Goal: Task Accomplishment & Management: Manage account settings

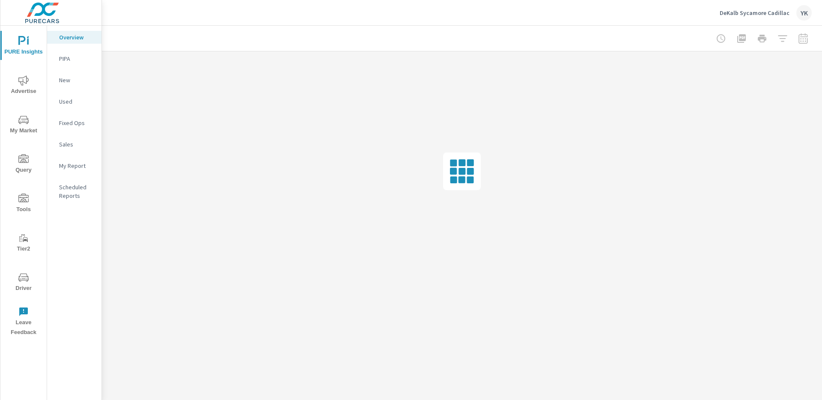
click at [30, 76] on span "Advertise" at bounding box center [23, 85] width 41 height 21
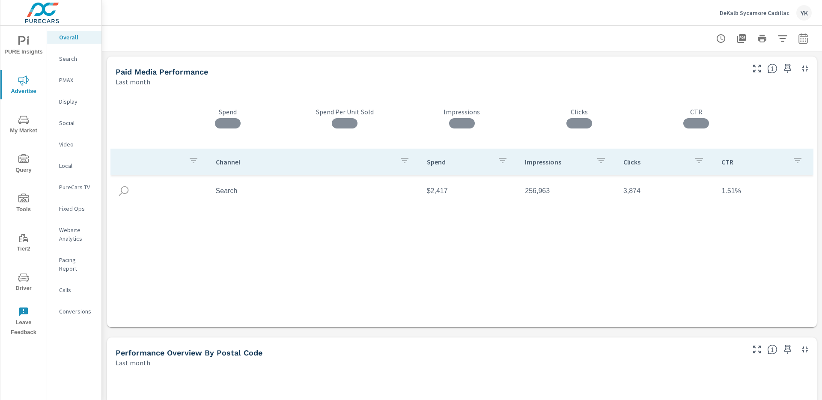
click at [65, 307] on p "Conversions" at bounding box center [77, 311] width 36 height 9
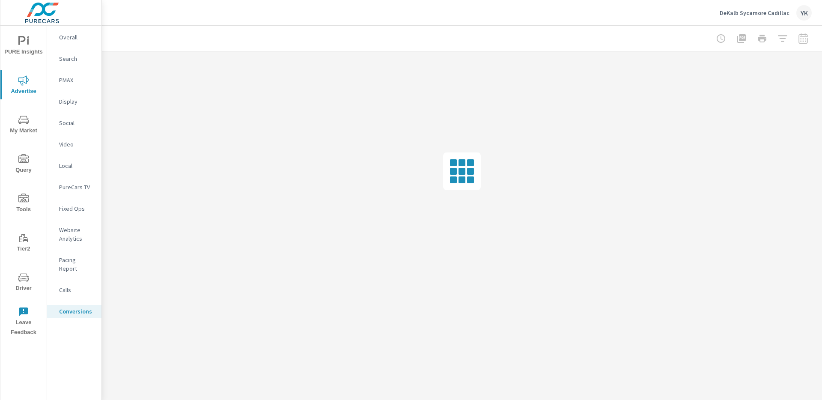
click at [15, 44] on span "PURE Insights" at bounding box center [23, 46] width 41 height 21
click at [66, 167] on p "My Report" at bounding box center [77, 165] width 36 height 9
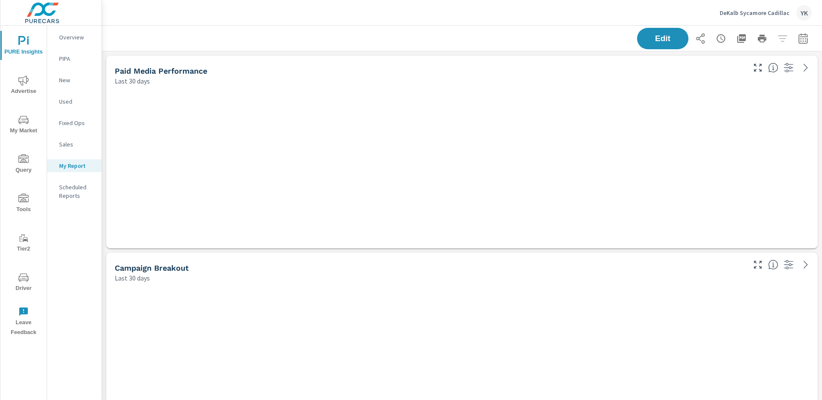
scroll to position [1580, 721]
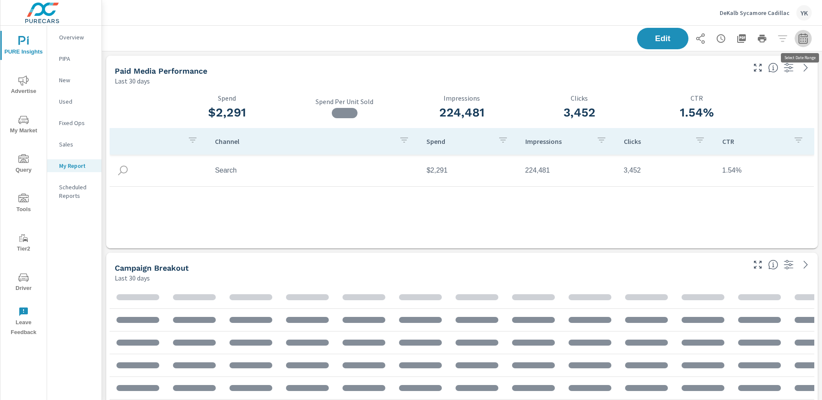
click at [810, 42] on button "button" at bounding box center [803, 38] width 17 height 17
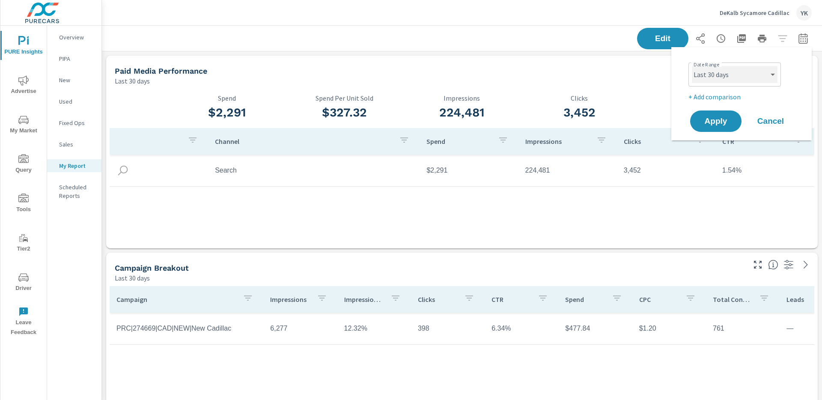
click at [741, 76] on select "Custom [DATE] Last week Last 7 days Last 14 days Last 30 days Last 45 days Last…" at bounding box center [735, 74] width 86 height 17
click at [692, 66] on select "Custom [DATE] Last week Last 7 days Last 14 days Last 30 days Last 45 days Last…" at bounding box center [735, 74] width 86 height 17
select select "Last month"
click at [712, 90] on div "Date Range Custom [DATE] Last week Last 7 days Last 14 days Last 30 days Last 4…" at bounding box center [743, 80] width 110 height 43
click at [712, 96] on p "+ Add comparison" at bounding box center [743, 97] width 110 height 10
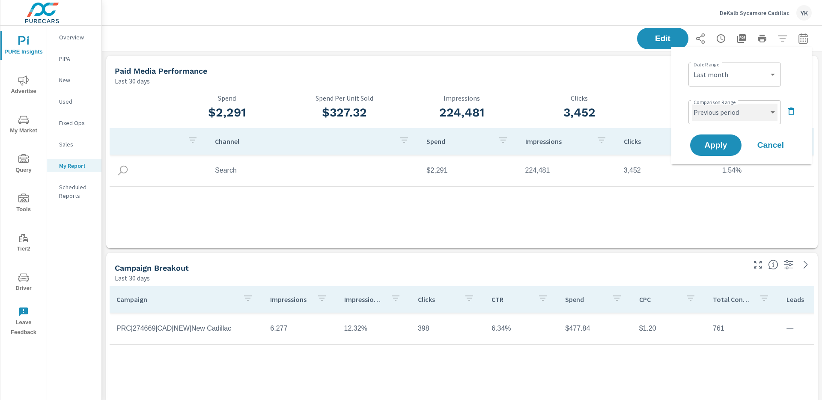
click at [712, 106] on select "Custom Previous period Previous month Previous year" at bounding box center [735, 112] width 86 height 17
click at [692, 104] on select "Custom Previous period Previous month Previous year" at bounding box center [735, 112] width 86 height 17
select select "Previous month"
click at [711, 136] on button "Apply" at bounding box center [715, 145] width 53 height 22
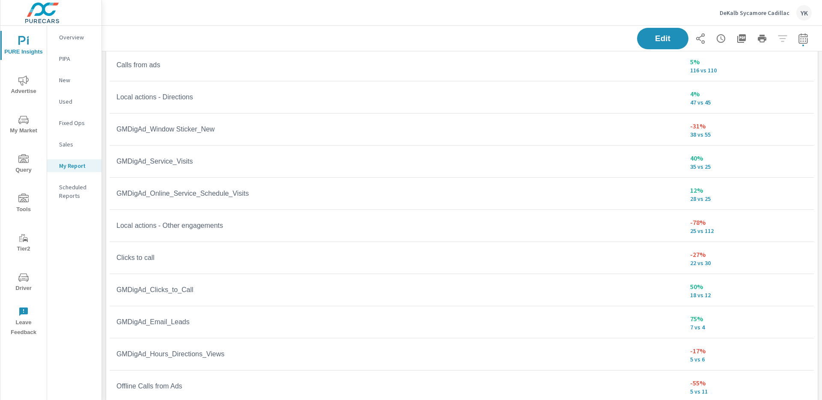
scroll to position [730, 0]
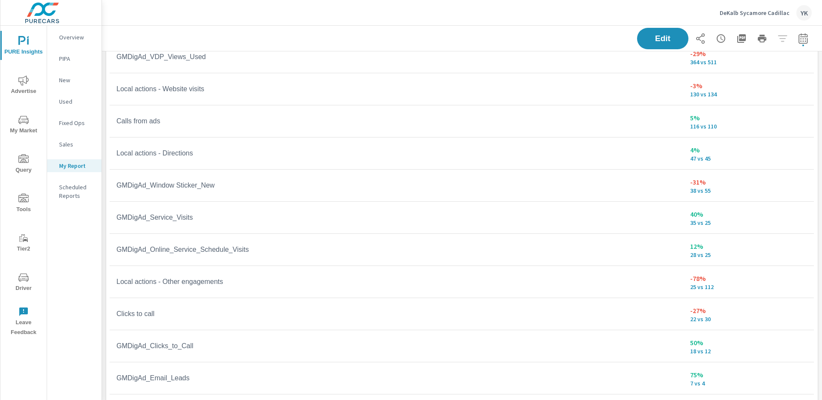
click at [28, 48] on span "PURE Insights" at bounding box center [23, 46] width 41 height 21
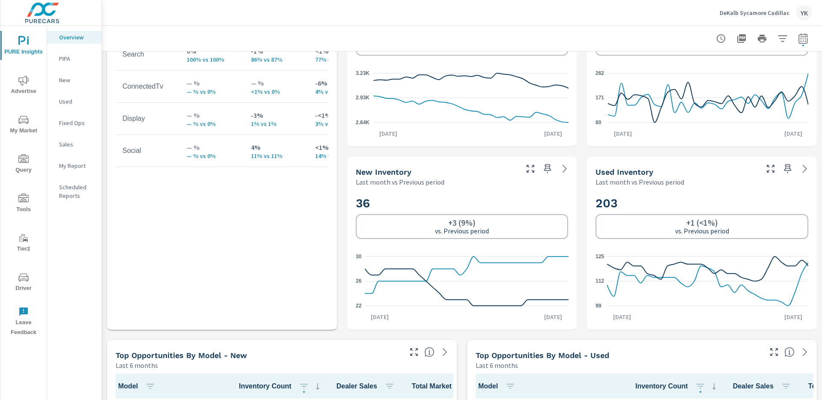
scroll to position [456, 0]
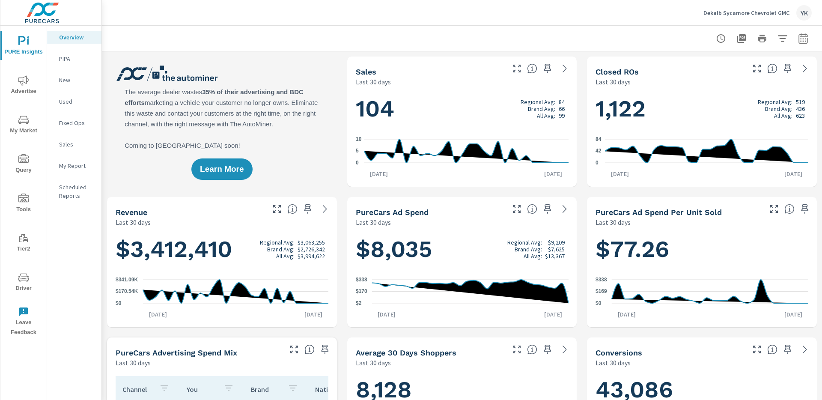
scroll to position [0, 0]
click at [27, 88] on span "Advertise" at bounding box center [23, 85] width 41 height 21
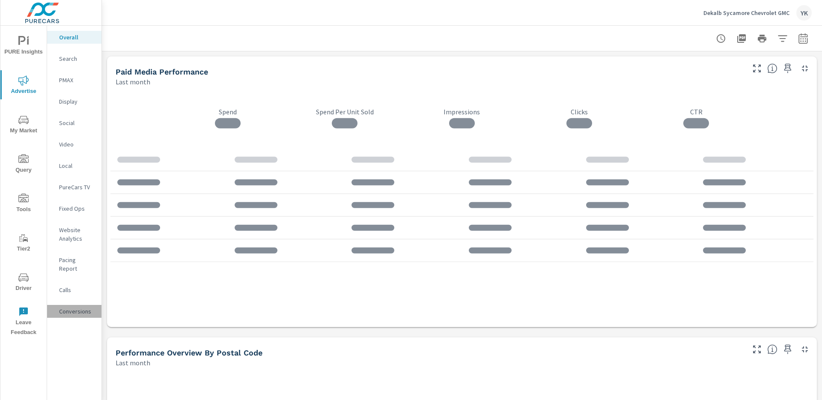
click at [69, 309] on div "Conversions" at bounding box center [74, 311] width 54 height 13
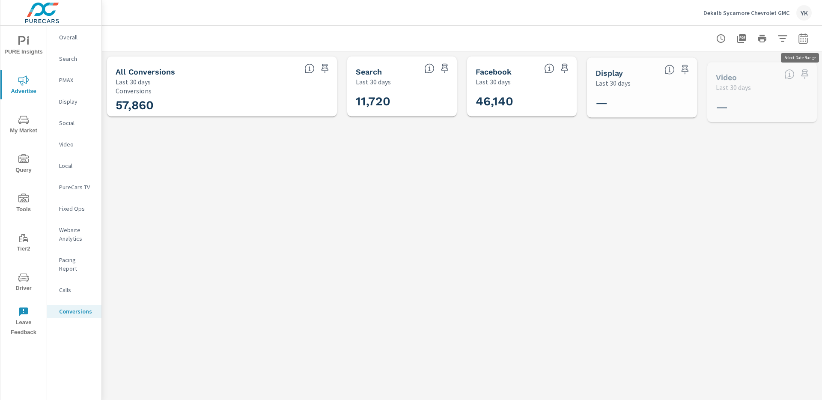
click at [801, 36] on icon "button" at bounding box center [803, 38] width 10 height 10
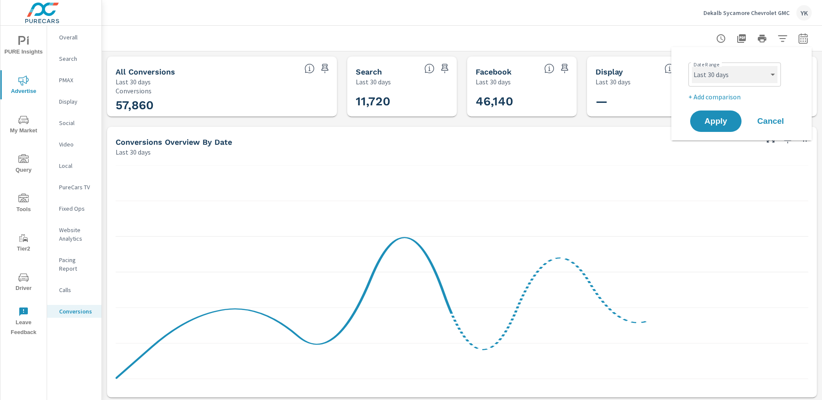
click at [756, 77] on select "Custom [DATE] Last week Last 7 days Last 14 days Last 30 days Last 45 days Last…" at bounding box center [735, 74] width 86 height 17
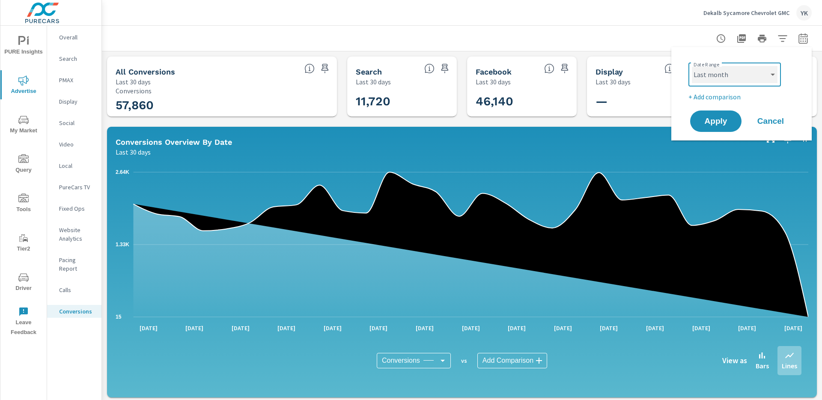
click at [692, 66] on select "Custom [DATE] Last week Last 7 days Last 14 days Last 30 days Last 45 days Last…" at bounding box center [735, 74] width 86 height 17
select select "Last month"
click at [705, 94] on p "+ Add comparison" at bounding box center [743, 97] width 110 height 10
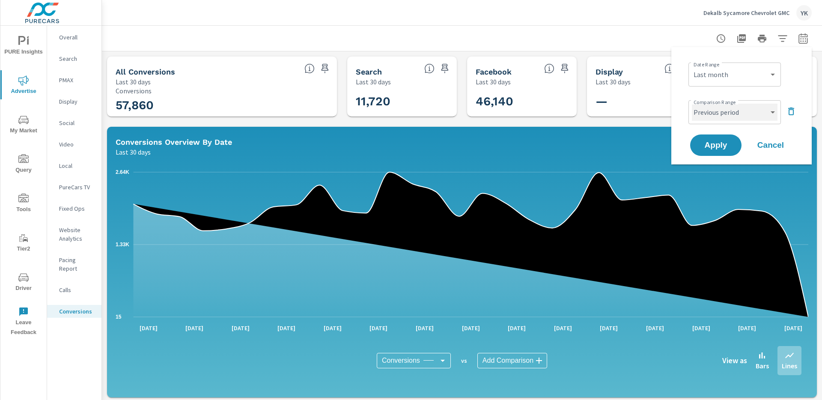
click at [705, 104] on select "Custom Previous period Previous month Previous year" at bounding box center [735, 112] width 86 height 17
click at [692, 104] on select "Custom Previous period Previous month Previous year" at bounding box center [735, 112] width 86 height 17
select select "Previous month"
drag, startPoint x: 705, startPoint y: 103, endPoint x: 711, endPoint y: 139, distance: 36.1
click at [711, 139] on button "Apply" at bounding box center [715, 145] width 53 height 22
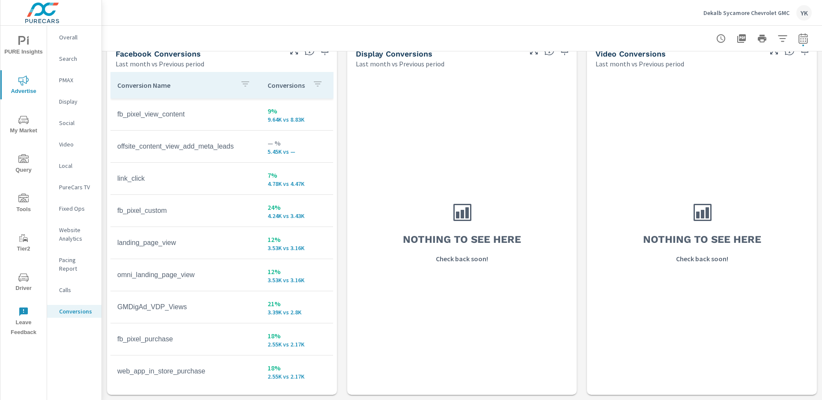
scroll to position [831, 0]
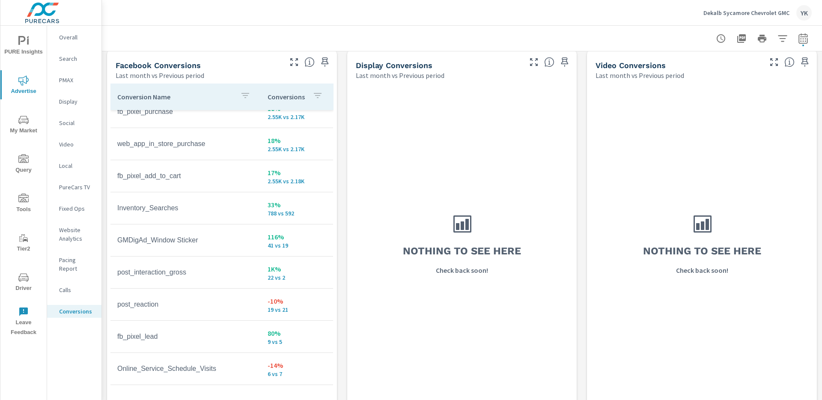
scroll to position [250, 0]
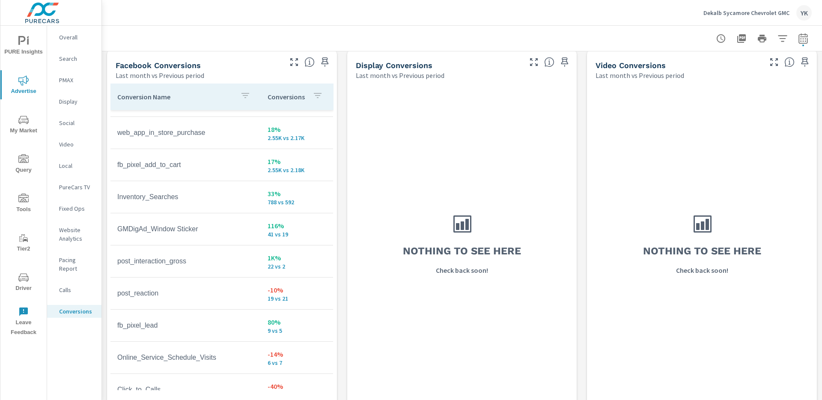
click at [66, 44] on nav "Overall Search PMAX Display Social Video Local PureCars TV Fixed Ops Website An…" at bounding box center [74, 178] width 54 height 304
click at [17, 46] on span "PURE Insights" at bounding box center [23, 46] width 41 height 21
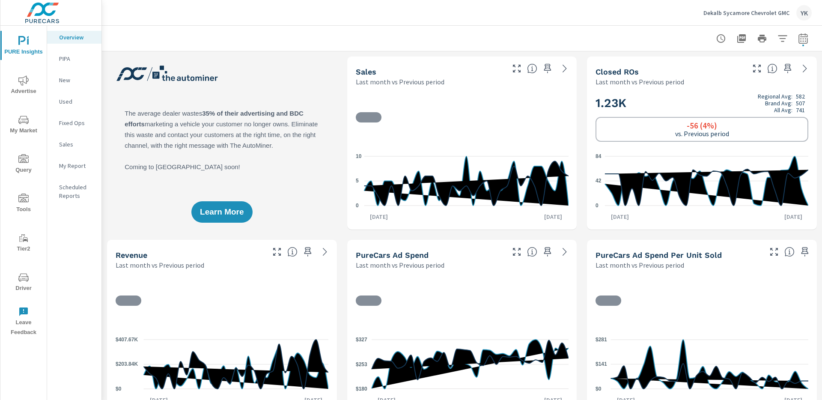
scroll to position [0, 0]
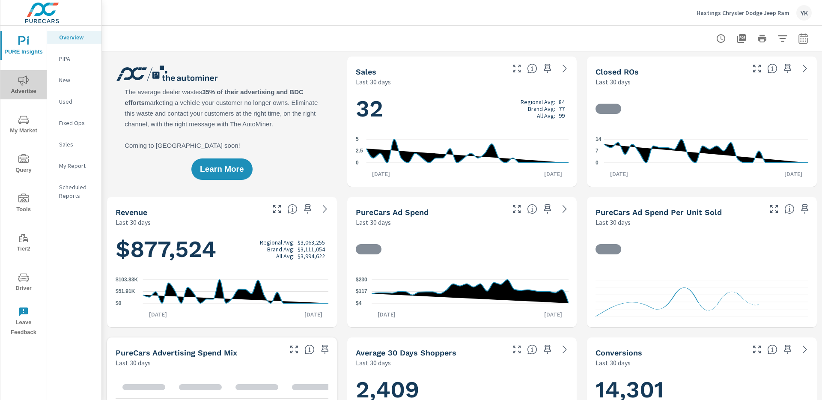
click at [22, 86] on span "Advertise" at bounding box center [23, 85] width 41 height 21
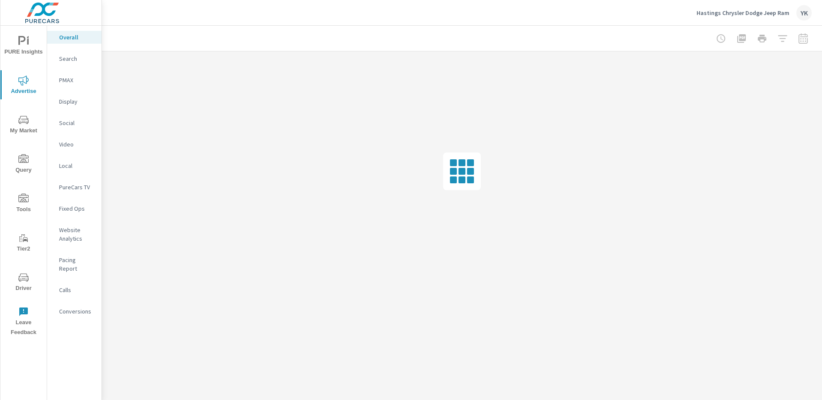
click at [72, 305] on div "Conversions" at bounding box center [74, 311] width 54 height 13
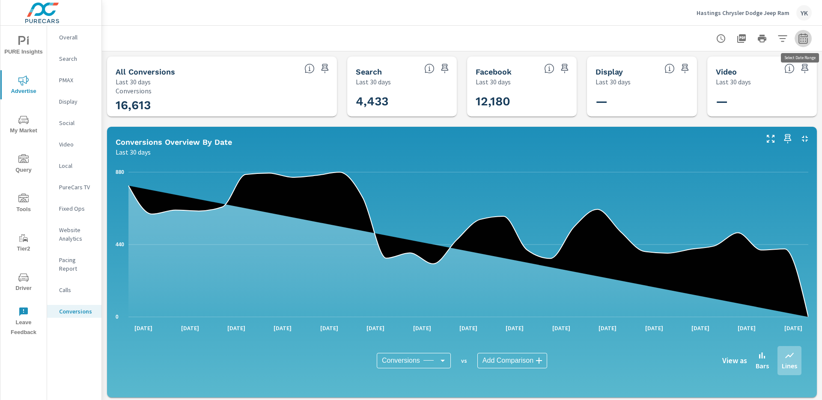
click at [804, 42] on icon "button" at bounding box center [803, 38] width 10 height 10
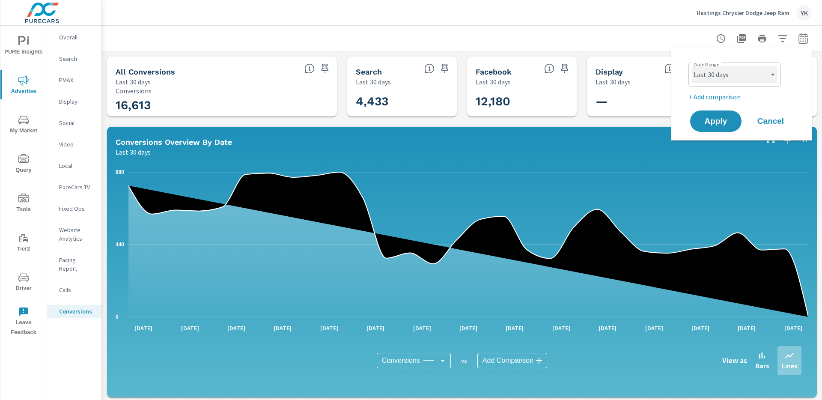
click at [756, 73] on select "Custom [DATE] Last week Last 7 days Last 14 days Last 30 days Last 45 days Last…" at bounding box center [735, 74] width 86 height 17
click at [692, 66] on select "Custom [DATE] Last week Last 7 days Last 14 days Last 30 days Last 45 days Last…" at bounding box center [735, 74] width 86 height 17
select select "Last month"
click at [713, 92] on p "+ Add comparison" at bounding box center [743, 97] width 110 height 10
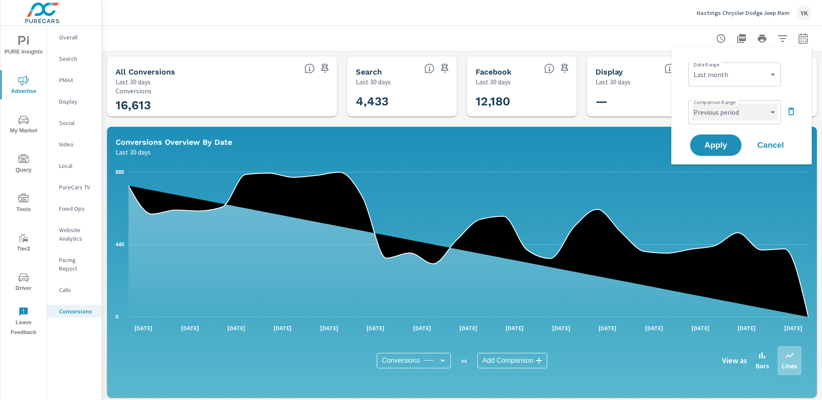
click at [713, 105] on select "Custom Previous period Previous month Previous year" at bounding box center [735, 112] width 86 height 17
click at [692, 104] on select "Custom Previous period Previous month Previous year" at bounding box center [735, 112] width 86 height 17
select select "Previous month"
click at [711, 145] on span "Apply" at bounding box center [715, 145] width 35 height 8
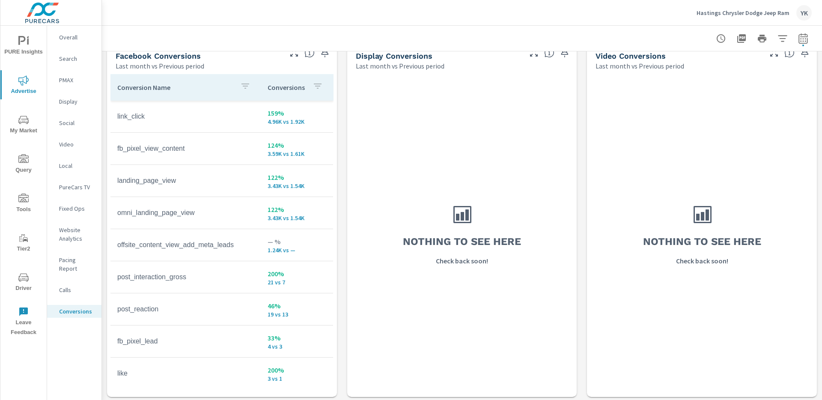
scroll to position [841, 0]
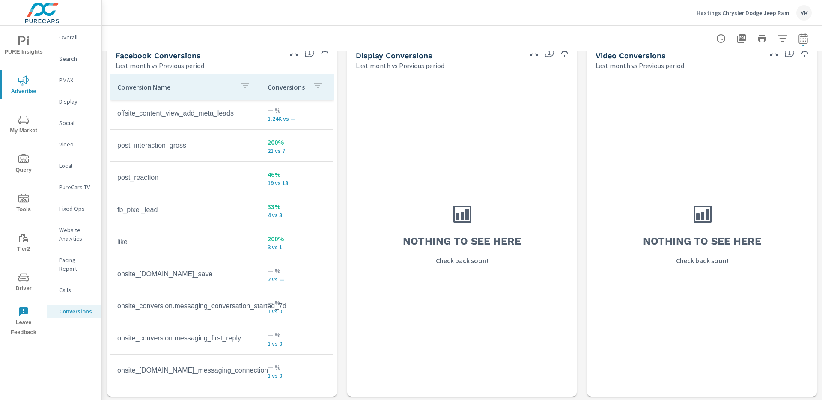
scroll to position [137, 0]
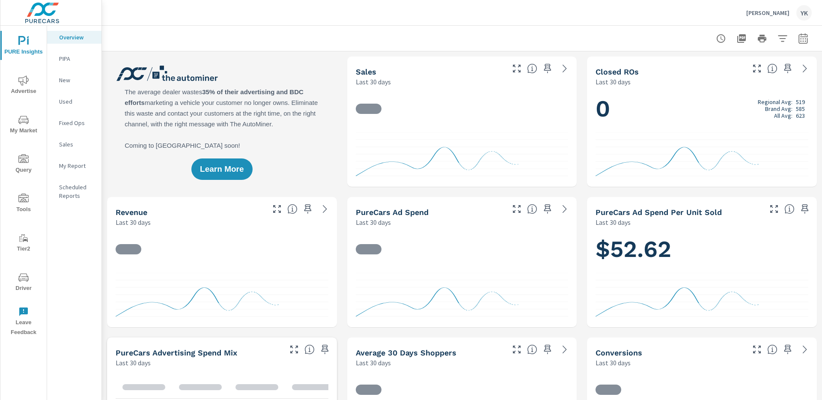
scroll to position [0, 0]
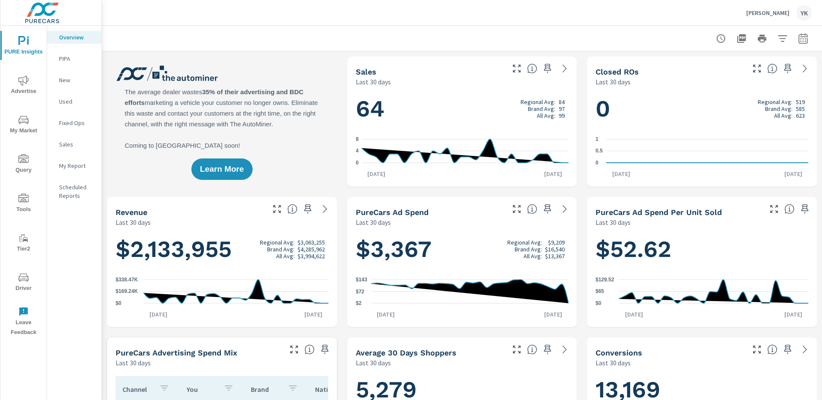
click at [801, 39] on icon "button" at bounding box center [803, 38] width 10 height 10
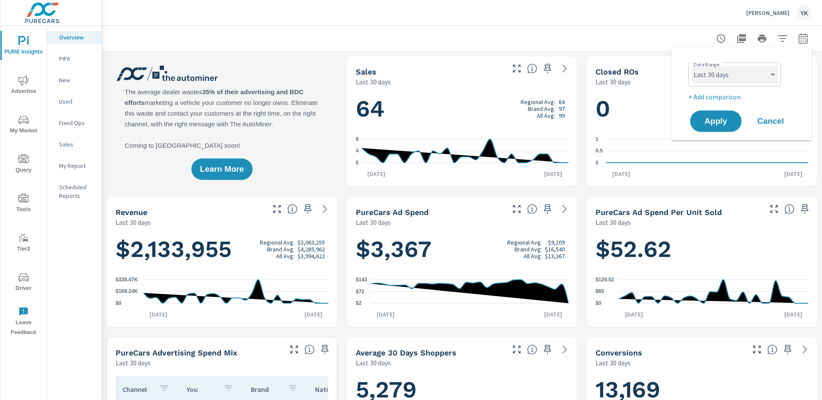
click at [739, 73] on select "Custom [DATE] Last week Last 7 days Last 14 days Last 30 days Last 45 days Last…" at bounding box center [735, 74] width 86 height 17
click at [692, 66] on select "Custom [DATE] Last week Last 7 days Last 14 days Last 30 days Last 45 days Last…" at bounding box center [735, 74] width 86 height 17
select select "Last month"
click at [711, 101] on p "+ Add comparison" at bounding box center [743, 97] width 110 height 10
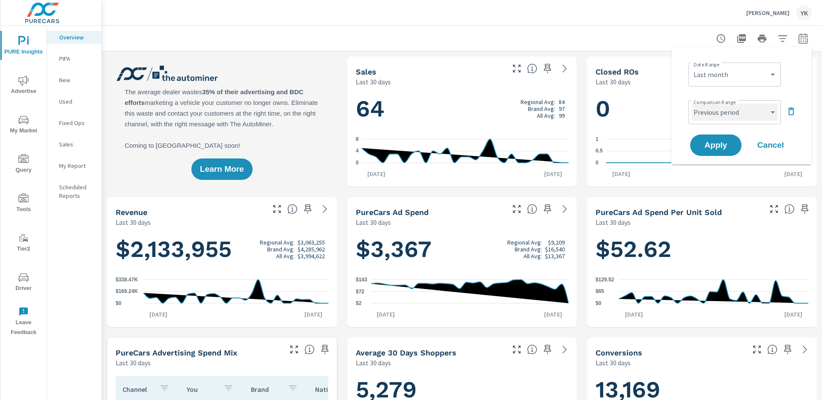
click at [711, 114] on select "Custom Previous period Previous month Previous year" at bounding box center [735, 112] width 86 height 17
click at [692, 104] on select "Custom Previous period Previous month Previous year" at bounding box center [735, 112] width 86 height 17
select select "Previous month"
click at [712, 137] on button "Apply" at bounding box center [715, 145] width 53 height 22
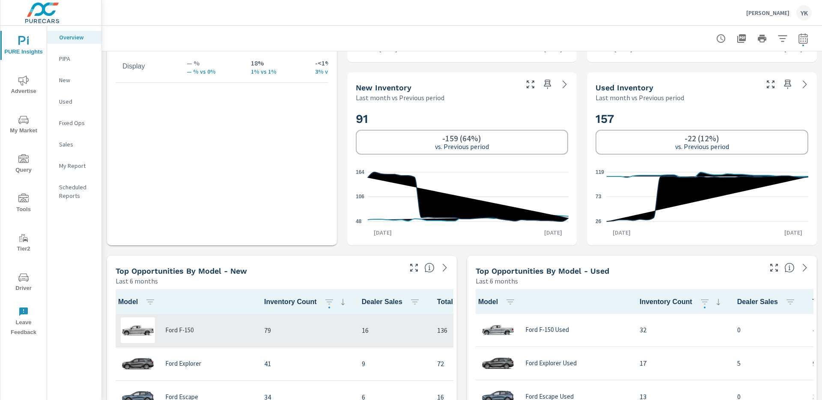
scroll to position [531, 0]
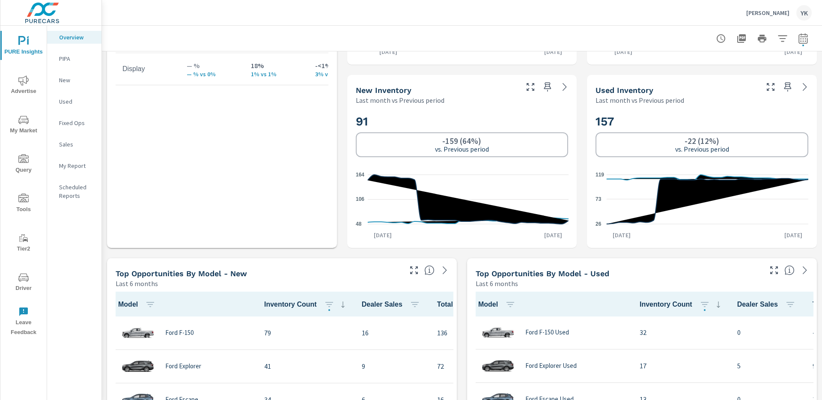
click at [24, 85] on icon "nav menu" at bounding box center [23, 80] width 10 height 10
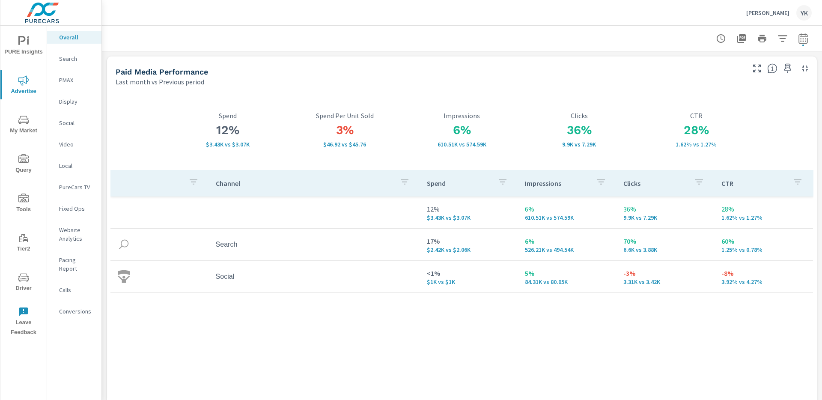
click at [66, 307] on div "Conversions" at bounding box center [74, 311] width 54 height 13
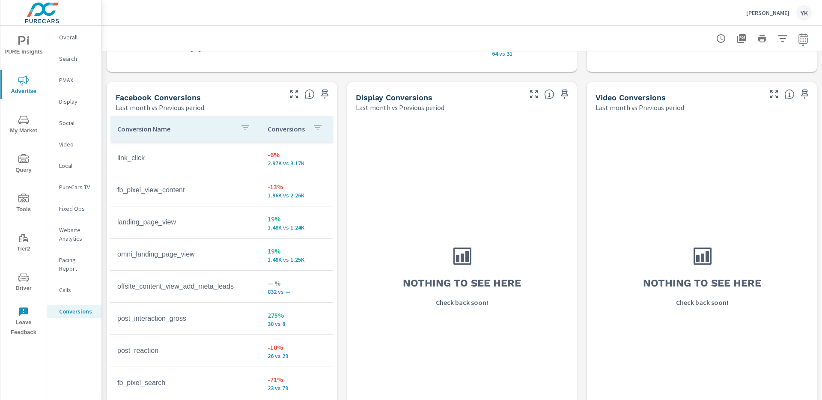
scroll to position [800, 0]
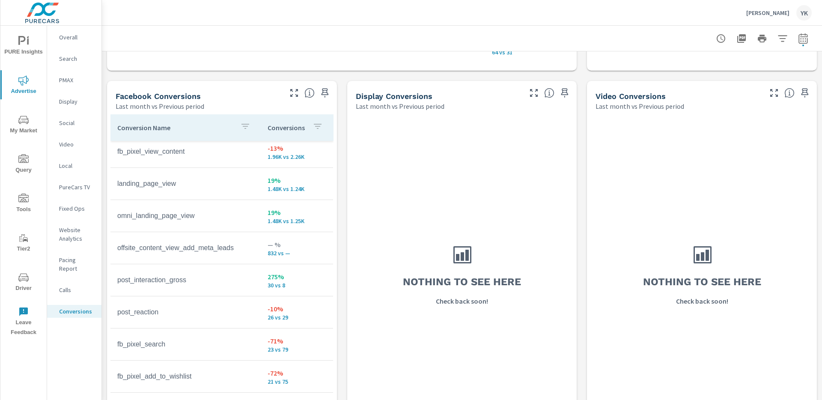
scroll to position [37, 0]
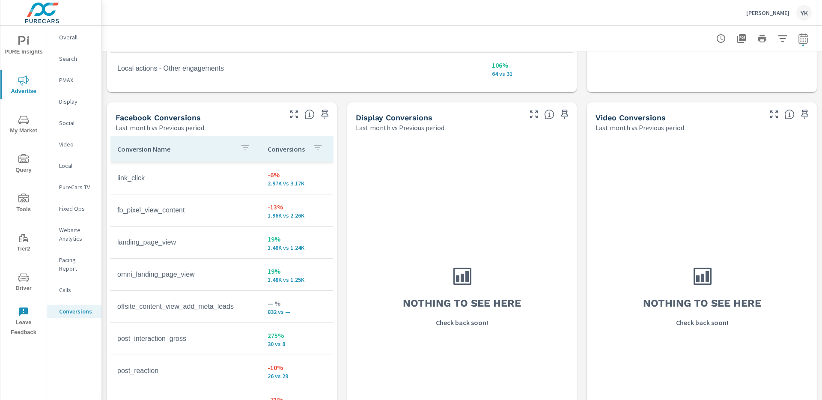
scroll to position [772, 0]
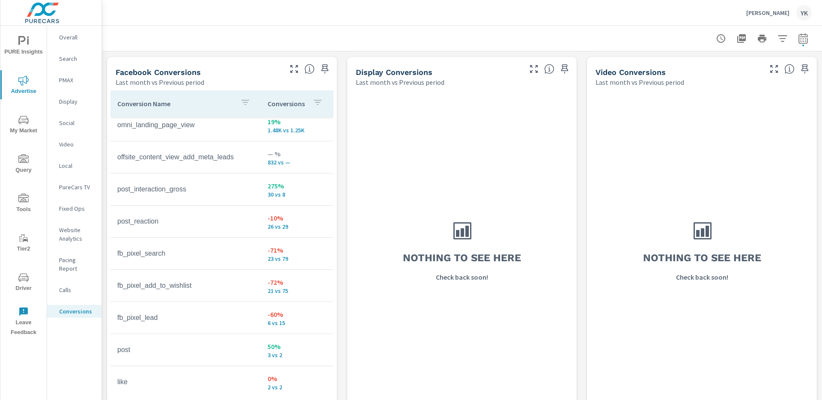
scroll to position [843, 0]
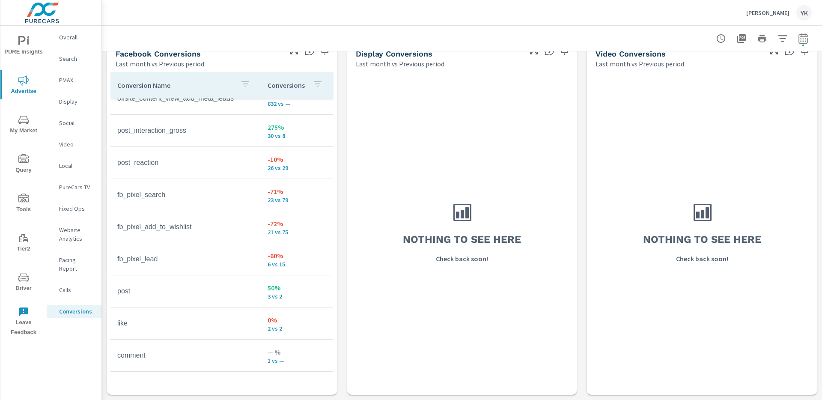
scroll to position [149, 0]
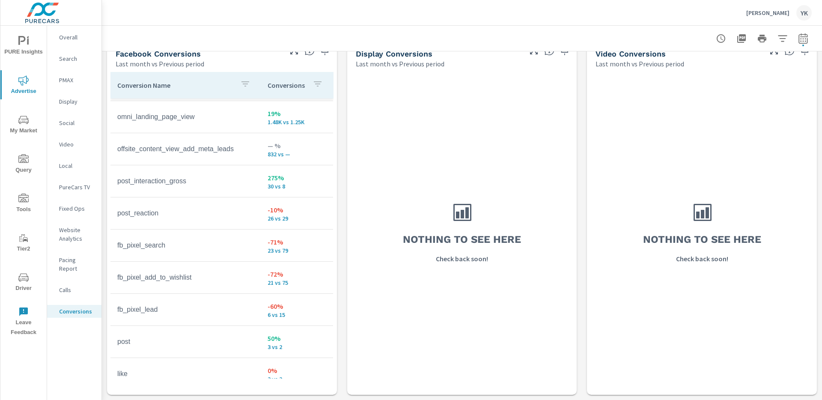
scroll to position [63, 0]
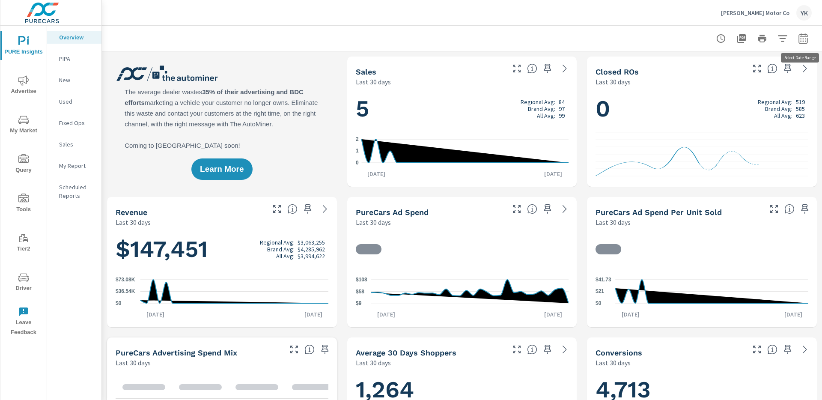
scroll to position [0, 0]
click at [805, 39] on icon "button" at bounding box center [803, 38] width 10 height 10
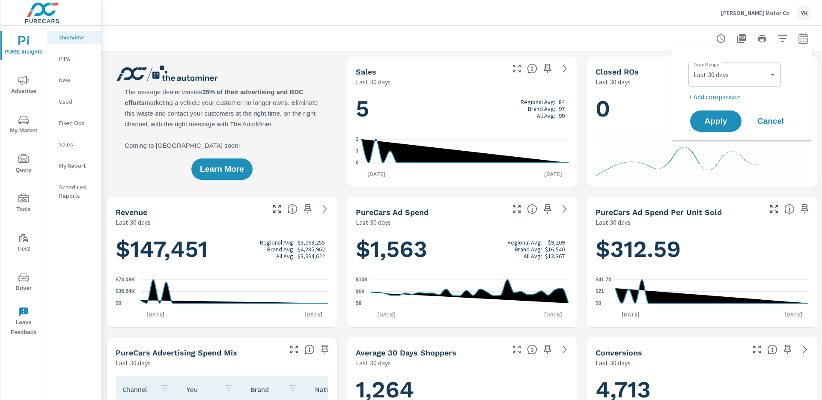
click at [733, 64] on div "Custom Yesterday Last week Last 7 days Last 14 days Last 30 days Last 45 days L…" at bounding box center [734, 75] width 92 height 24
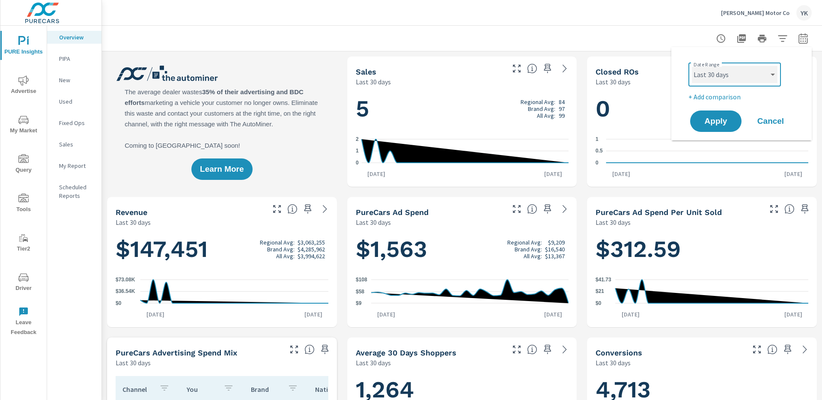
click at [733, 73] on select "Custom [DATE] Last week Last 7 days Last 14 days Last 30 days Last 45 days Last…" at bounding box center [735, 74] width 86 height 17
click at [692, 66] on select "Custom [DATE] Last week Last 7 days Last 14 days Last 30 days Last 45 days Last…" at bounding box center [735, 74] width 86 height 17
select select "Last month"
click at [712, 103] on div "Date Range Custom Yesterday Last week Last 7 days Last 14 days Last 30 days Las…" at bounding box center [742, 94] width 120 height 80
click at [709, 99] on p "+ Add comparison" at bounding box center [743, 97] width 110 height 10
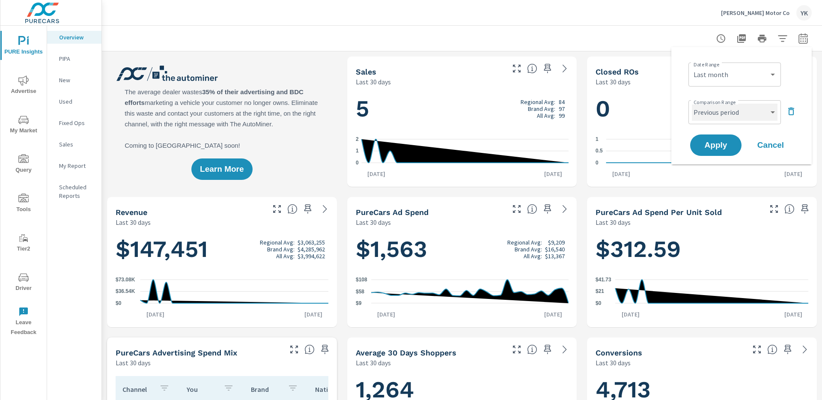
click at [709, 105] on select "Custom Previous period Previous month Previous year" at bounding box center [735, 112] width 86 height 17
click at [692, 104] on select "Custom Previous period Previous month Previous year" at bounding box center [735, 112] width 86 height 17
select select "Previous month"
click at [712, 157] on div "Apply Cancel" at bounding box center [743, 145] width 110 height 25
click at [712, 144] on span "Apply" at bounding box center [715, 145] width 35 height 8
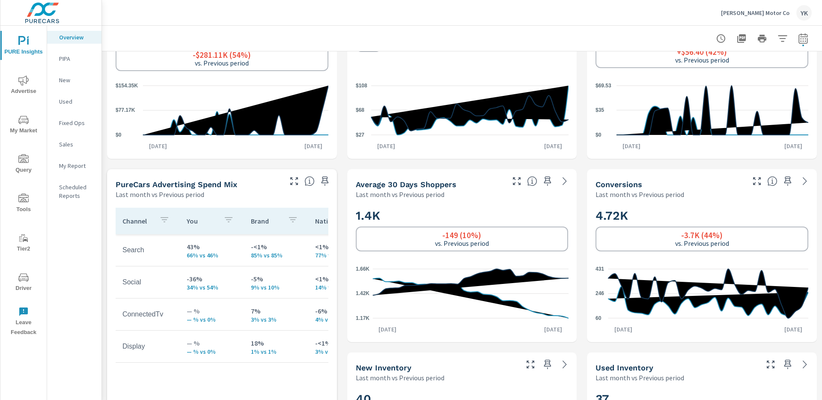
scroll to position [445, 0]
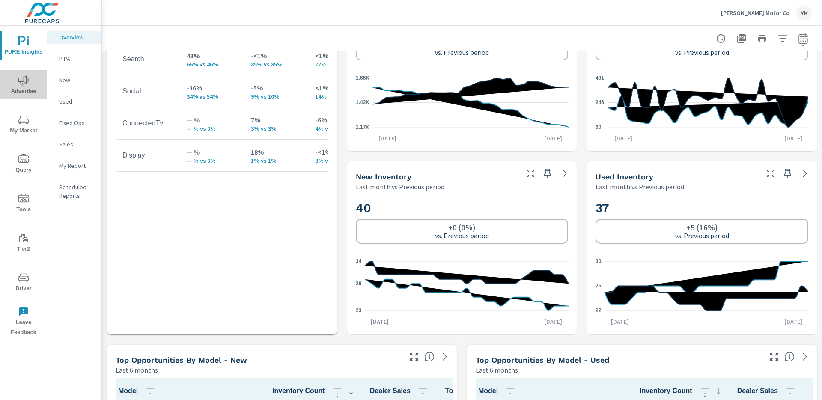
click at [18, 83] on icon "nav menu" at bounding box center [23, 80] width 10 height 10
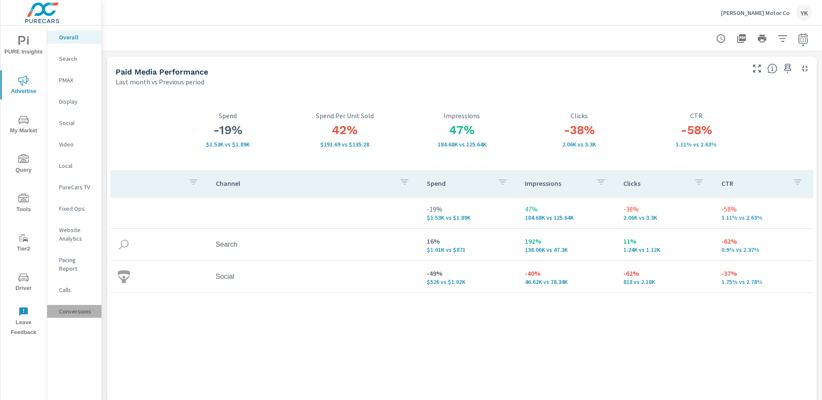
click at [72, 305] on div "Conversions" at bounding box center [74, 311] width 54 height 13
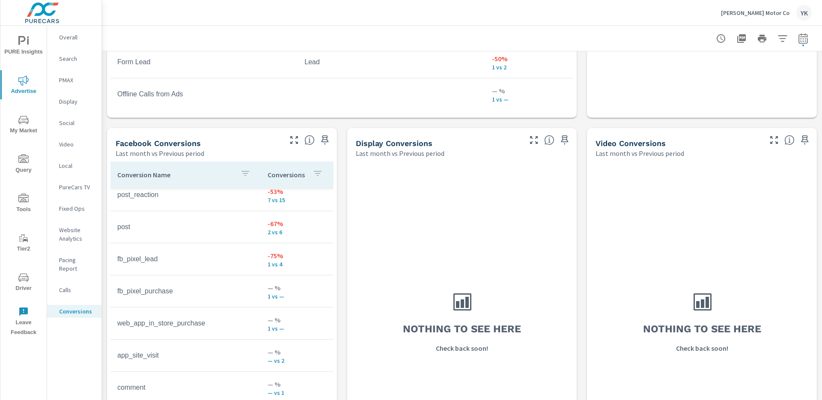
scroll to position [799, 0]
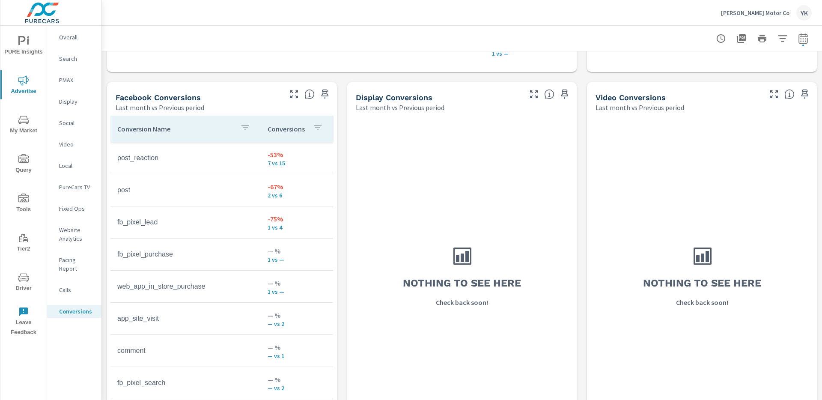
scroll to position [36, 0]
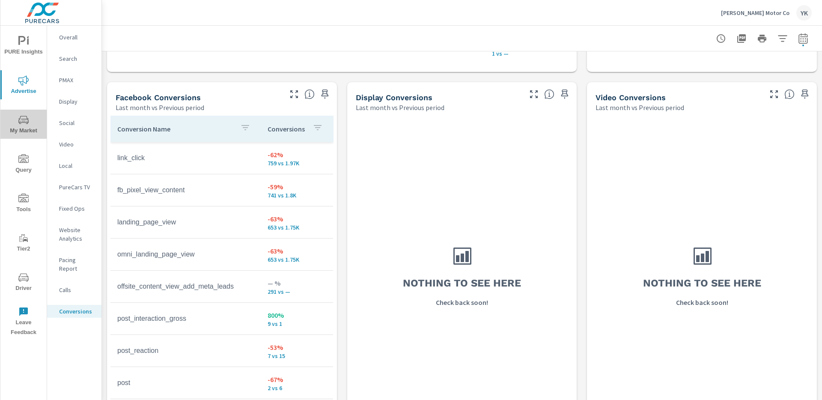
click at [26, 131] on span "My Market" at bounding box center [23, 125] width 41 height 21
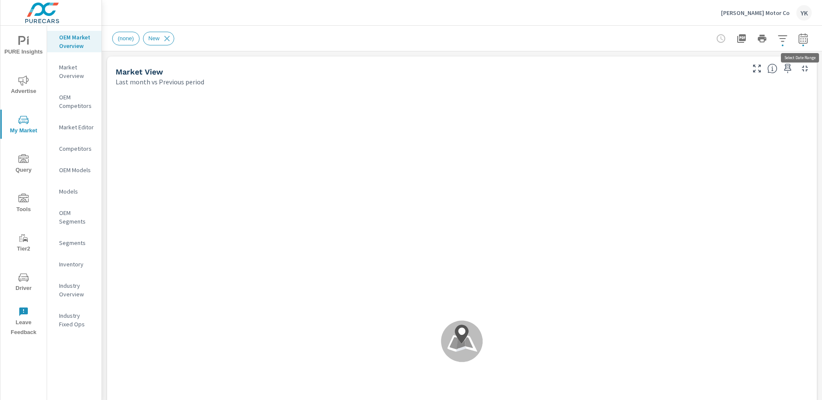
click at [807, 41] on icon "button" at bounding box center [803, 38] width 10 height 10
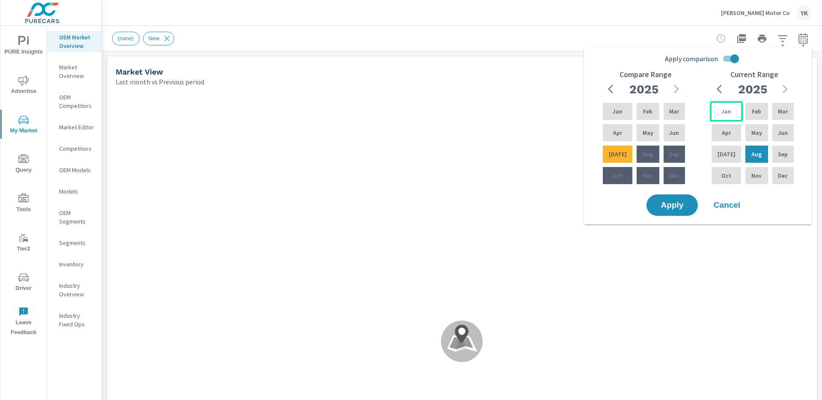
click at [726, 104] on div "Jan" at bounding box center [726, 111] width 33 height 21
click at [787, 136] on div "Jun" at bounding box center [783, 132] width 25 height 21
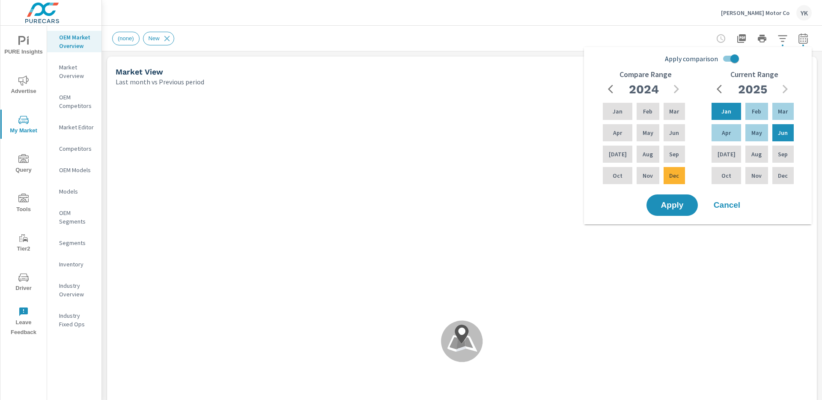
click at [732, 57] on input "Apply comparison" at bounding box center [734, 59] width 49 height 16
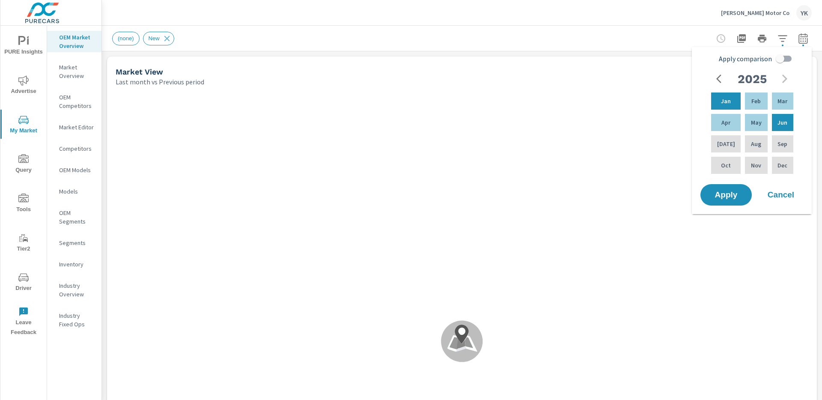
click at [732, 57] on span "Apply comparison" at bounding box center [745, 59] width 53 height 10
click at [756, 57] on input "Apply comparison" at bounding box center [780, 59] width 49 height 16
checkbox input "true"
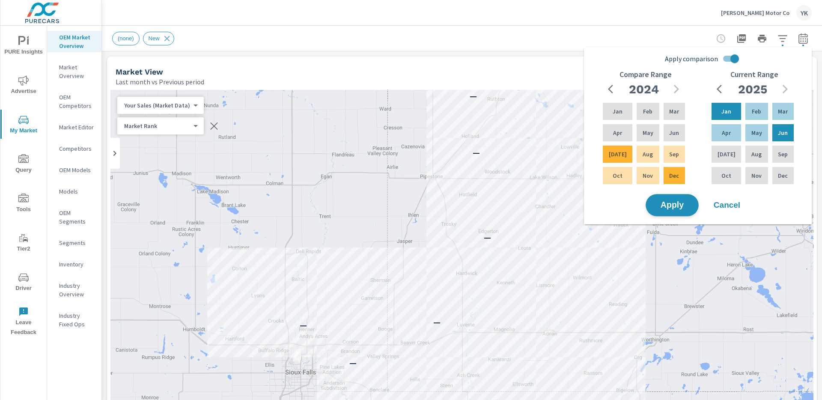
click at [673, 201] on span "Apply" at bounding box center [672, 205] width 35 height 8
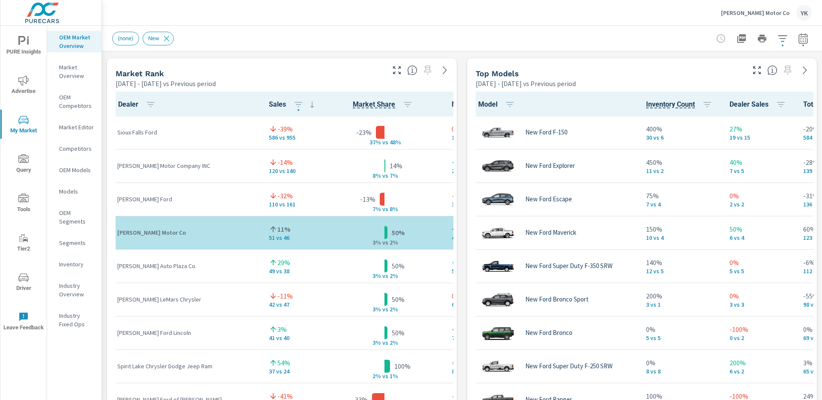
scroll to position [534, 0]
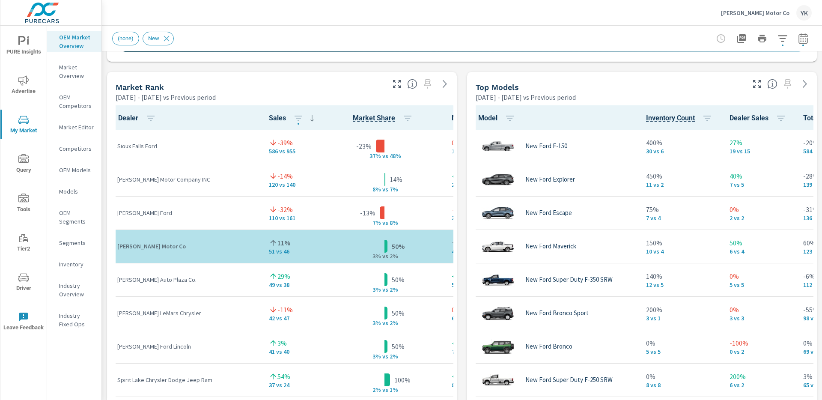
click at [755, 86] on icon "button" at bounding box center [757, 84] width 8 height 8
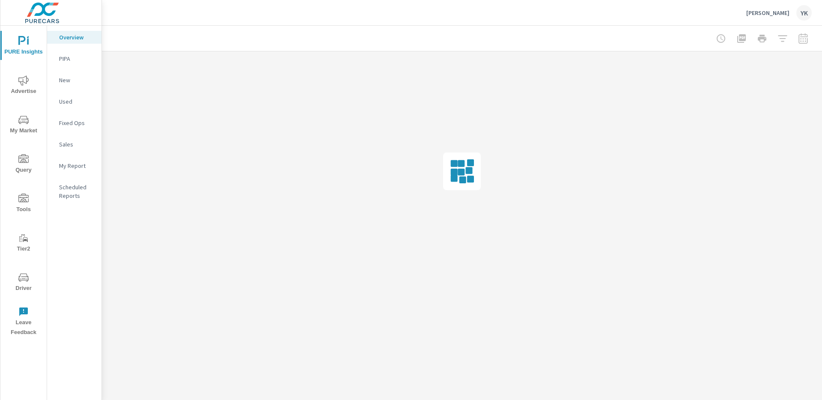
click at [804, 43] on div at bounding box center [761, 38] width 99 height 17
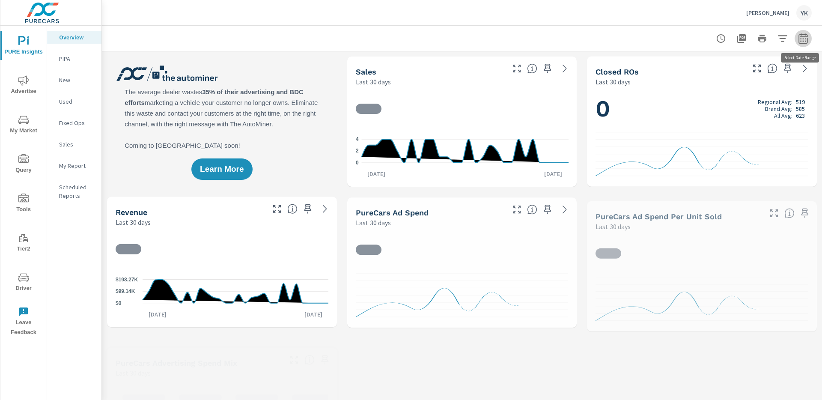
click at [802, 40] on icon "button" at bounding box center [803, 38] width 10 height 10
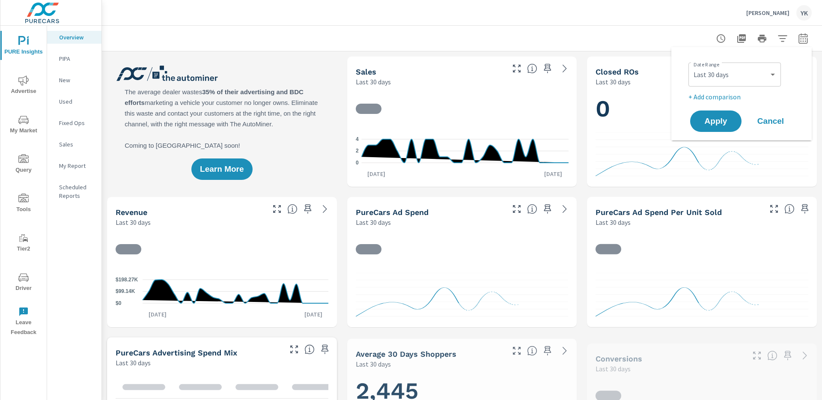
scroll to position [0, 0]
click at [722, 74] on select "Custom [DATE] Last week Last 7 days Last 14 days Last 30 days Last 45 days Last…" at bounding box center [735, 74] width 86 height 17
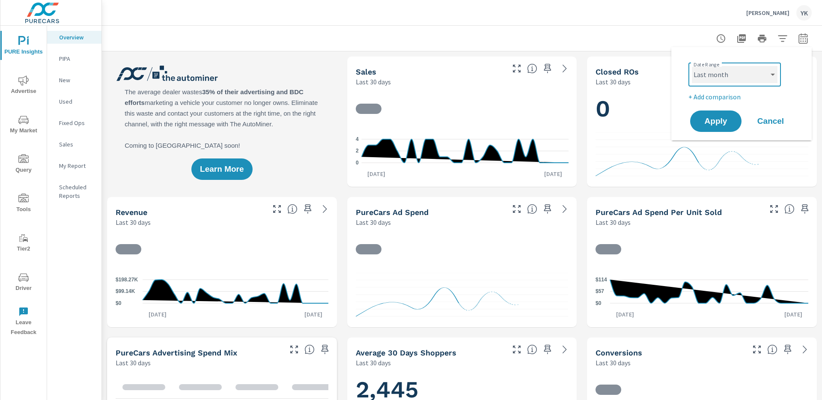
click at [692, 66] on select "Custom [DATE] Last week Last 7 days Last 14 days Last 30 days Last 45 days Last…" at bounding box center [735, 74] width 86 height 17
select select "Last month"
click at [714, 98] on p "+ Add comparison" at bounding box center [743, 97] width 110 height 10
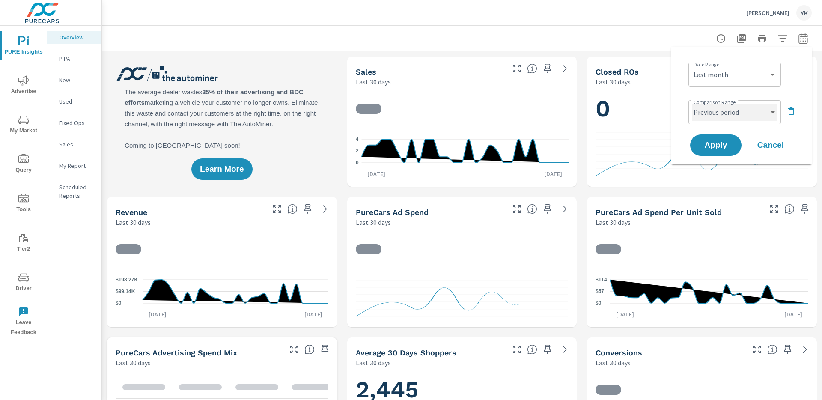
click at [714, 111] on select "Custom Previous period Previous month Previous year" at bounding box center [735, 112] width 86 height 17
click at [692, 104] on select "Custom Previous period Previous month Previous year" at bounding box center [735, 112] width 86 height 17
select select "Previous month"
click at [715, 147] on span "Apply" at bounding box center [715, 145] width 35 height 8
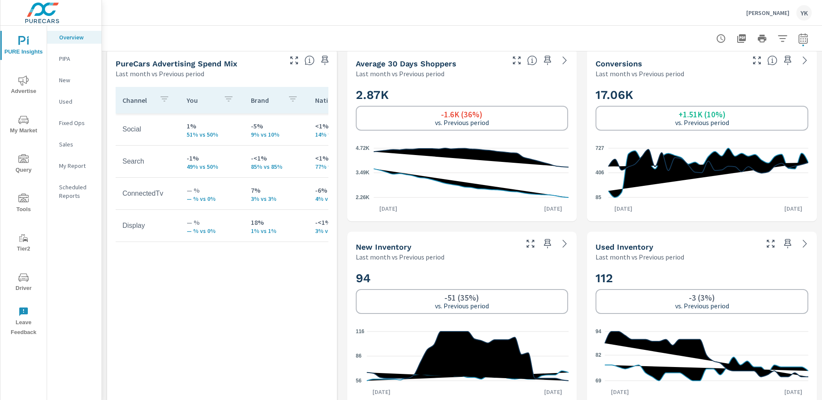
scroll to position [432, 0]
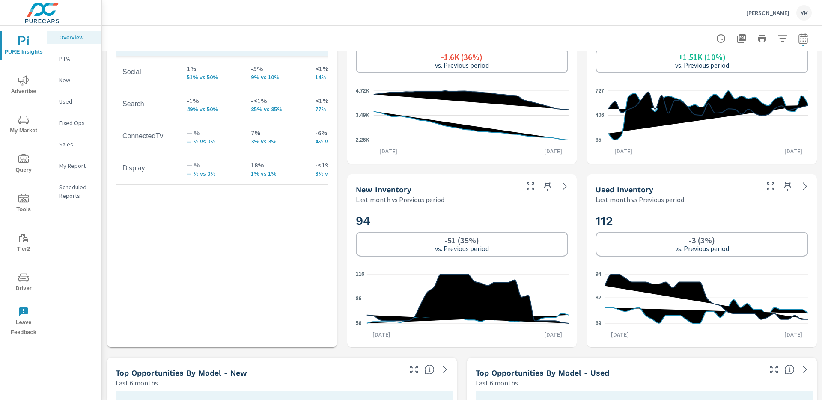
click at [32, 82] on span "Advertise" at bounding box center [23, 85] width 41 height 21
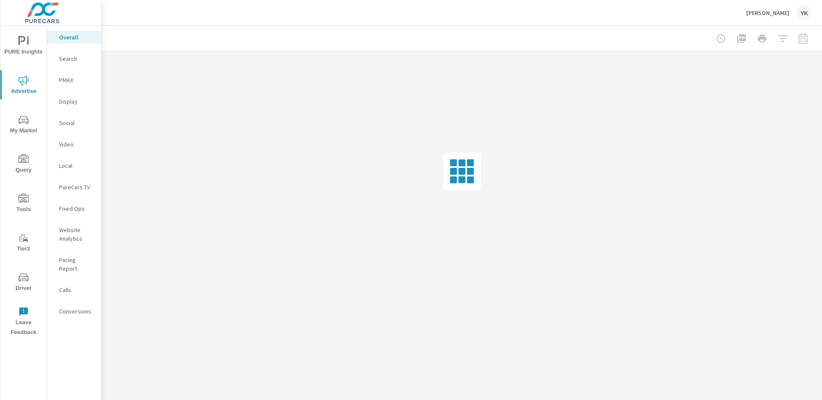
click at [66, 295] on nav "Overall Search PMAX Display Social Video Local PureCars TV Fixed Ops Website An…" at bounding box center [74, 178] width 54 height 304
click at [68, 307] on p "Conversions" at bounding box center [77, 311] width 36 height 9
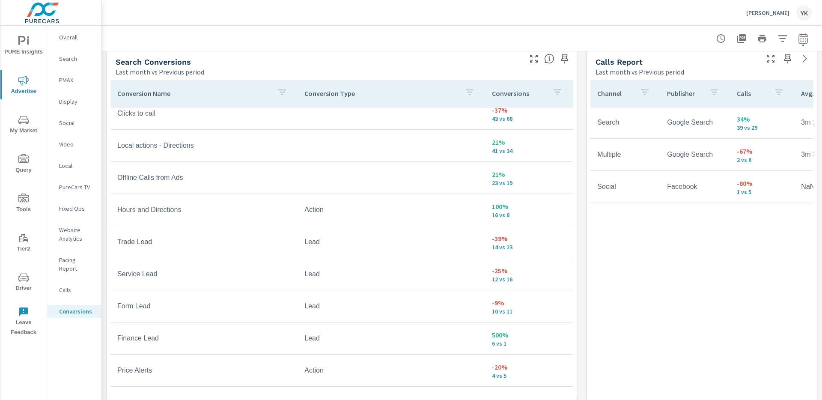
scroll to position [470, 0]
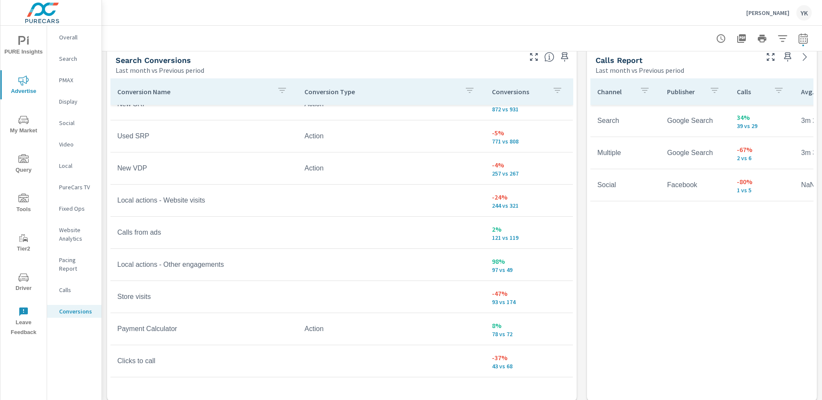
scroll to position [467, 0]
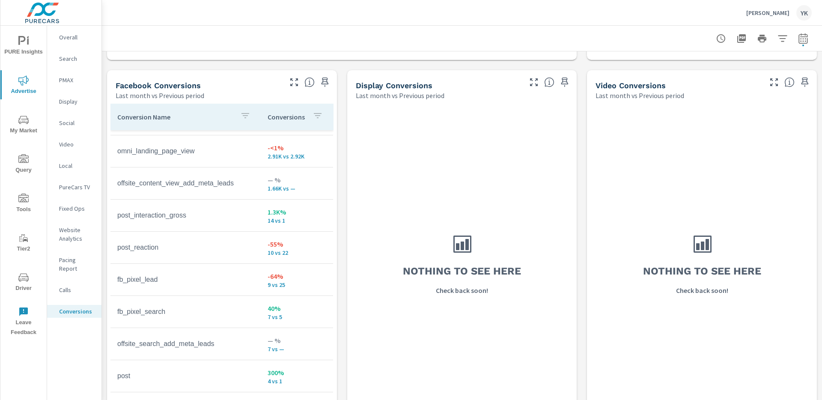
scroll to position [96, 0]
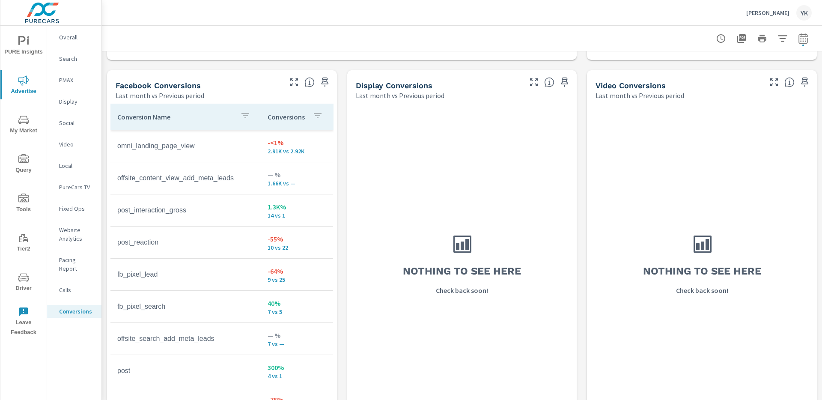
scroll to position [38, 0]
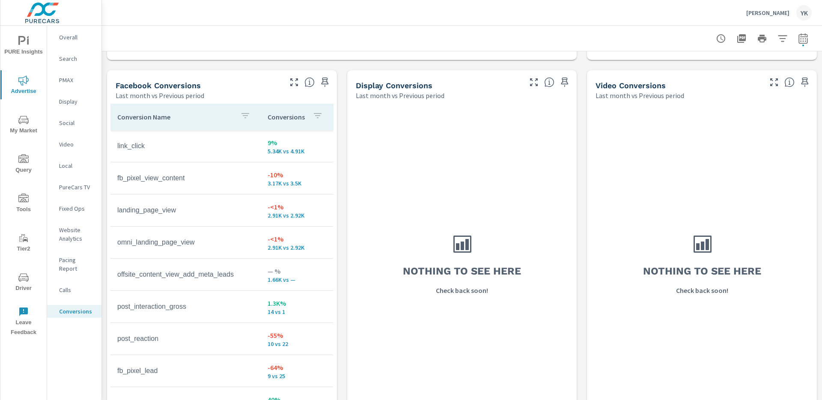
click at [69, 38] on p "Overall" at bounding box center [77, 37] width 36 height 9
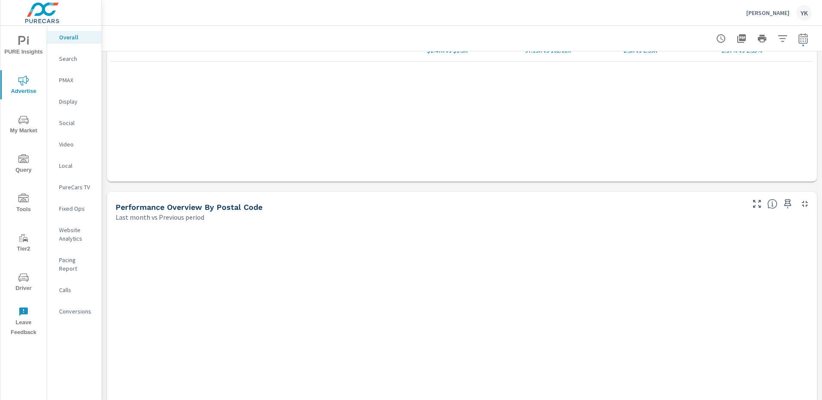
scroll to position [229, 0]
click at [20, 47] on span "PURE Insights" at bounding box center [23, 46] width 41 height 21
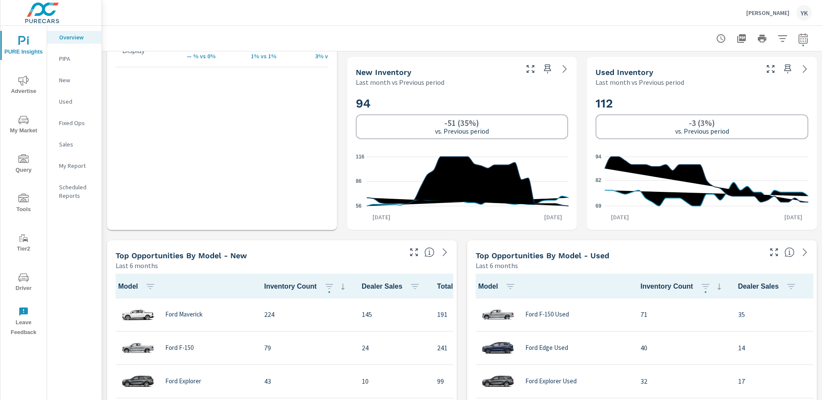
scroll to position [546, 0]
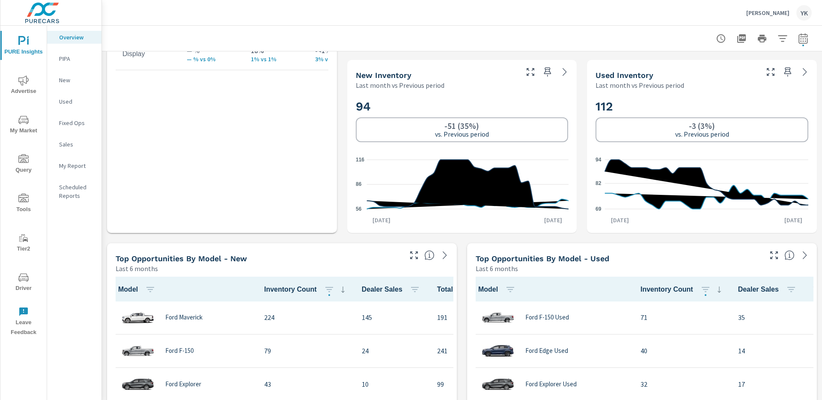
click at [19, 95] on span "Advertise" at bounding box center [23, 85] width 41 height 21
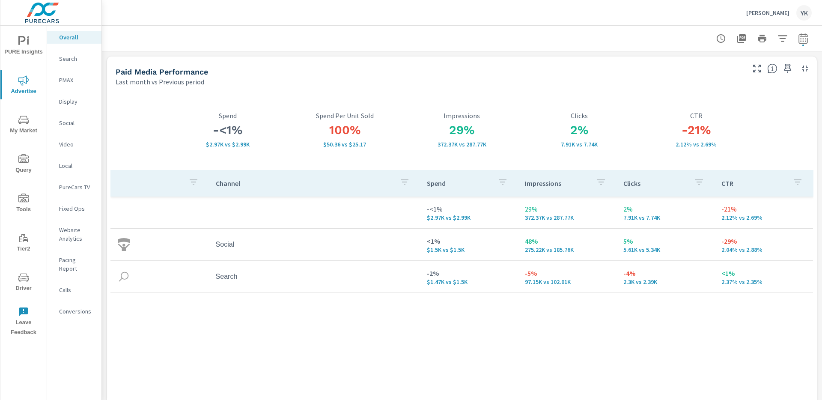
click at [61, 236] on p "Website Analytics" at bounding box center [77, 234] width 36 height 17
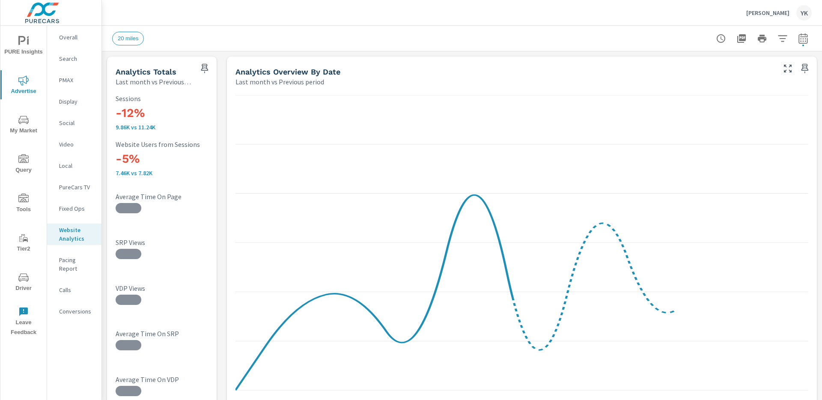
click at [782, 37] on icon "button" at bounding box center [782, 38] width 10 height 10
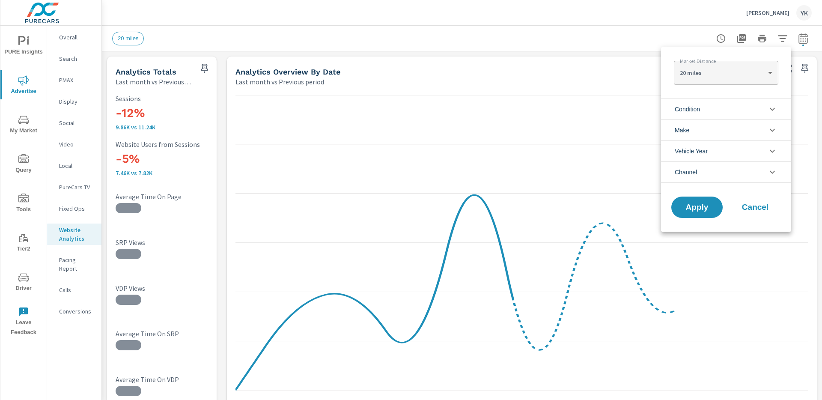
click at [694, 159] on span "Vehicle Year" at bounding box center [691, 151] width 33 height 21
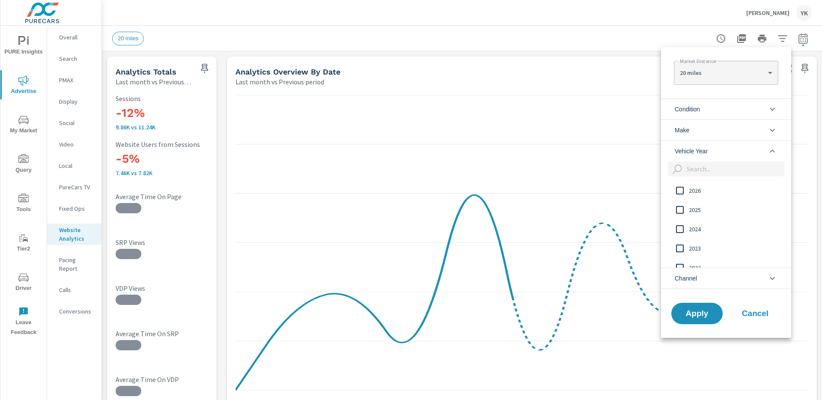
click at [697, 157] on span "Vehicle Year" at bounding box center [691, 151] width 33 height 21
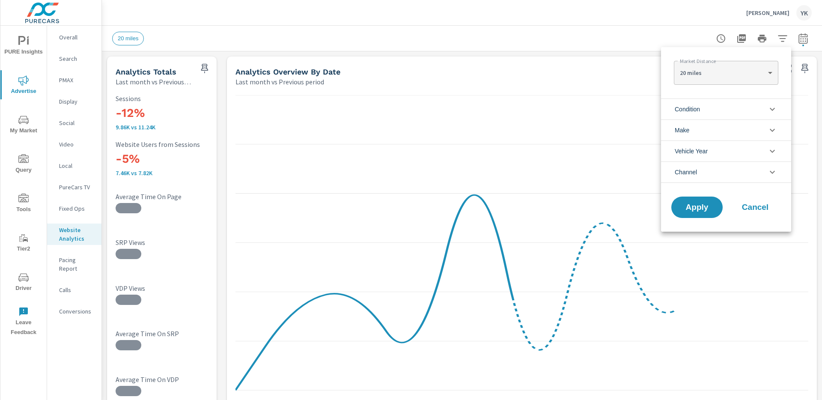
click at [694, 173] on span "Channel" at bounding box center [686, 172] width 22 height 21
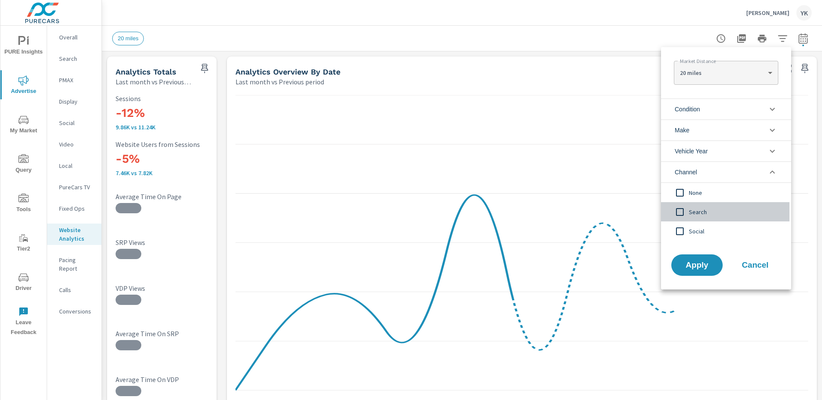
click at [689, 215] on span "Search" at bounding box center [736, 212] width 94 height 10
click at [690, 264] on span "Apply" at bounding box center [696, 265] width 35 height 8
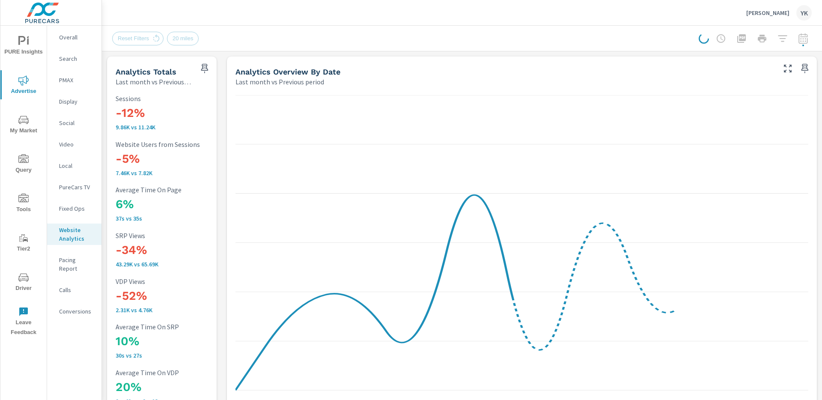
scroll to position [0, 0]
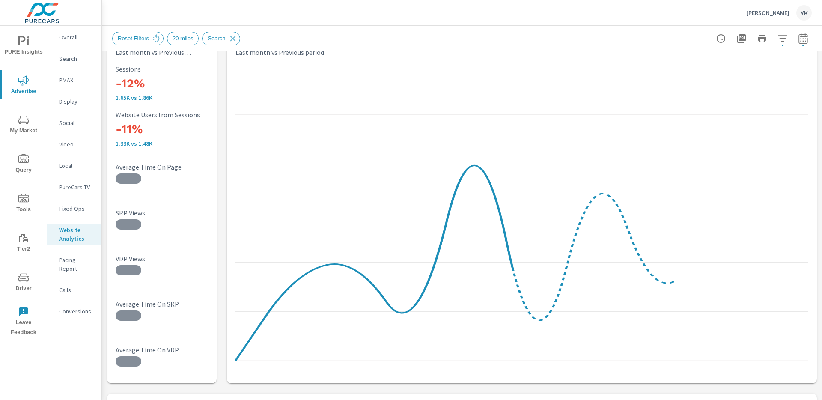
scroll to position [30, 0]
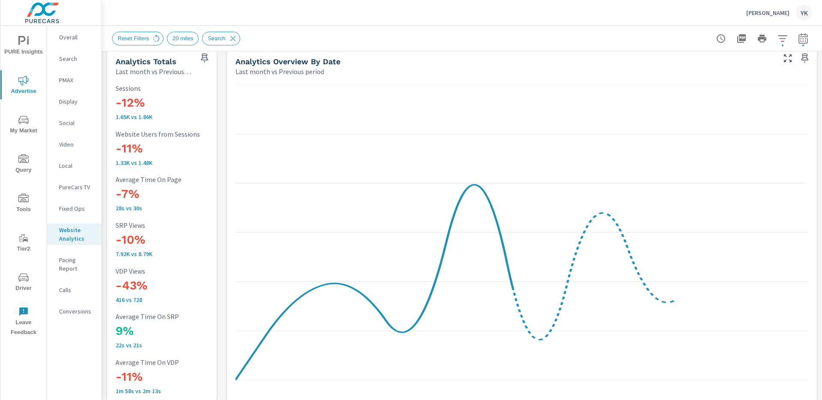
scroll to position [0, 0]
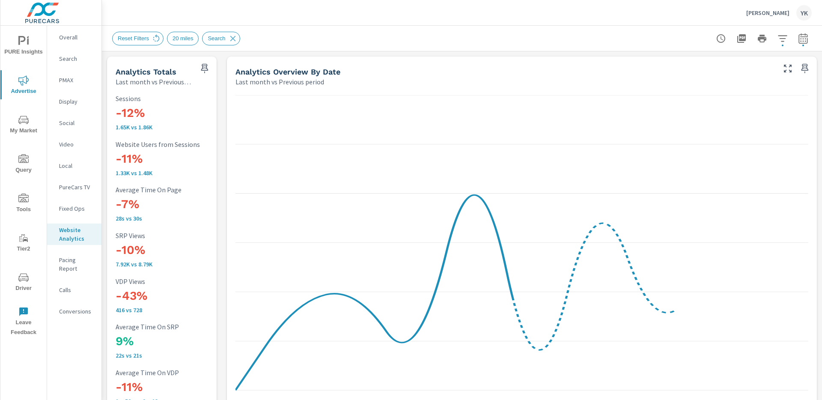
click at [785, 37] on icon "button" at bounding box center [782, 38] width 10 height 10
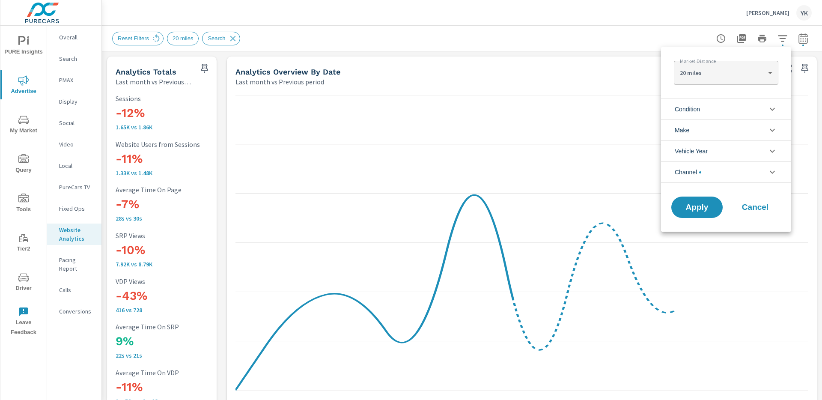
scroll to position [19, 0]
click at [720, 177] on li "Channel" at bounding box center [726, 171] width 130 height 21
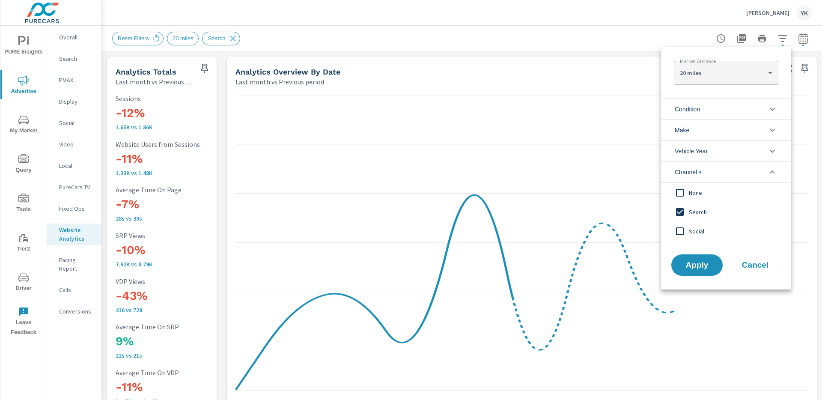
scroll to position [0, 0]
click at [689, 229] on span "Social" at bounding box center [736, 231] width 94 height 10
click at [689, 211] on span "Search" at bounding box center [736, 212] width 94 height 10
click at [689, 262] on span "Apply" at bounding box center [696, 265] width 35 height 8
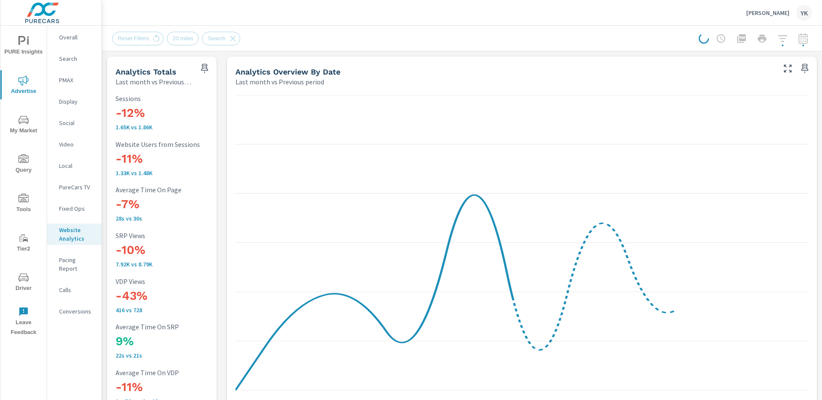
scroll to position [0, 0]
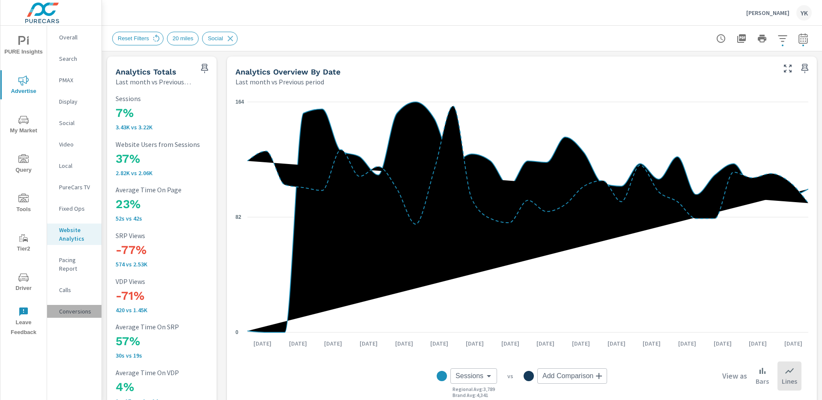
click at [75, 307] on p "Conversions" at bounding box center [77, 311] width 36 height 9
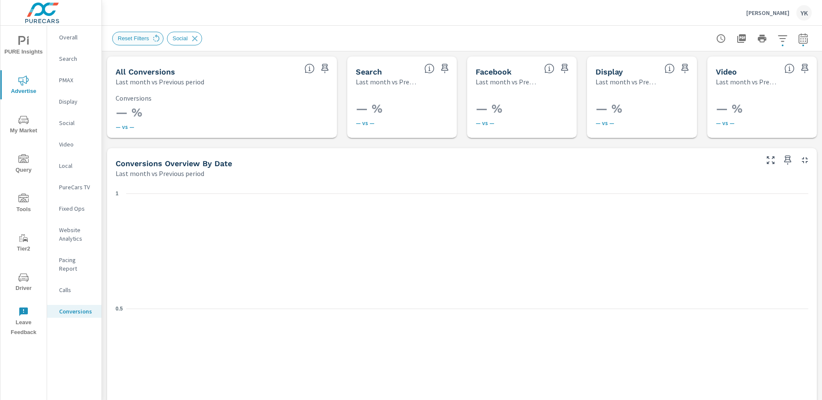
click at [150, 39] on span "Reset Filters" at bounding box center [134, 38] width 42 height 6
click at [154, 39] on icon at bounding box center [156, 38] width 9 height 9
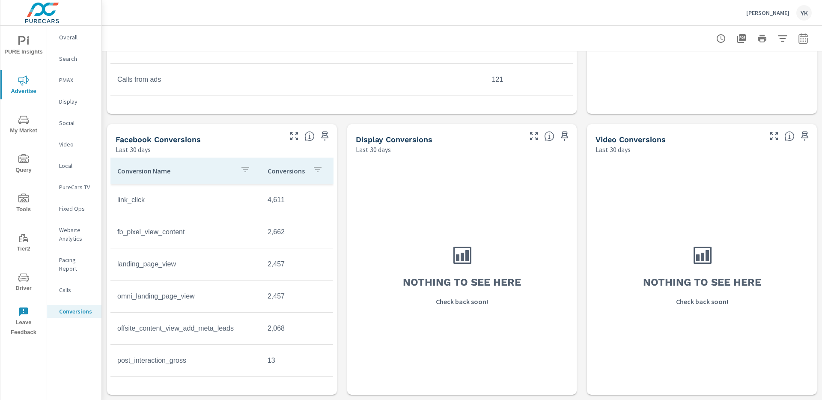
click at [801, 41] on icon "button" at bounding box center [803, 38] width 10 height 10
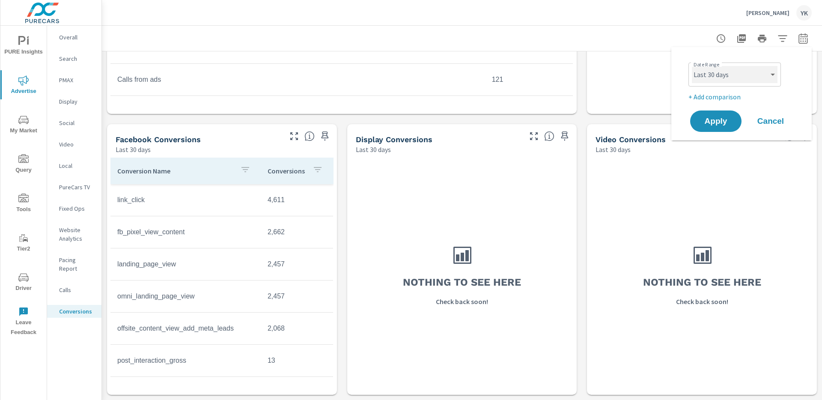
click at [728, 74] on select "Custom [DATE] Last week Last 7 days Last 14 days Last 30 days Last 45 days Last…" at bounding box center [735, 74] width 86 height 17
click at [692, 66] on select "Custom [DATE] Last week Last 7 days Last 14 days Last 30 days Last 45 days Last…" at bounding box center [735, 74] width 86 height 17
select select "Last month"
click at [715, 90] on div "Date Range Custom [DATE] Last week Last 7 days Last 14 days Last 30 days Last 4…" at bounding box center [743, 80] width 110 height 43
click at [715, 96] on p "+ Add comparison" at bounding box center [743, 97] width 110 height 10
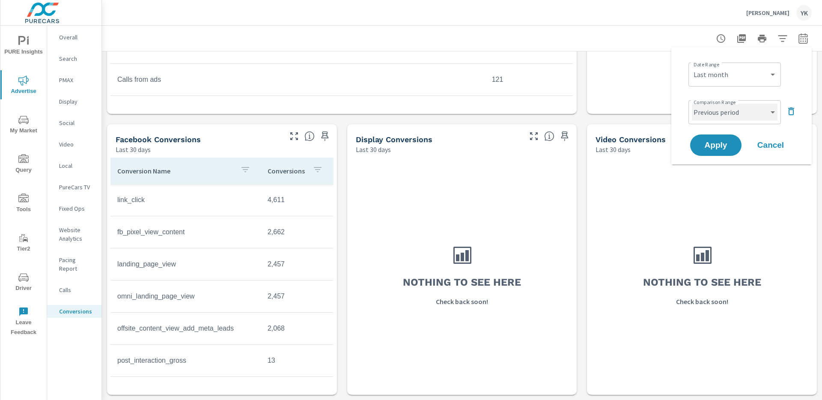
click at [715, 106] on select "Custom Previous period Previous month Previous year" at bounding box center [735, 112] width 86 height 17
click at [692, 104] on select "Custom Previous period Previous month Previous year" at bounding box center [735, 112] width 86 height 17
select select "Previous month"
click at [715, 147] on span "Apply" at bounding box center [715, 145] width 35 height 8
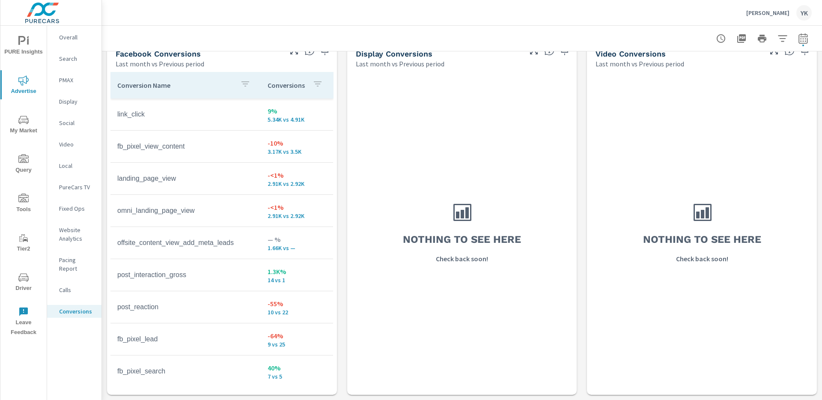
click at [30, 118] on span "My Market" at bounding box center [23, 125] width 41 height 21
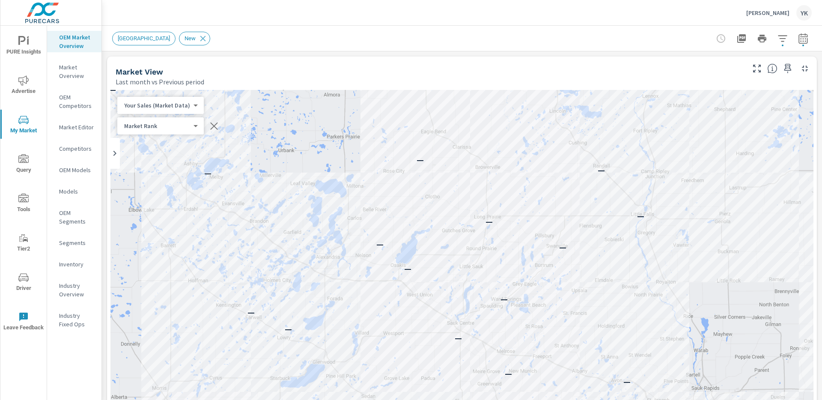
click at [803, 42] on icon "button" at bounding box center [803, 38] width 10 height 10
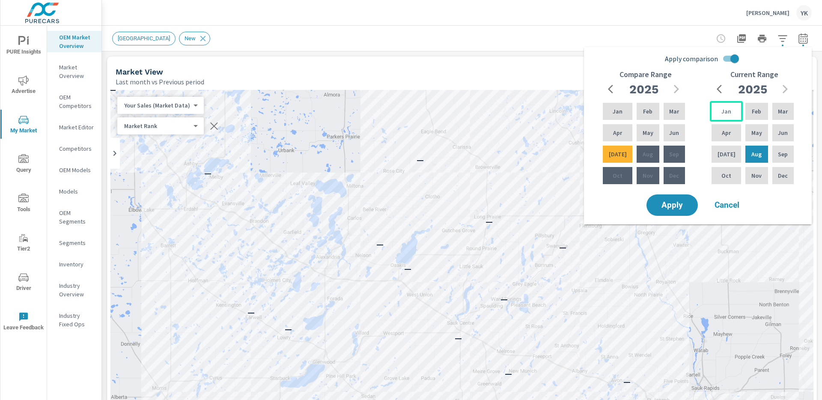
click at [721, 108] on p "Jan" at bounding box center [726, 111] width 10 height 9
click at [785, 134] on p "Jun" at bounding box center [783, 132] width 10 height 9
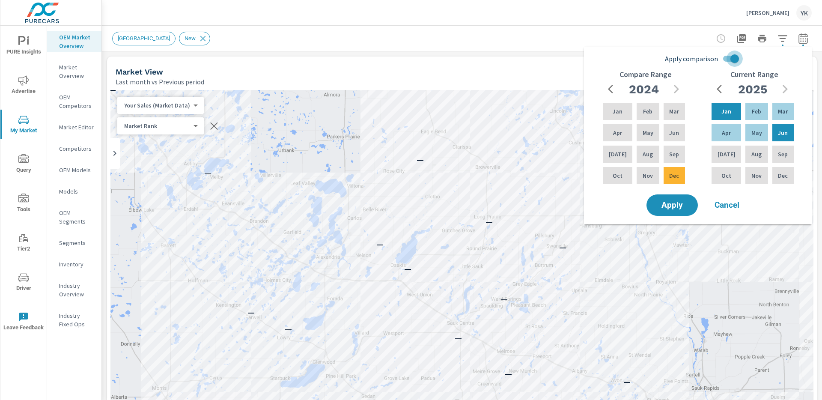
click at [735, 60] on input "Apply comparison" at bounding box center [734, 59] width 49 height 16
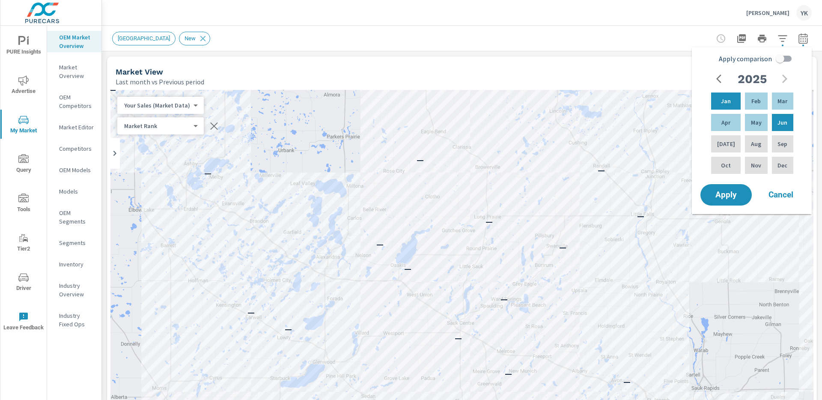
click at [735, 60] on span "Apply comparison" at bounding box center [745, 59] width 53 height 10
click at [756, 60] on input "Apply comparison" at bounding box center [780, 59] width 49 height 16
checkbox input "true"
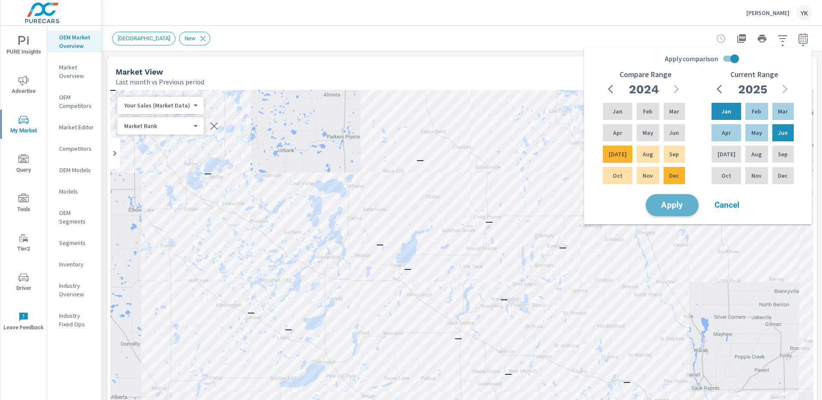
click at [682, 212] on button "Apply" at bounding box center [672, 205] width 53 height 22
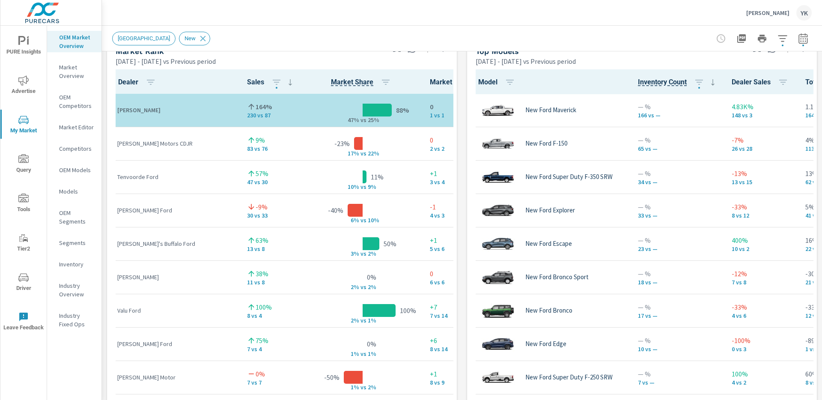
scroll to position [557, 0]
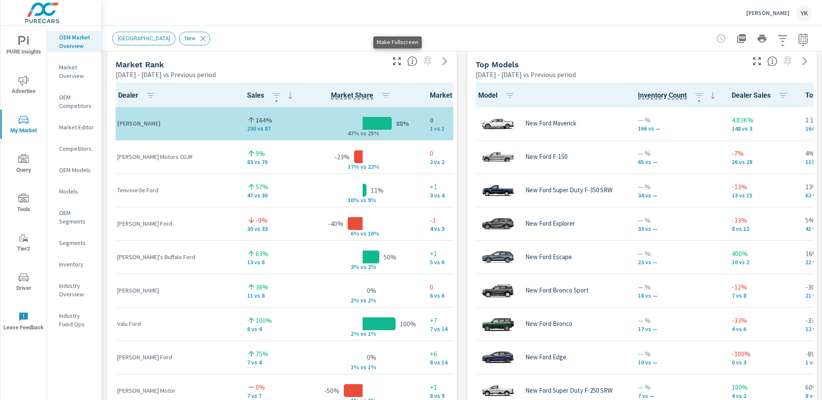
click at [396, 63] on icon "button" at bounding box center [397, 61] width 10 height 10
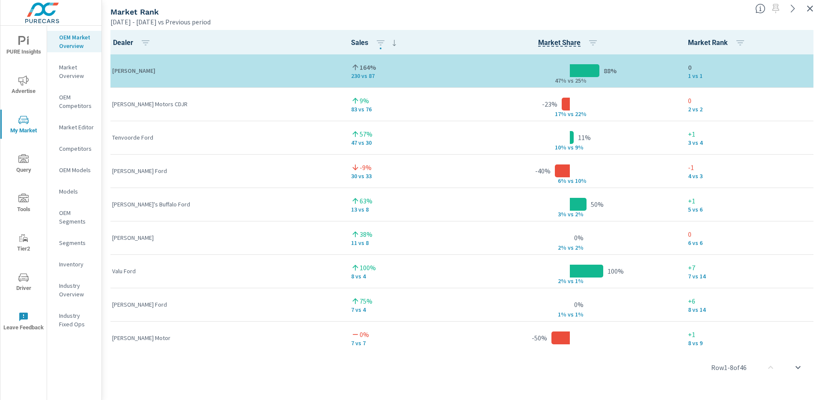
click at [801, 3] on div at bounding box center [787, 6] width 70 height 19
click at [809, 9] on icon "button" at bounding box center [810, 9] width 6 height 6
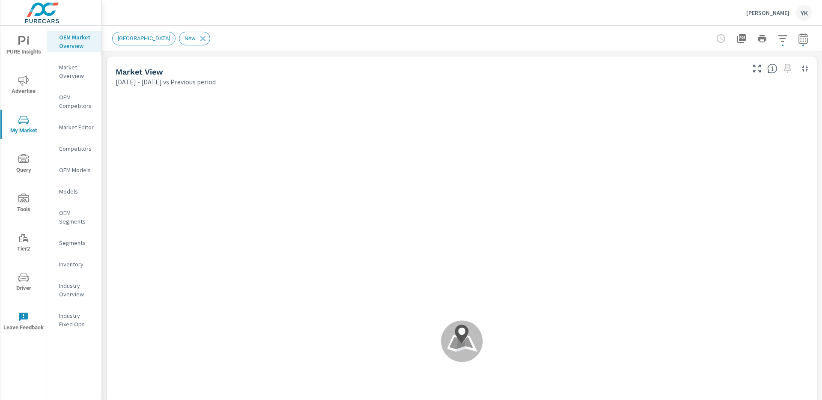
scroll to position [0, 0]
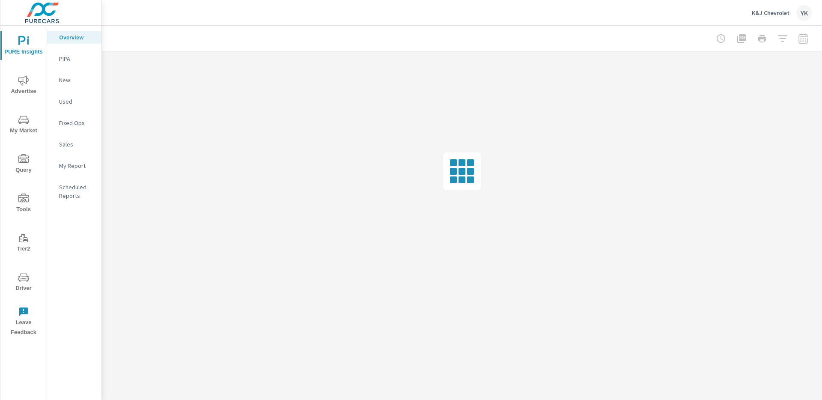
click at [19, 83] on icon "nav menu" at bounding box center [23, 80] width 10 height 10
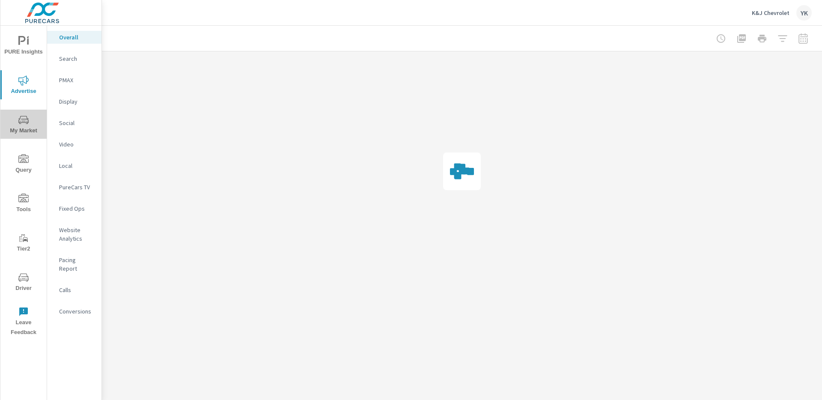
click at [20, 123] on icon "nav menu" at bounding box center [23, 120] width 10 height 8
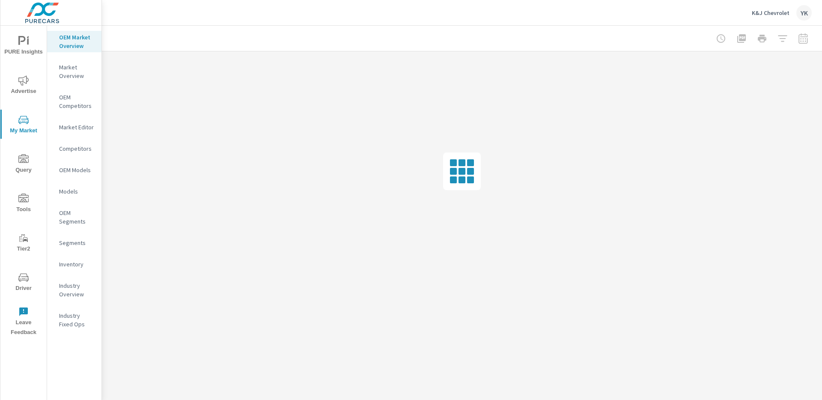
click at [75, 131] on p "Market Editor" at bounding box center [77, 127] width 36 height 9
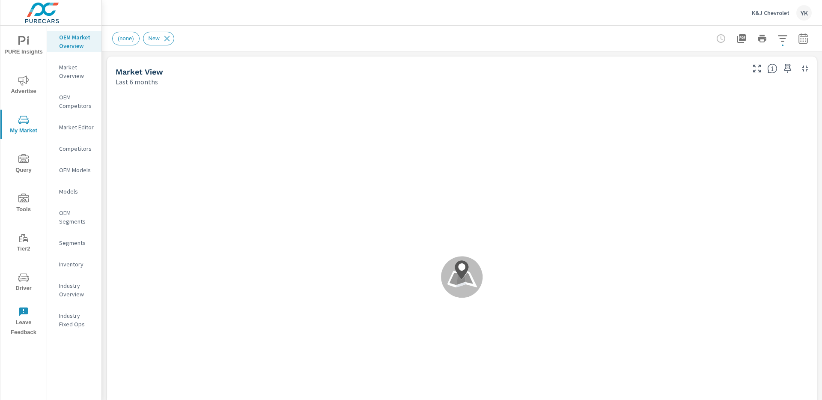
scroll to position [0, 0]
click at [800, 42] on icon "button" at bounding box center [803, 38] width 10 height 10
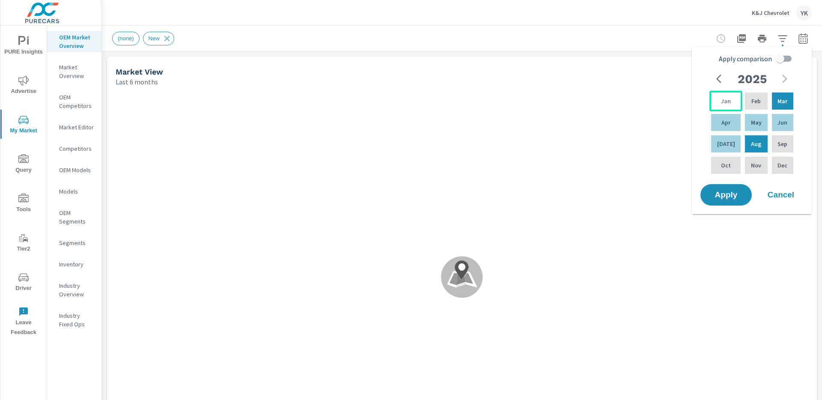
click at [727, 98] on p "Jan" at bounding box center [726, 101] width 10 height 9
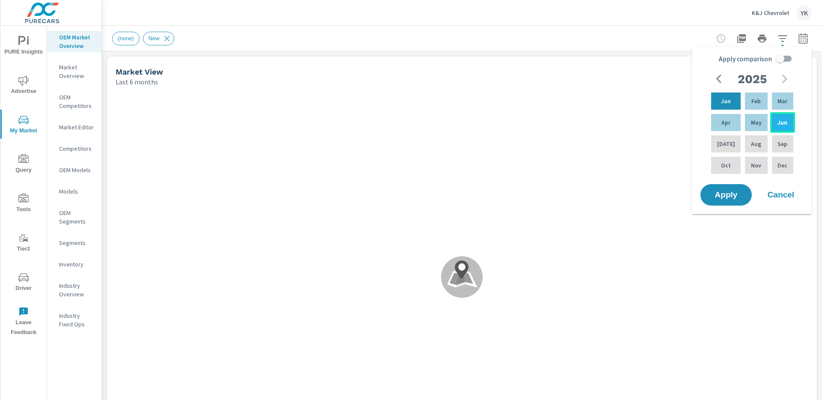
click at [784, 122] on p "Jun" at bounding box center [782, 122] width 10 height 9
click at [784, 60] on input "Apply comparison" at bounding box center [780, 59] width 49 height 16
checkbox input "true"
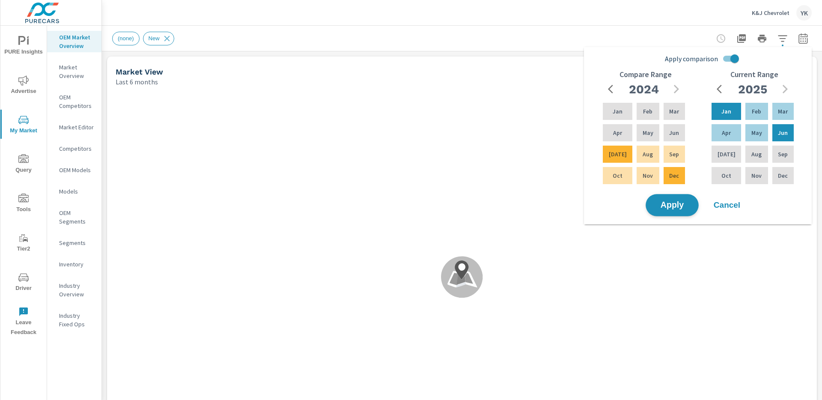
click at [692, 206] on button "Apply" at bounding box center [672, 205] width 53 height 22
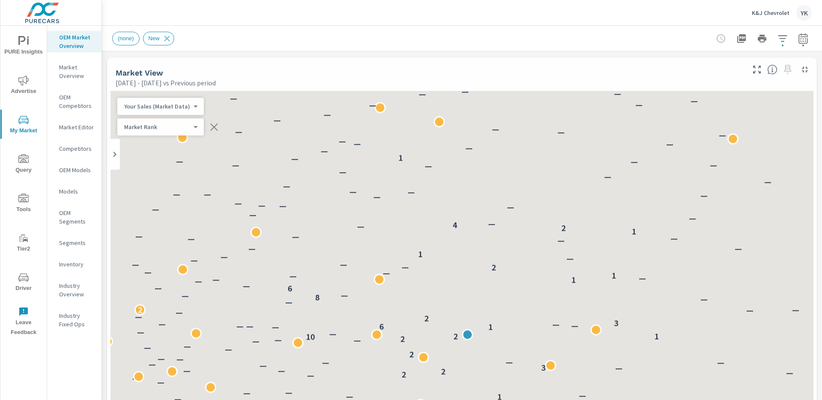
scroll to position [0, 0]
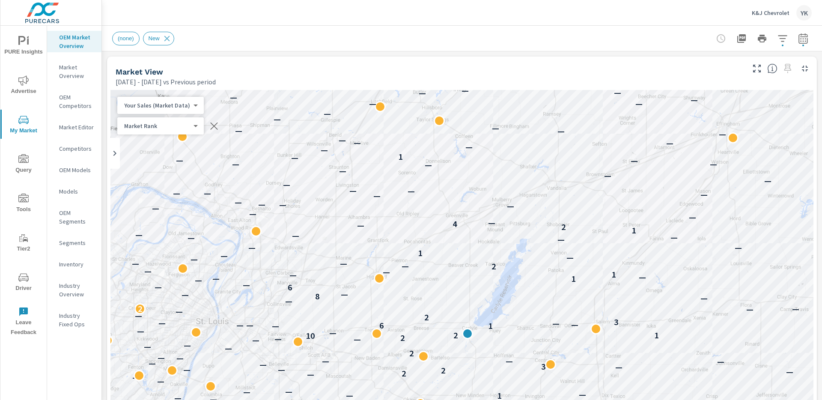
click at [17, 45] on span "PURE Insights" at bounding box center [23, 46] width 41 height 21
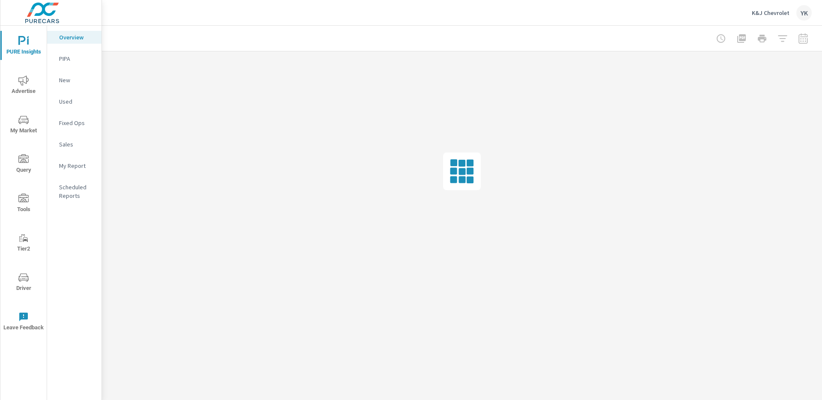
click at [31, 121] on span "My Market" at bounding box center [23, 125] width 41 height 21
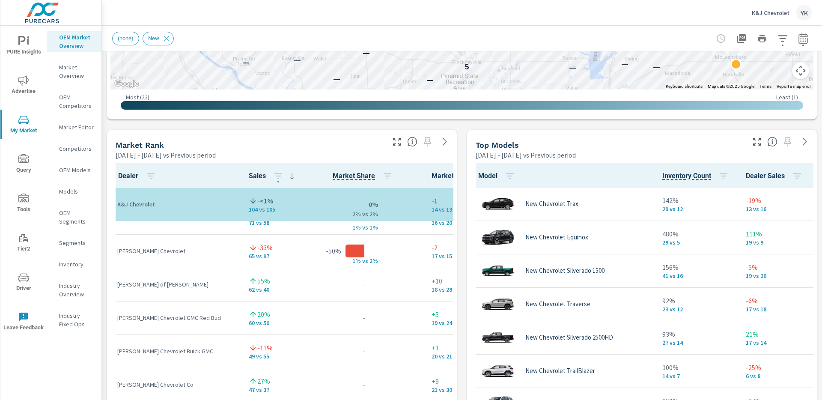
scroll to position [486, 0]
click span "PURE Insights"
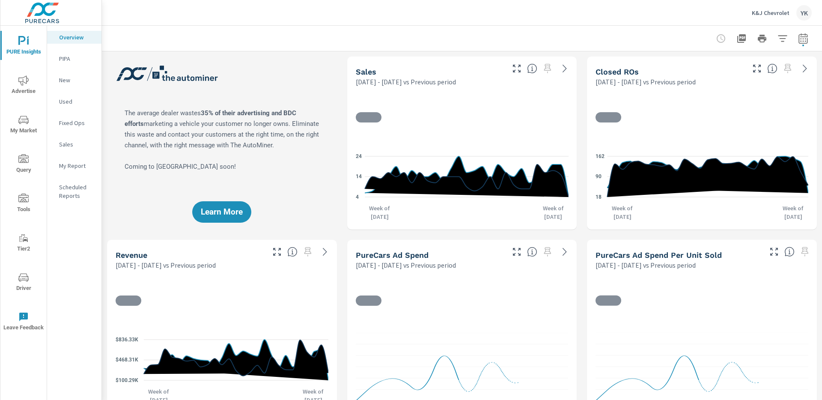
scroll to position [0, 0]
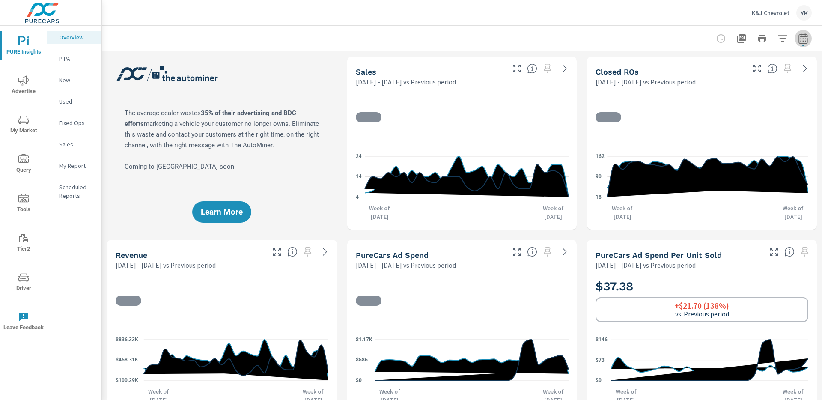
click icon "button"
select select "Previous period"
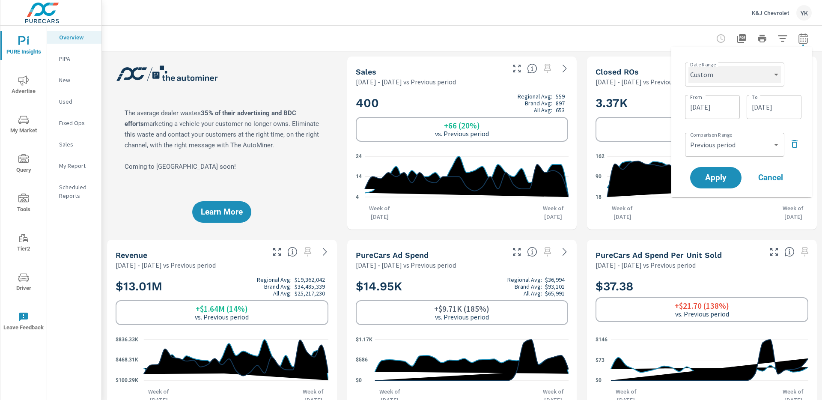
click select "Custom [DATE] Last week Last 7 days Last 14 days Last 30 days Last 45 days Last…"
select select "Last month"
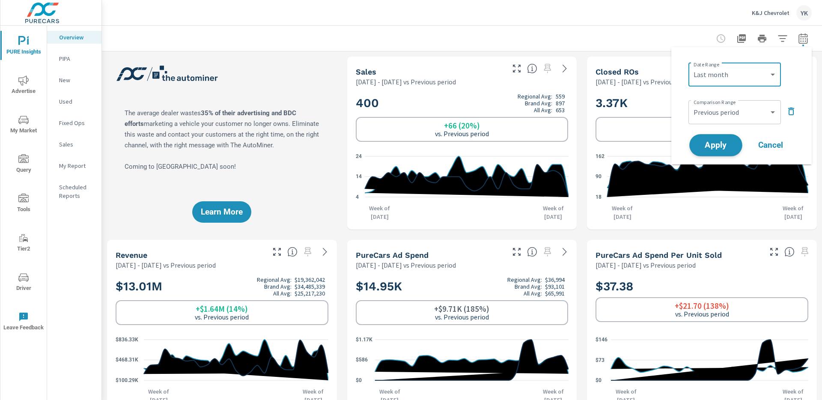
click span "Apply"
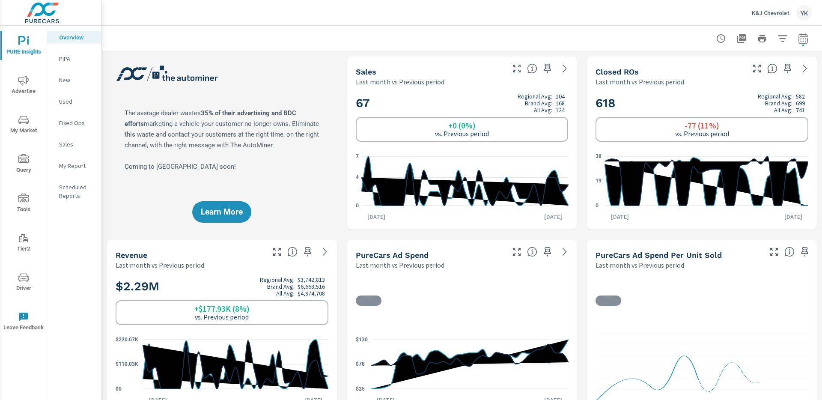
scroll to position [0, 0]
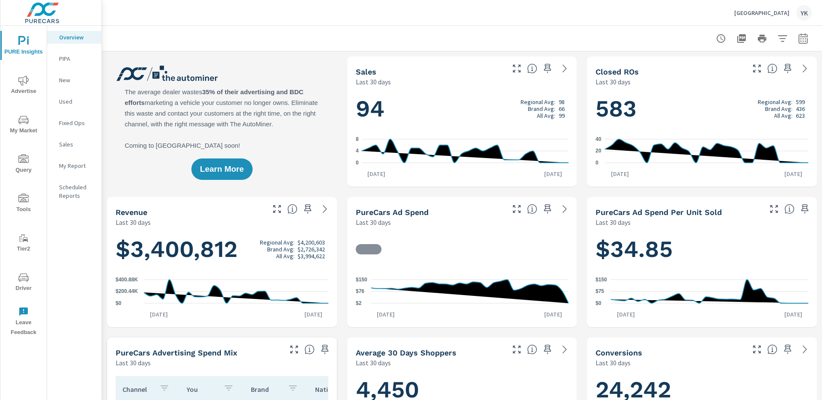
scroll to position [0, 0]
click at [803, 41] on icon "button" at bounding box center [803, 39] width 6 height 3
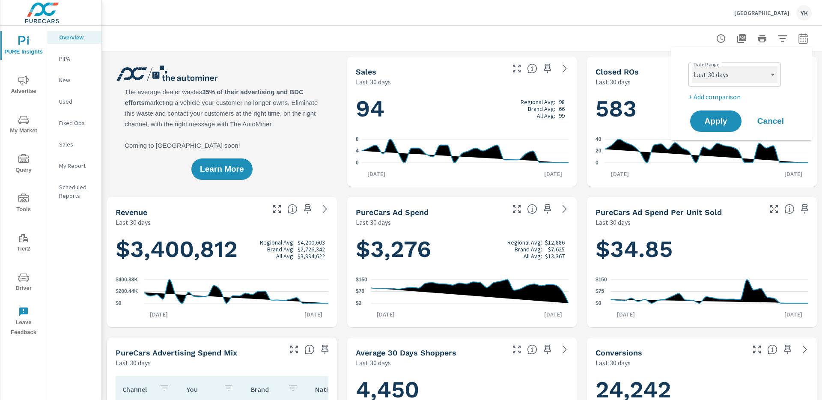
click at [719, 73] on select "Custom [DATE] Last week Last 7 days Last 14 days Last 30 days Last 45 days Last…" at bounding box center [735, 74] width 86 height 17
click at [692, 66] on select "Custom [DATE] Last week Last 7 days Last 14 days Last 30 days Last 45 days Last…" at bounding box center [735, 74] width 86 height 17
select select "Last month"
click at [714, 96] on p "+ Add comparison" at bounding box center [743, 97] width 110 height 10
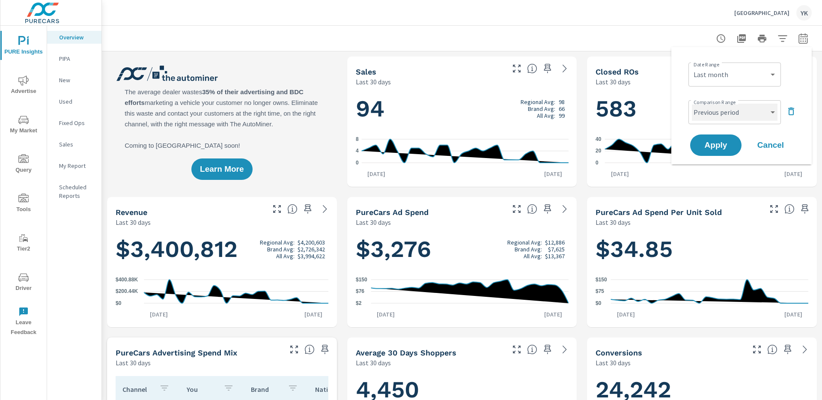
click at [712, 110] on select "Custom Previous period Previous month Previous year" at bounding box center [735, 112] width 86 height 17
click at [692, 104] on select "Custom Previous period Previous month Previous year" at bounding box center [735, 112] width 86 height 17
select select "Previous month"
click at [713, 137] on button "Apply" at bounding box center [715, 145] width 53 height 22
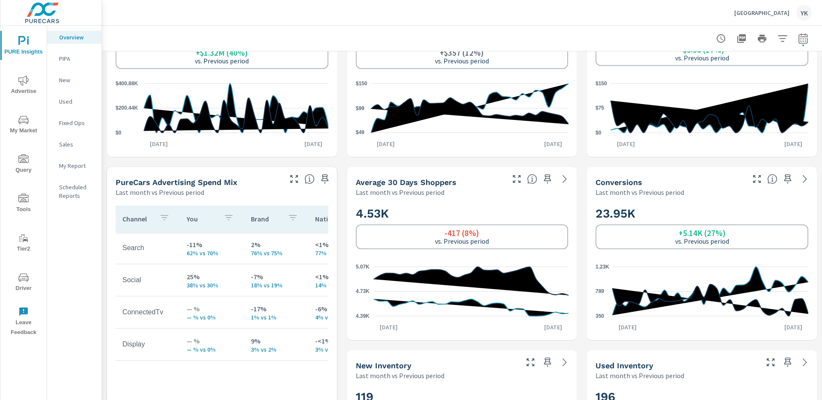
scroll to position [463, 0]
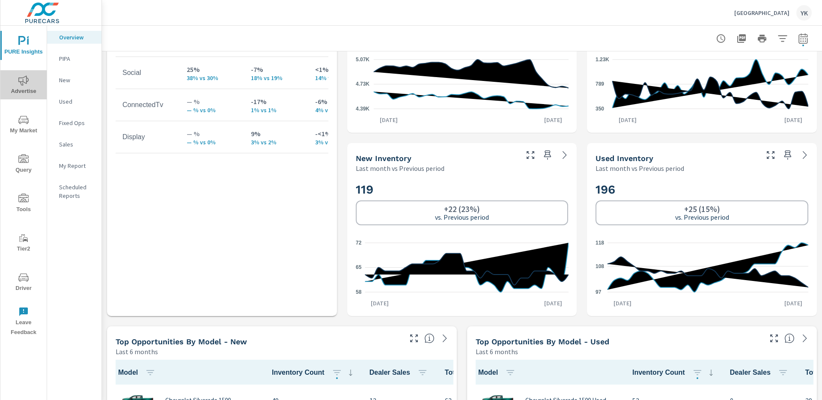
click at [26, 93] on span "Advertise" at bounding box center [23, 85] width 41 height 21
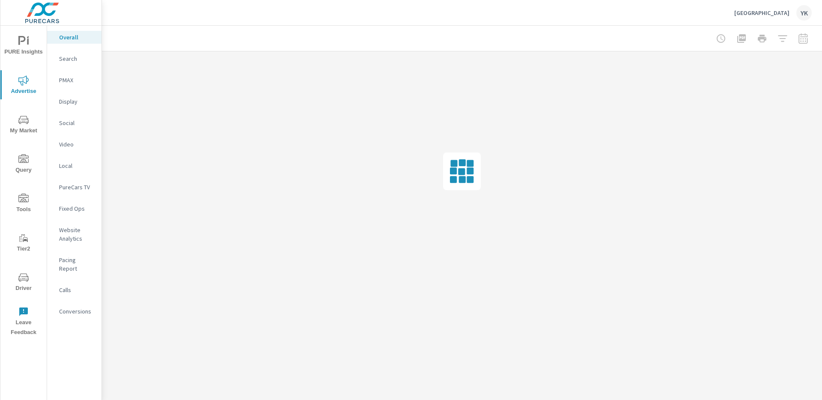
click at [69, 307] on p "Conversions" at bounding box center [77, 311] width 36 height 9
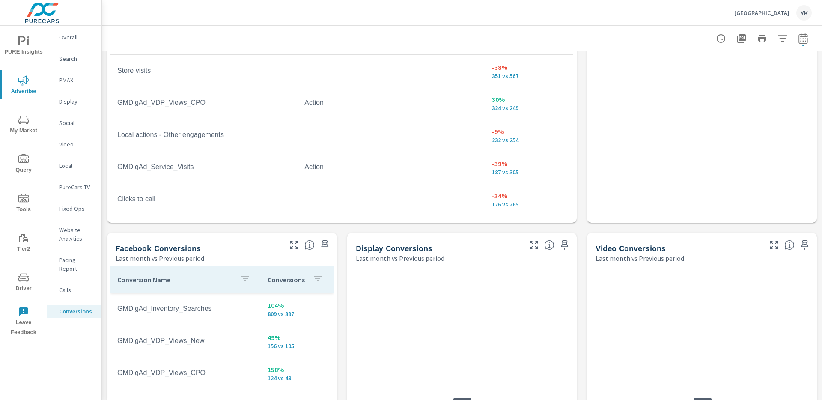
scroll to position [774, 0]
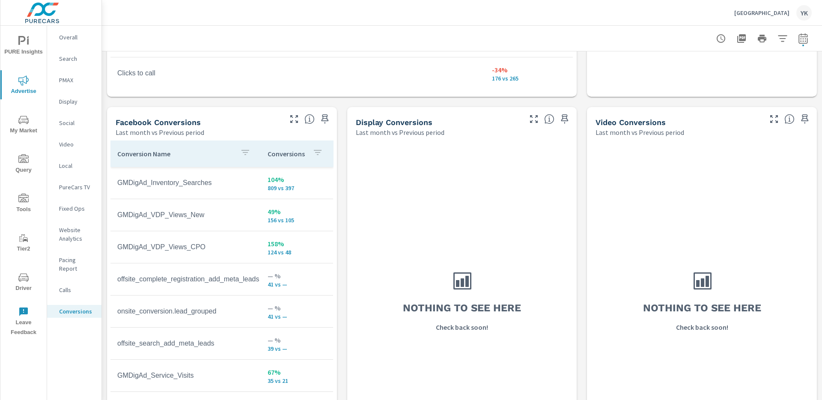
scroll to position [211, 0]
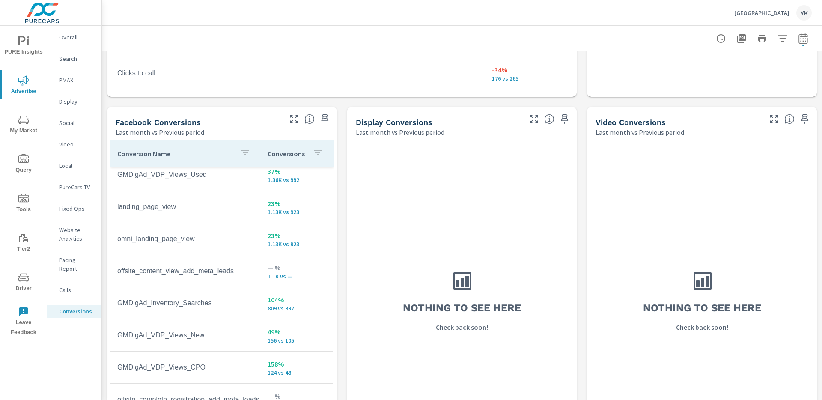
scroll to position [105, 0]
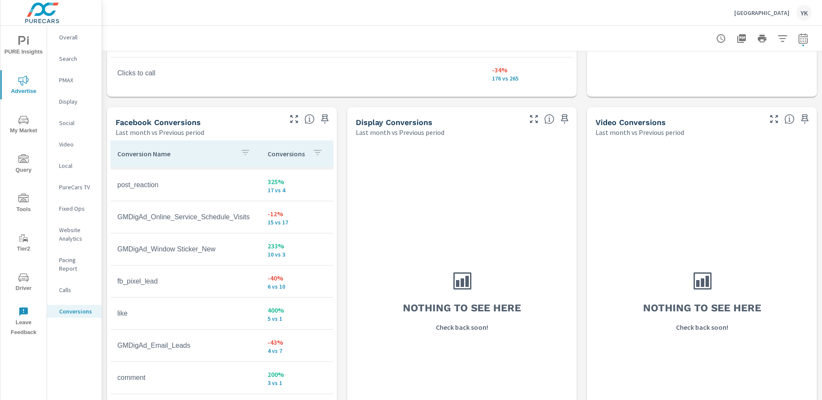
scroll to position [501, 0]
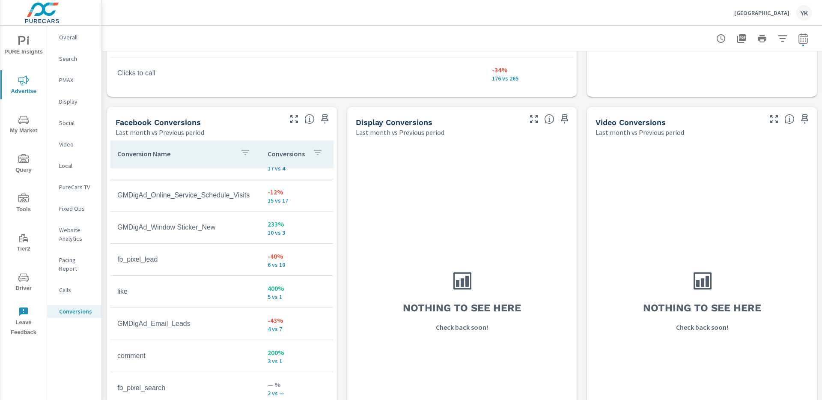
click at [18, 51] on span "PURE Insights" at bounding box center [23, 46] width 41 height 21
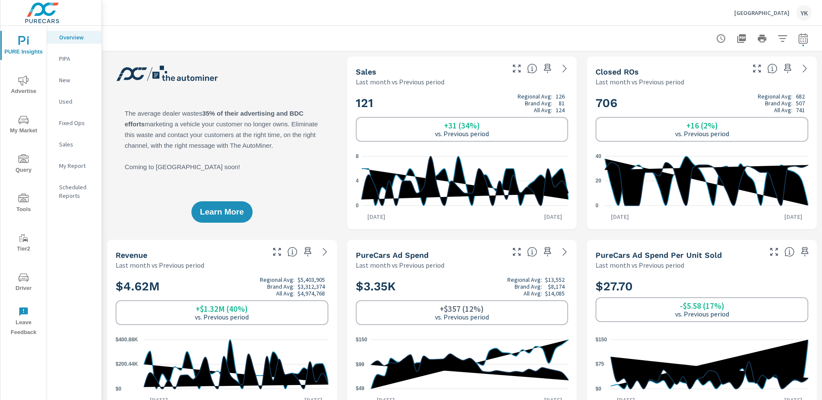
scroll to position [0, 0]
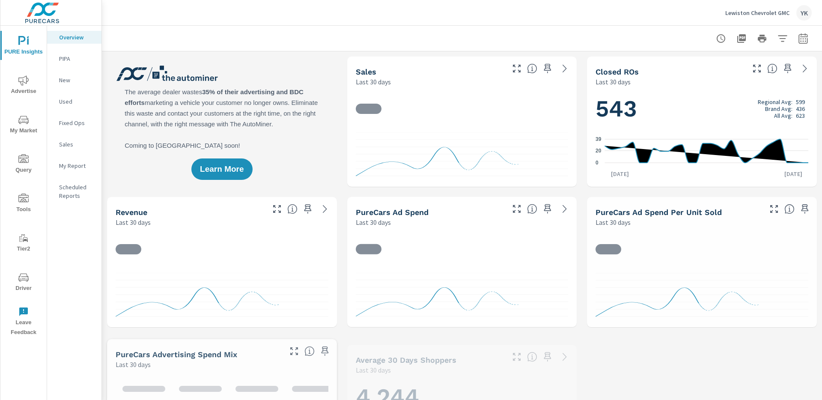
scroll to position [0, 0]
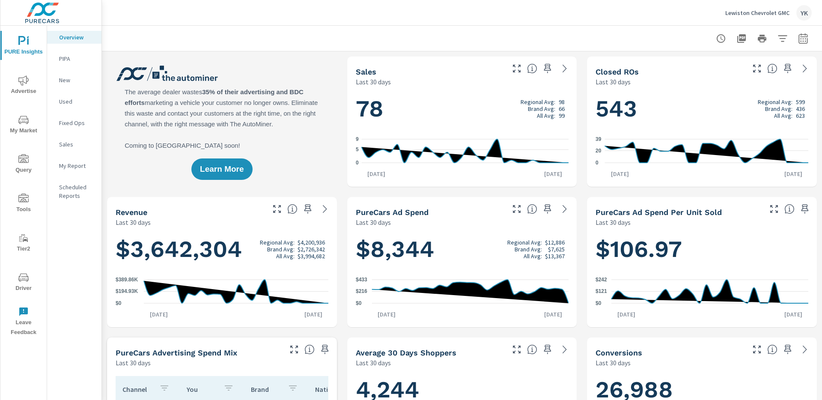
click at [811, 35] on button "button" at bounding box center [803, 38] width 17 height 17
select select "Last 30 days"
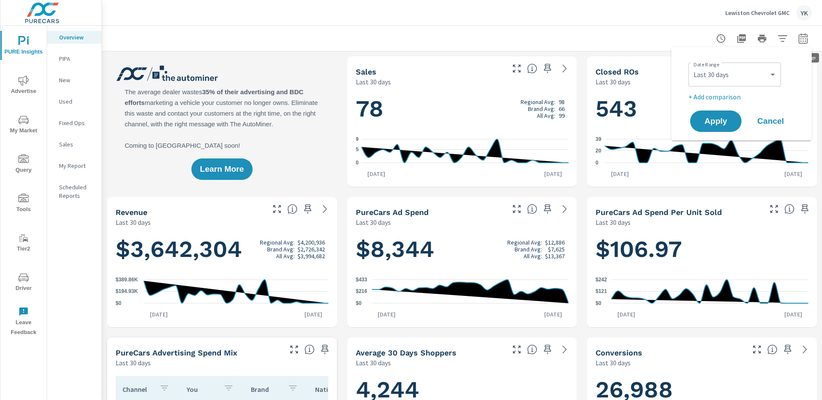
click at [805, 36] on icon "button" at bounding box center [802, 38] width 9 height 10
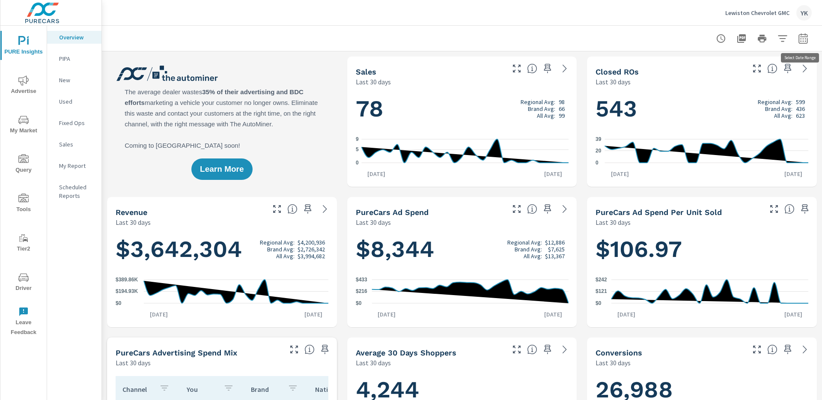
click at [812, 34] on div at bounding box center [462, 38] width 720 height 25
click at [809, 38] on button "button" at bounding box center [803, 38] width 17 height 17
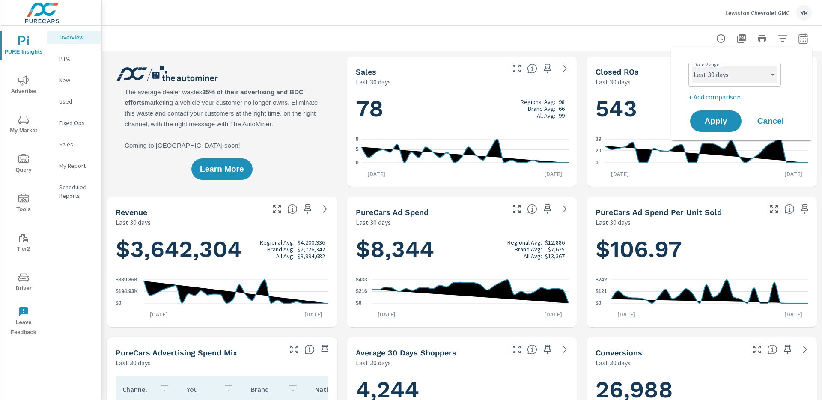
click at [737, 77] on select "Custom [DATE] Last week Last 7 days Last 14 days Last 30 days Last 45 days Last…" at bounding box center [735, 74] width 86 height 17
click at [692, 66] on select "Custom [DATE] Last week Last 7 days Last 14 days Last 30 days Last 45 days Last…" at bounding box center [735, 74] width 86 height 17
click at [732, 69] on select "Custom [DATE] Last week Last 7 days Last 14 days Last 30 days Last 45 days Last…" at bounding box center [735, 74] width 86 height 17
click at [692, 66] on select "Custom [DATE] Last week Last 7 days Last 14 days Last 30 days Last 45 days Last…" at bounding box center [735, 74] width 86 height 17
select select "Last month"
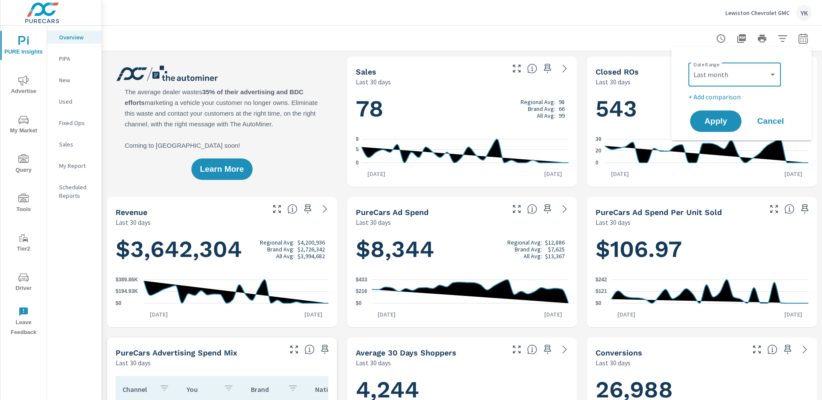
click at [720, 95] on p "+ Add comparison" at bounding box center [743, 97] width 110 height 10
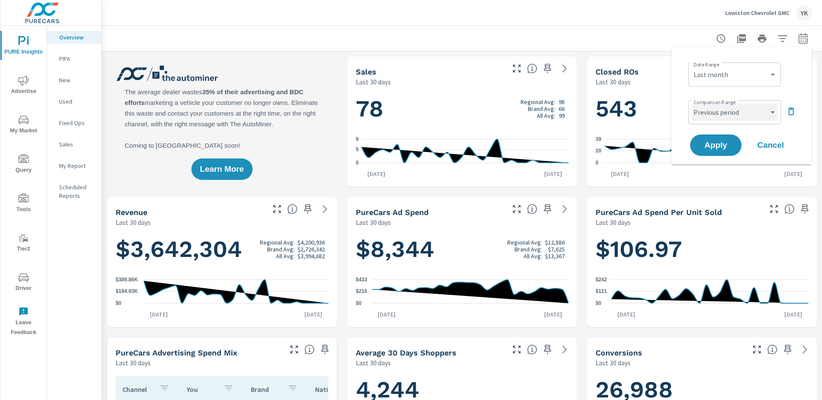
click at [720, 107] on select "Custom Previous period Previous month Previous year" at bounding box center [735, 112] width 86 height 17
click at [692, 104] on select "Custom Previous period Previous month Previous year" at bounding box center [735, 112] width 86 height 17
select select "Previous month"
click at [720, 134] on div "Apply Cancel" at bounding box center [743, 145] width 110 height 25
click at [720, 137] on button "Apply" at bounding box center [715, 145] width 53 height 22
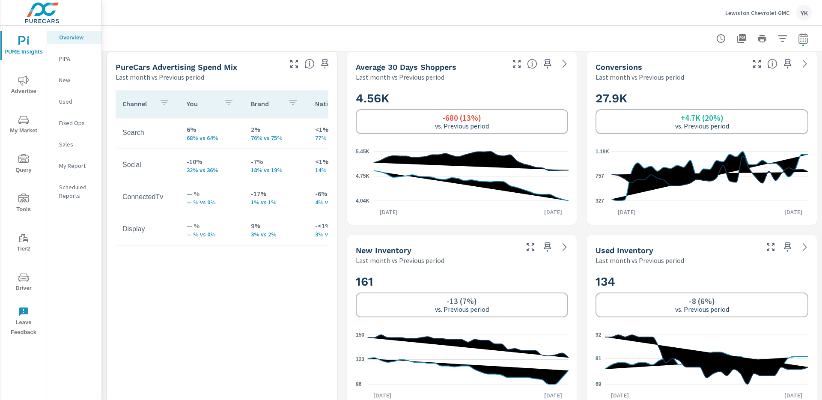
scroll to position [426, 0]
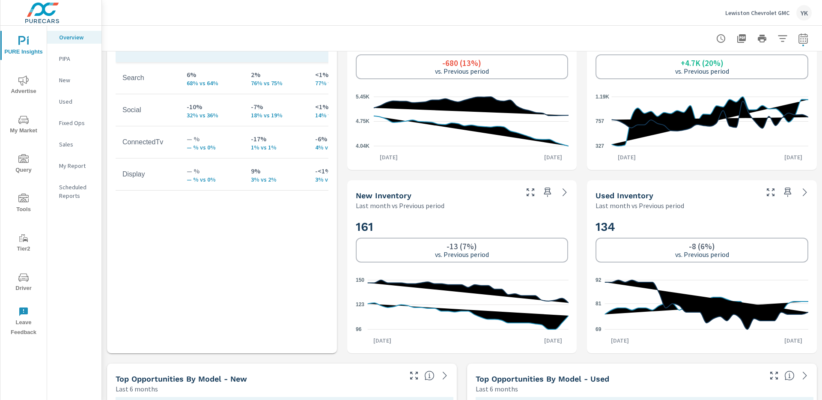
click at [24, 88] on span "Advertise" at bounding box center [23, 85] width 41 height 21
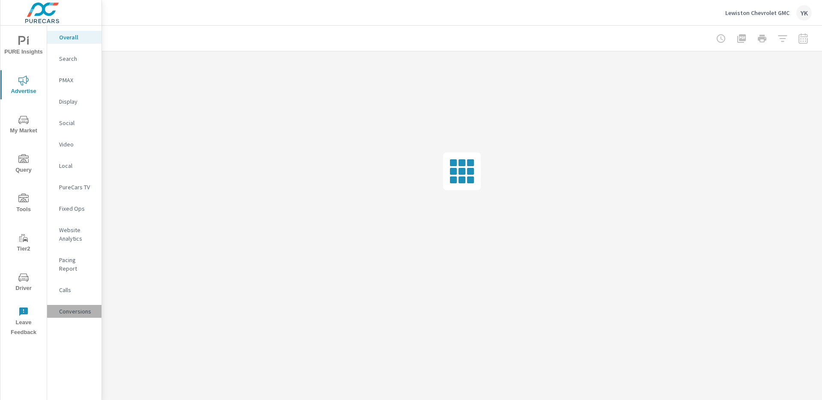
click at [71, 307] on p "Conversions" at bounding box center [77, 311] width 36 height 9
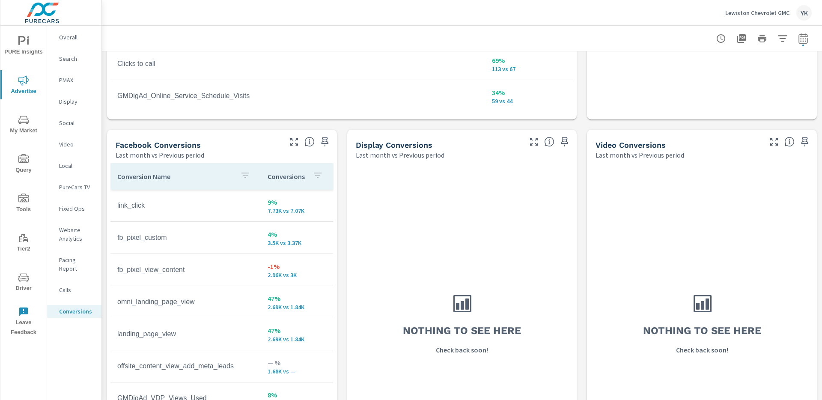
scroll to position [843, 0]
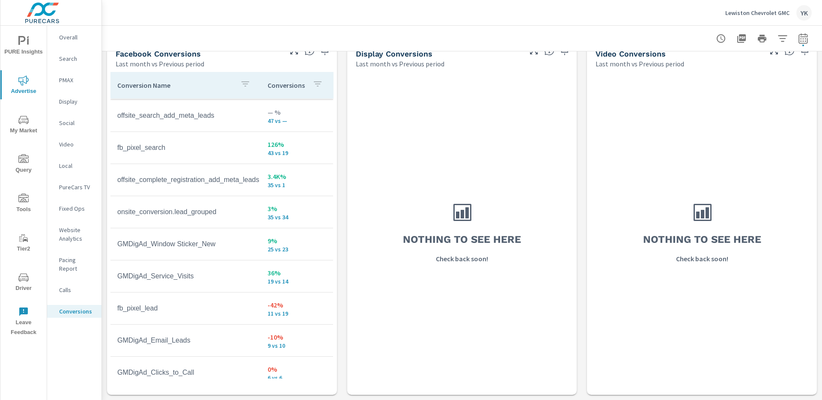
scroll to position [414, 0]
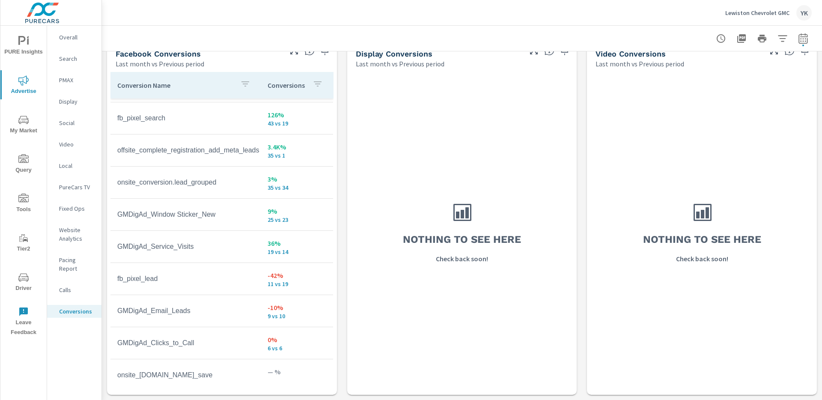
click at [29, 48] on span "PURE Insights" at bounding box center [23, 46] width 41 height 21
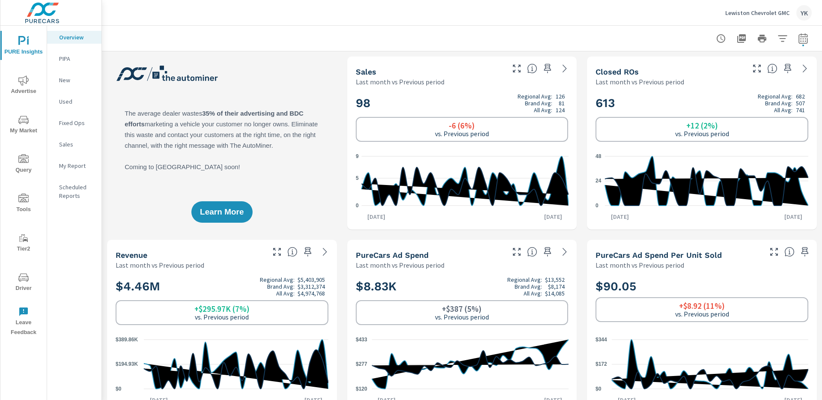
scroll to position [0, 0]
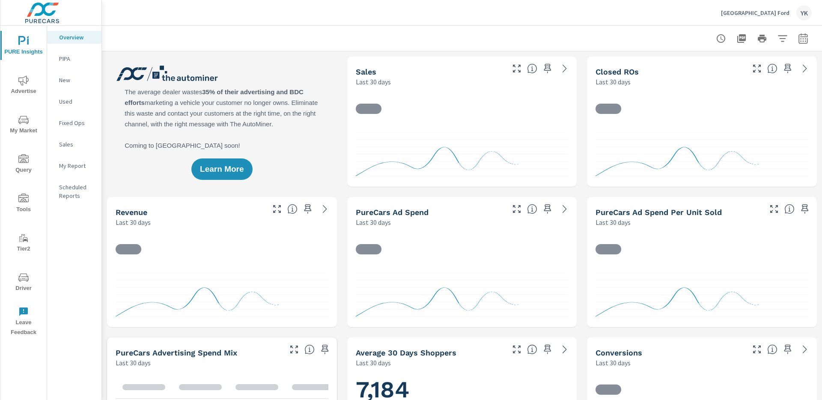
click at [66, 158] on nav "Overview PIPA New Used Fixed Ops Sales My Report Scheduled Reports" at bounding box center [74, 120] width 54 height 188
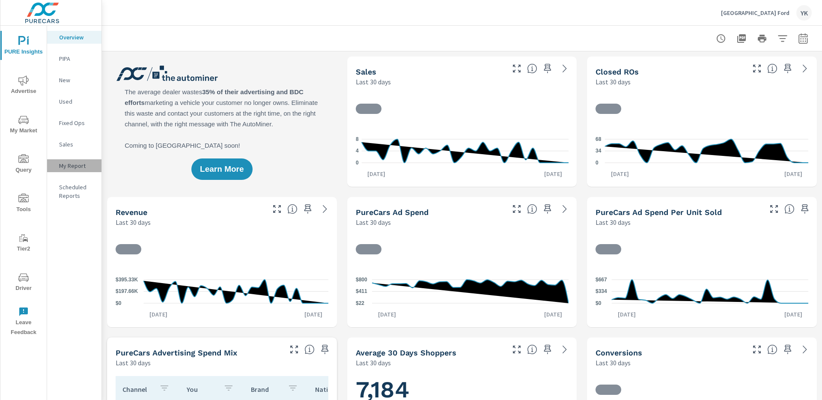
scroll to position [0, 0]
click at [68, 164] on p "My Report" at bounding box center [77, 165] width 36 height 9
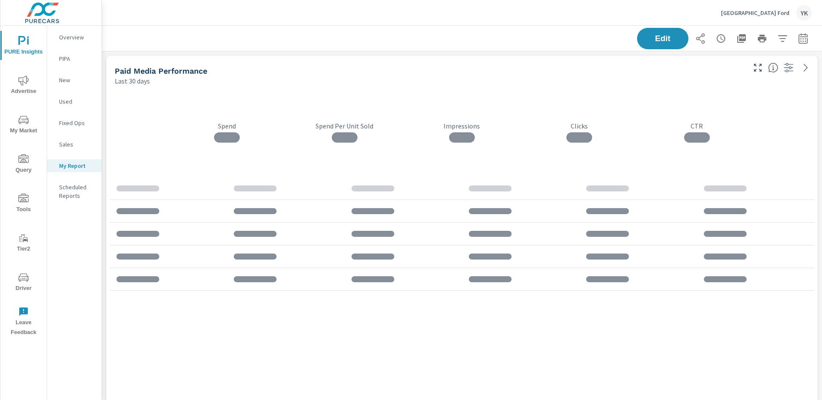
scroll to position [4, 4]
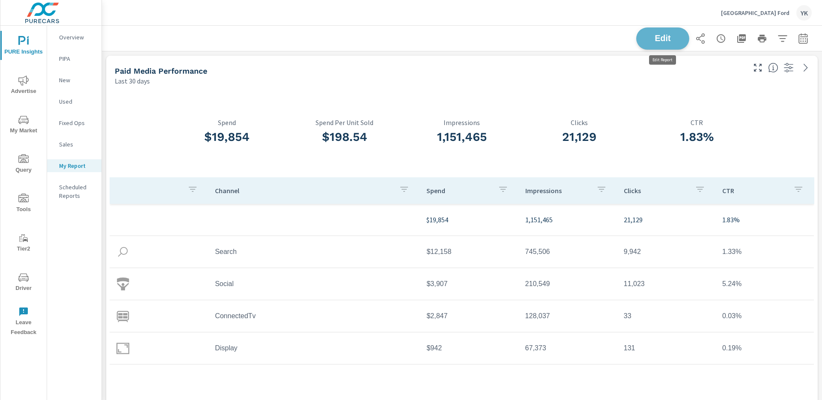
click at [654, 40] on span "Edit" at bounding box center [662, 38] width 35 height 8
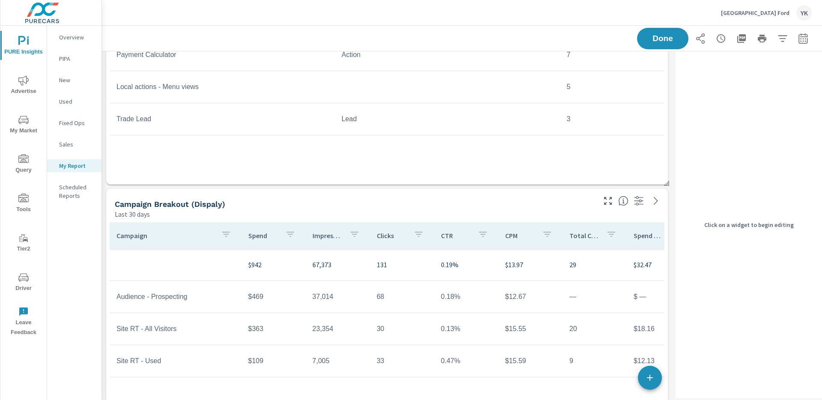
scroll to position [1688, 0]
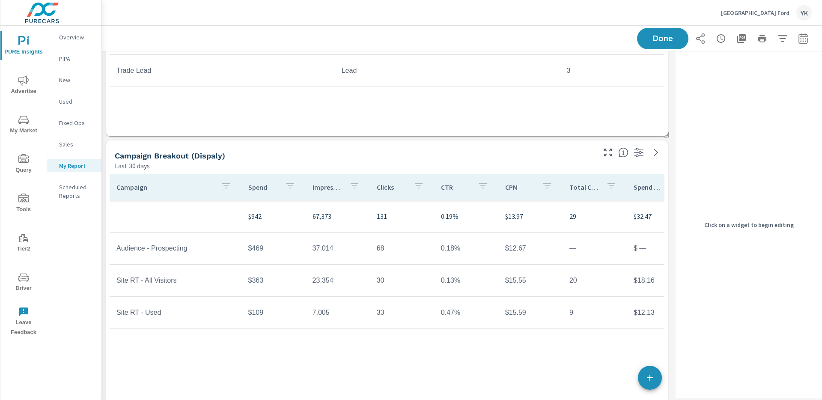
click at [377, 217] on p "131" at bounding box center [402, 216] width 51 height 10
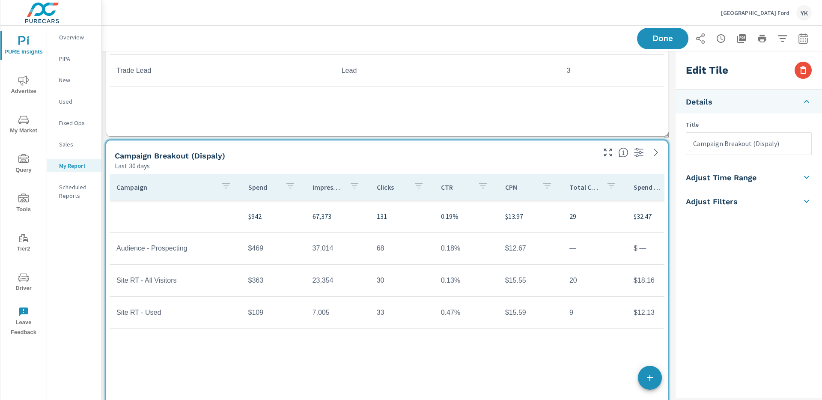
click at [766, 146] on input "Campaign Breakout (Dispaly)" at bounding box center [748, 144] width 125 height 22
type input "Campaign Breakout (Display)"
click at [679, 48] on div "Saving..." at bounding box center [724, 38] width 175 height 21
click at [660, 41] on span "Done" at bounding box center [662, 38] width 35 height 8
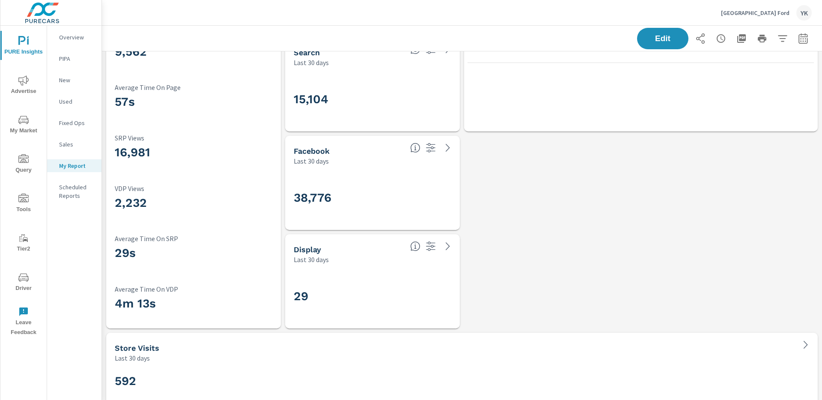
scroll to position [2905, 0]
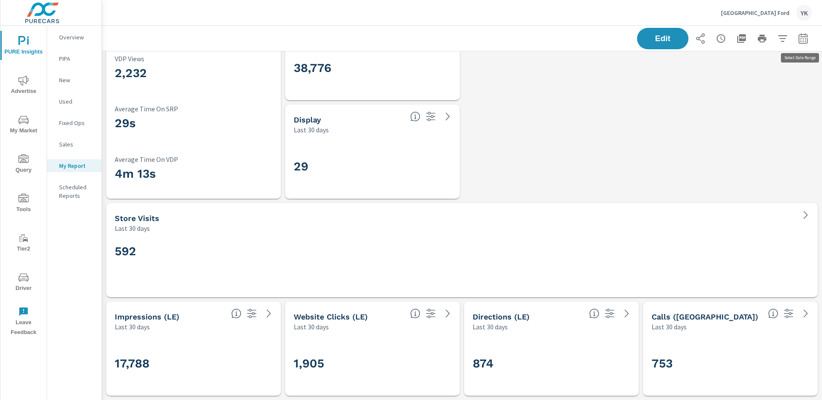
click at [800, 30] on button "button" at bounding box center [803, 38] width 17 height 17
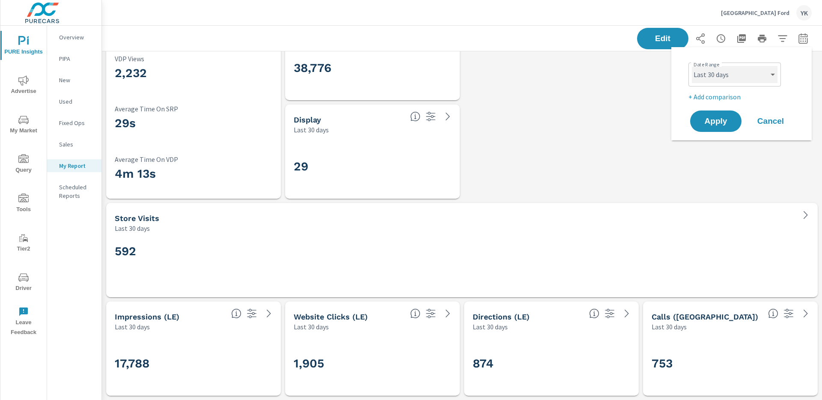
click at [753, 76] on select "Custom [DATE] Last week Last 7 days Last 14 days Last 30 days Last 45 days Last…" at bounding box center [735, 74] width 86 height 17
click at [692, 66] on select "Custom [DATE] Last week Last 7 days Last 14 days Last 30 days Last 45 days Last…" at bounding box center [735, 74] width 86 height 17
select select "Last month"
click at [718, 96] on p "+ Add comparison" at bounding box center [743, 97] width 110 height 10
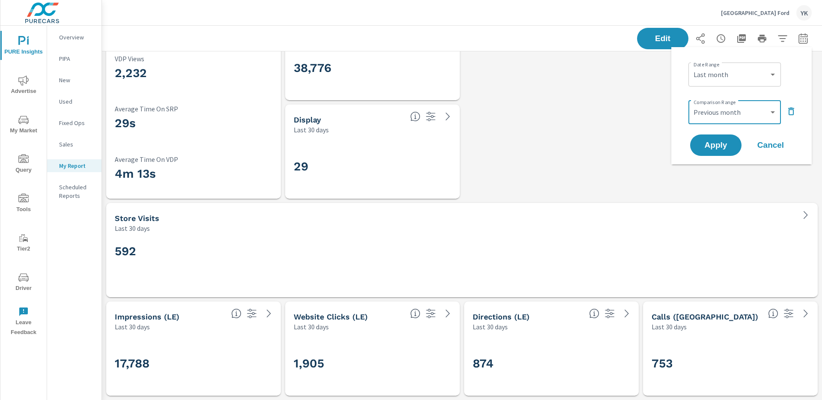
click at [692, 104] on select "Custom Previous period Previous month Previous year" at bounding box center [735, 112] width 86 height 17
select select "Previous month"
click at [715, 141] on span "Apply" at bounding box center [715, 145] width 35 height 8
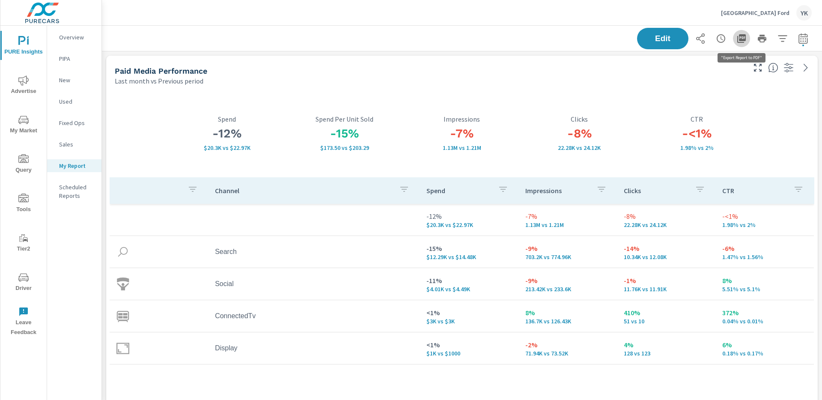
click at [737, 42] on icon "button" at bounding box center [741, 38] width 9 height 9
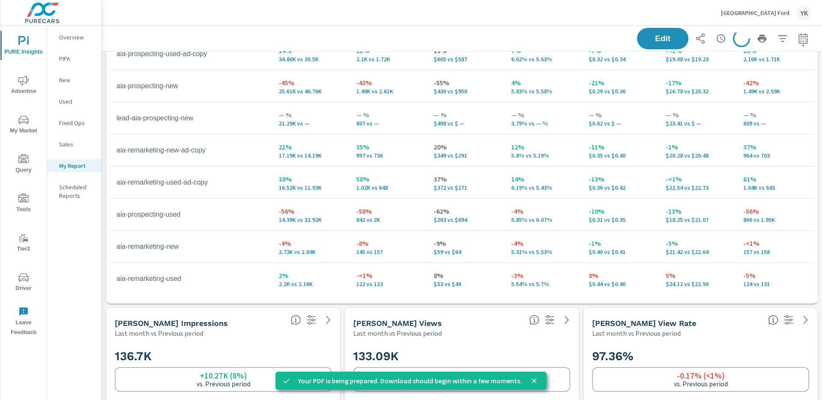
scroll to position [2245, 0]
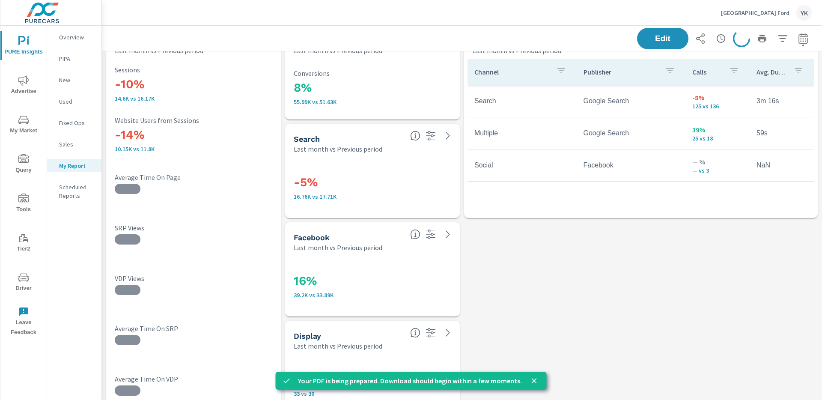
scroll to position [2668, 0]
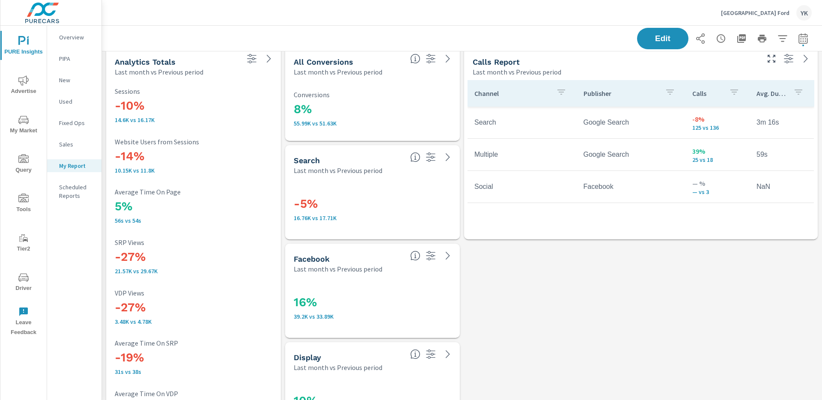
click at [77, 31] on div "Overview" at bounding box center [74, 37] width 54 height 13
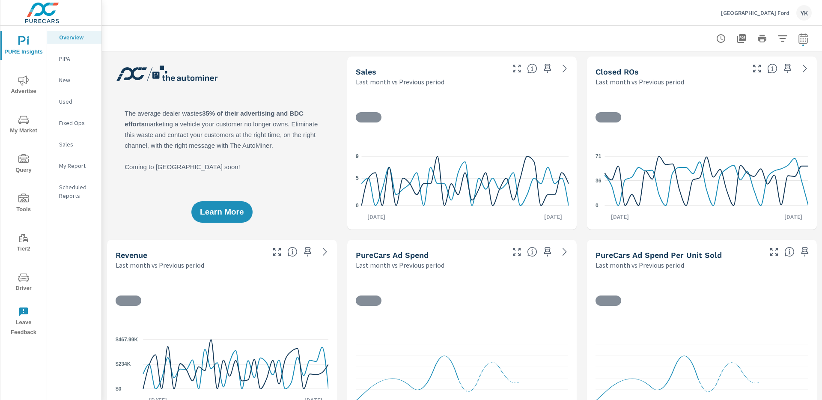
scroll to position [0, 0]
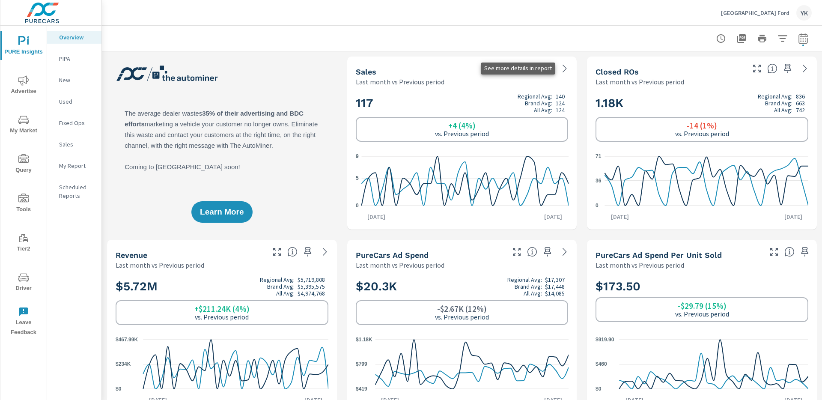
click at [565, 69] on icon at bounding box center [565, 68] width 10 height 10
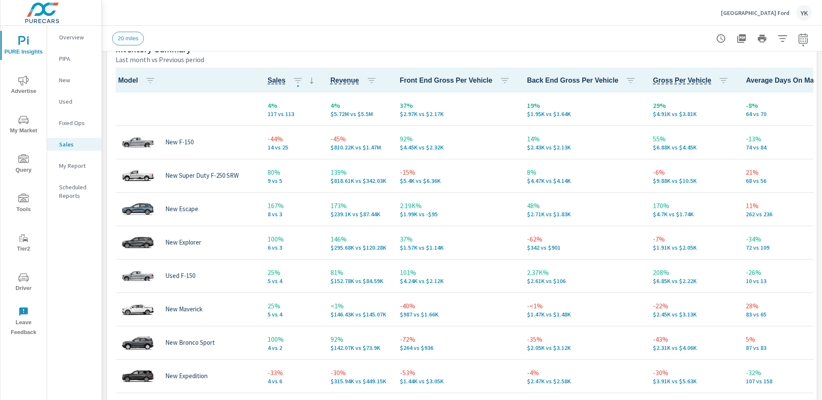
scroll to position [0, 0]
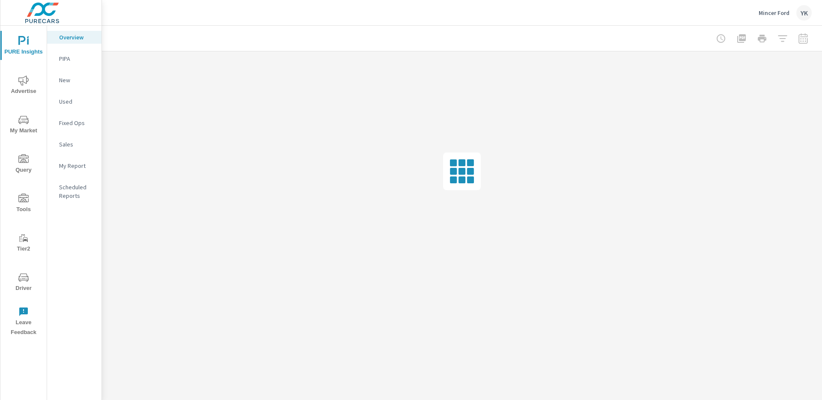
click at [24, 67] on div "PURE Insights Advertise My Market Query Tools Tier2 Driver Leave Feedback" at bounding box center [23, 183] width 46 height 315
click at [24, 80] on icon "nav menu" at bounding box center [23, 80] width 10 height 10
click at [79, 307] on p "Conversions" at bounding box center [77, 311] width 36 height 9
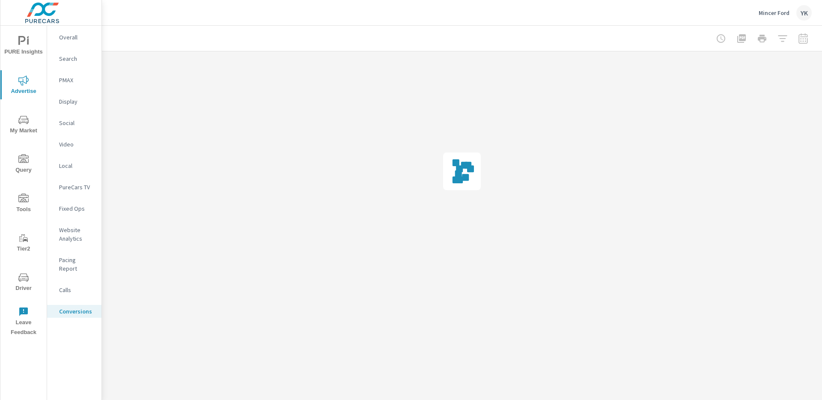
click at [806, 39] on div at bounding box center [761, 38] width 99 height 17
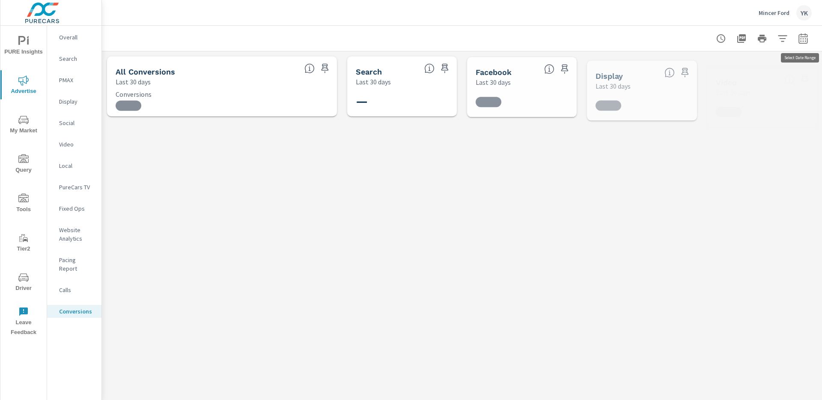
click at [801, 39] on icon "button" at bounding box center [803, 39] width 6 height 3
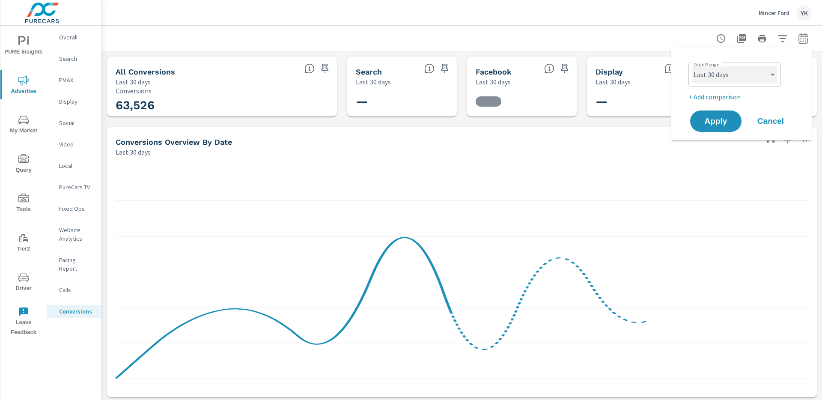
click at [759, 78] on select "Custom [DATE] Last week Last 7 days Last 14 days Last 30 days Last 45 days Last…" at bounding box center [735, 74] width 86 height 17
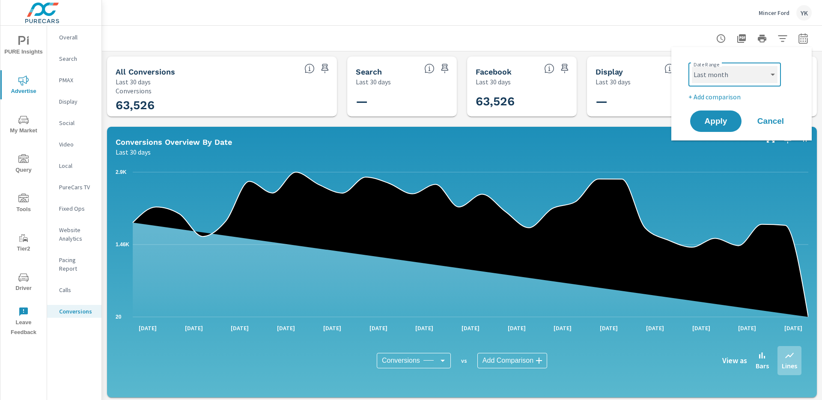
click at [692, 66] on select "Custom [DATE] Last week Last 7 days Last 14 days Last 30 days Last 45 days Last…" at bounding box center [735, 74] width 86 height 17
select select "Last month"
click at [717, 98] on p "+ Add comparison" at bounding box center [743, 97] width 110 height 10
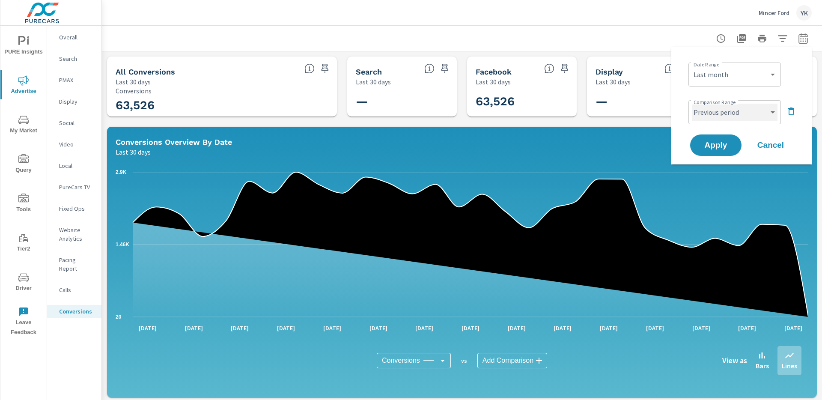
click at [716, 117] on select "Custom Previous period Previous month Previous year" at bounding box center [735, 112] width 86 height 17
click at [692, 104] on select "Custom Previous period Previous month Previous year" at bounding box center [735, 112] width 86 height 17
select select "Previous month"
click at [714, 147] on span "Apply" at bounding box center [715, 145] width 35 height 8
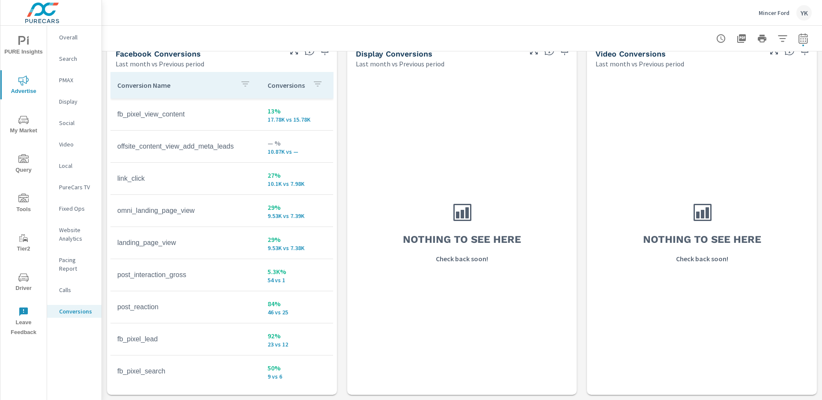
scroll to position [842, 0]
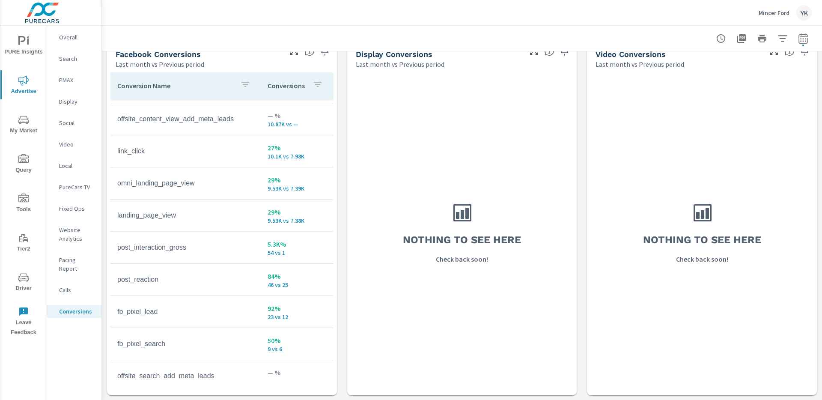
scroll to position [47, 0]
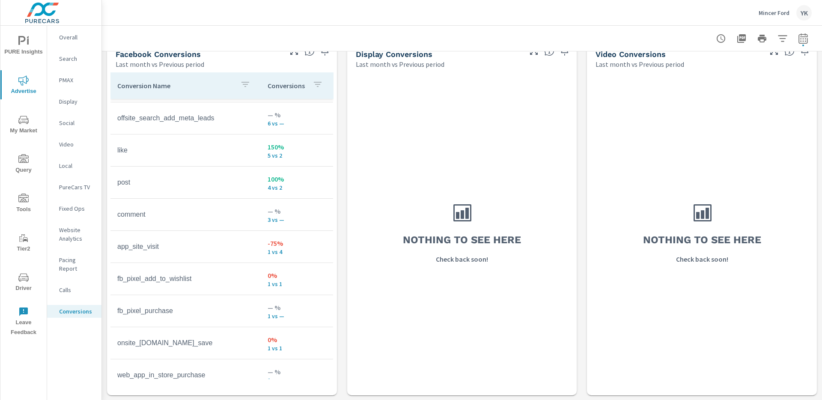
scroll to position [298, 0]
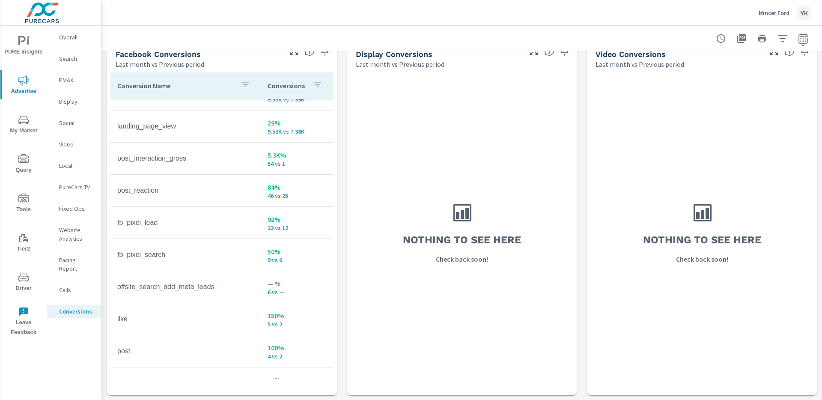
scroll to position [116, 0]
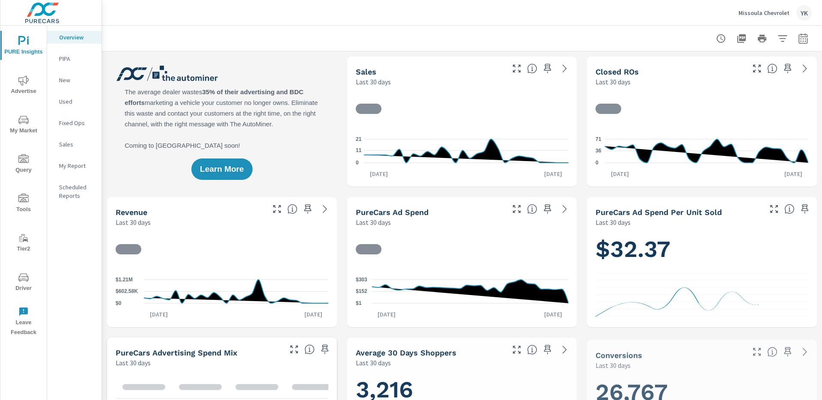
scroll to position [0, 0]
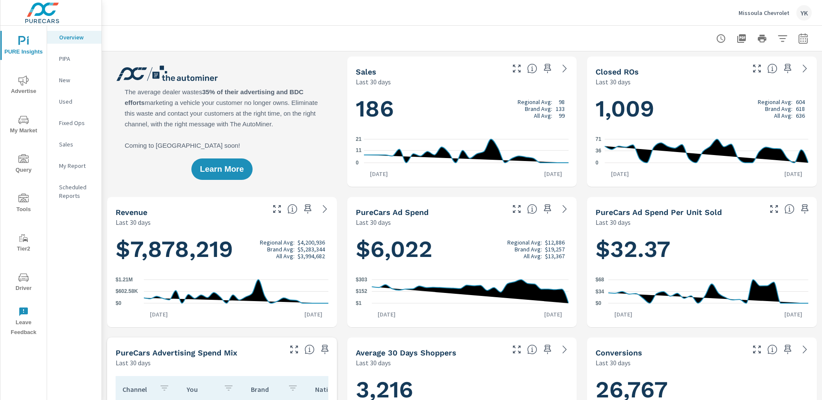
click at [26, 85] on icon "nav menu" at bounding box center [23, 80] width 10 height 10
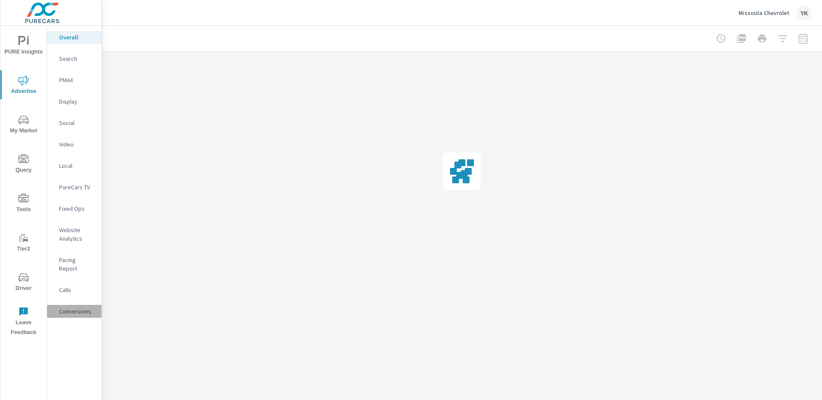
click at [72, 307] on p "Conversions" at bounding box center [77, 311] width 36 height 9
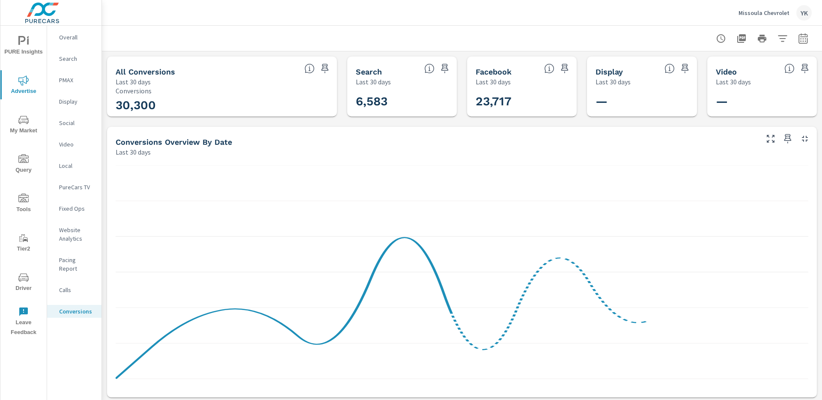
scroll to position [321, 0]
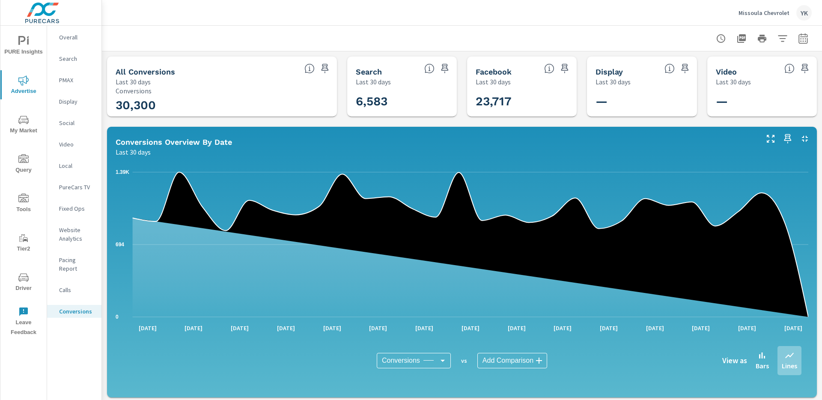
click at [806, 43] on button "button" at bounding box center [803, 38] width 17 height 17
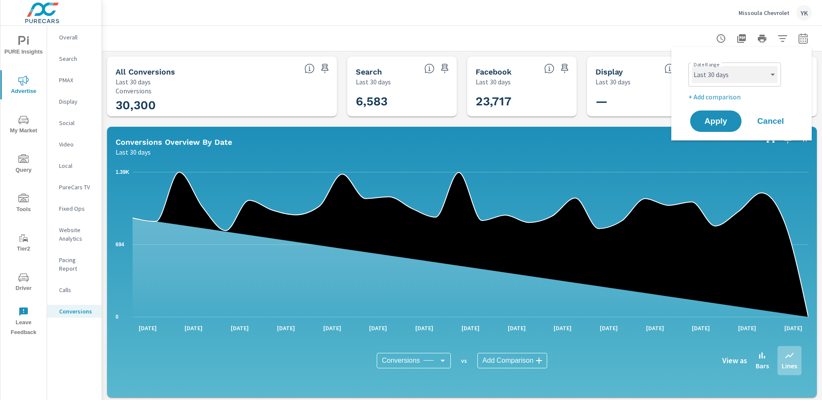
click at [730, 74] on select "Custom [DATE] Last week Last 7 days Last 14 days Last 30 days Last 45 days Last…" at bounding box center [735, 74] width 86 height 17
click at [692, 66] on select "Custom [DATE] Last week Last 7 days Last 14 days Last 30 days Last 45 days Last…" at bounding box center [735, 74] width 86 height 17
select select "Last month"
click at [711, 92] on p "+ Add comparison" at bounding box center [743, 97] width 110 height 10
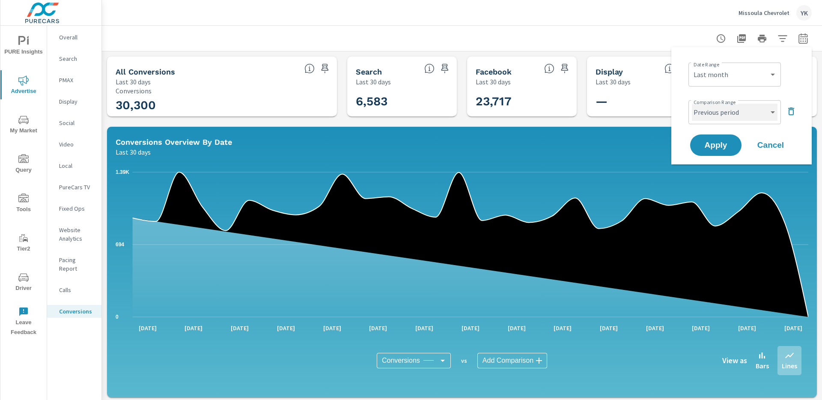
click at [709, 111] on select "Custom Previous period Previous month Previous year" at bounding box center [735, 112] width 86 height 17
click at [692, 104] on select "Custom Previous period Previous month Previous year" at bounding box center [735, 112] width 86 height 17
select select "Previous month"
click at [709, 143] on span "Apply" at bounding box center [715, 145] width 35 height 8
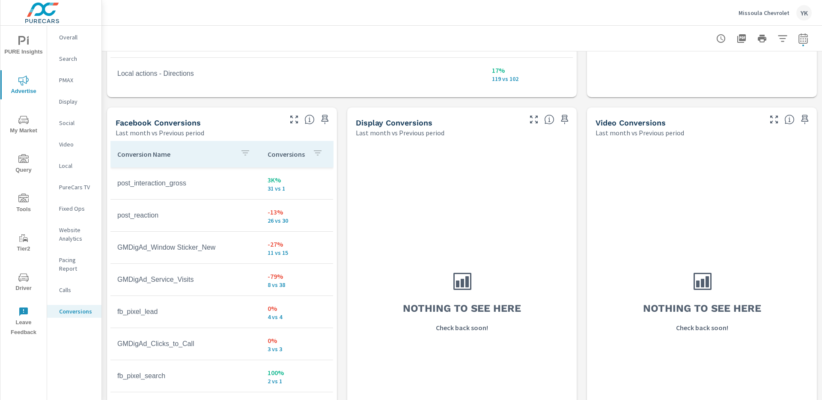
scroll to position [824, 0]
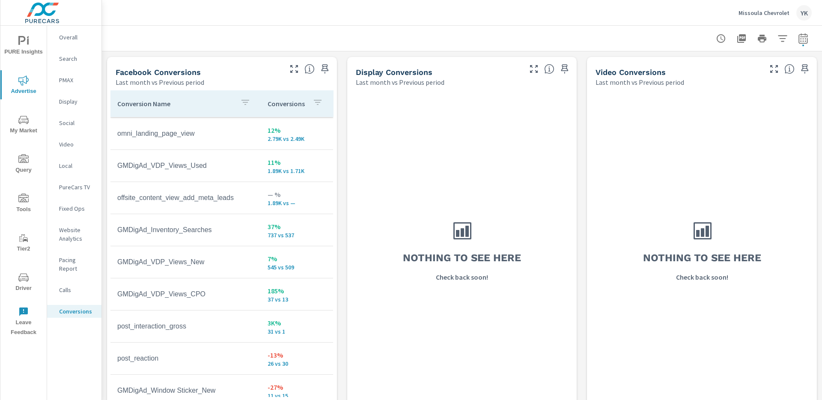
scroll to position [126, 0]
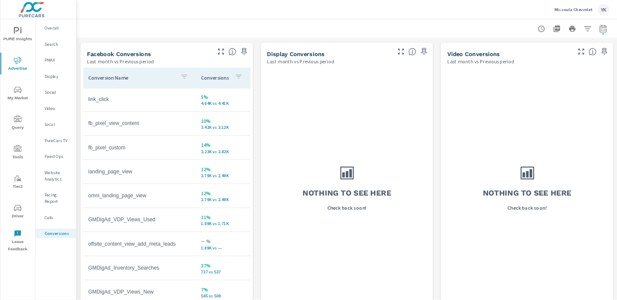
scroll to position [824, 0]
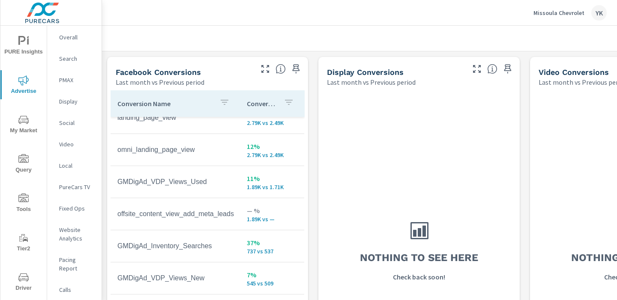
scroll to position [113, 0]
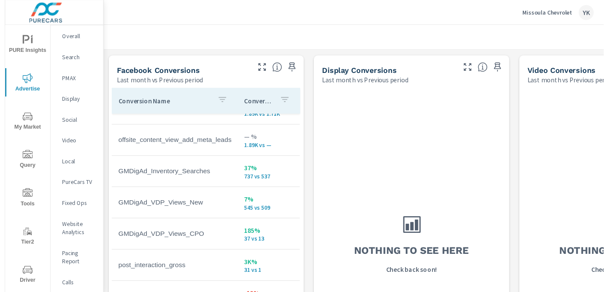
scroll to position [194, 0]
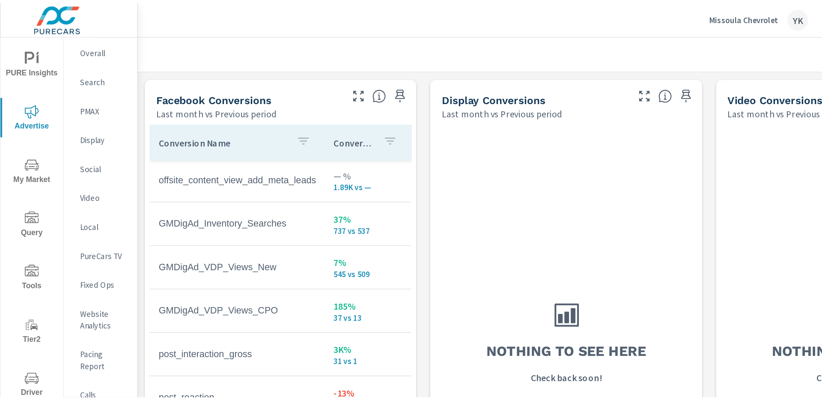
scroll to position [194, 0]
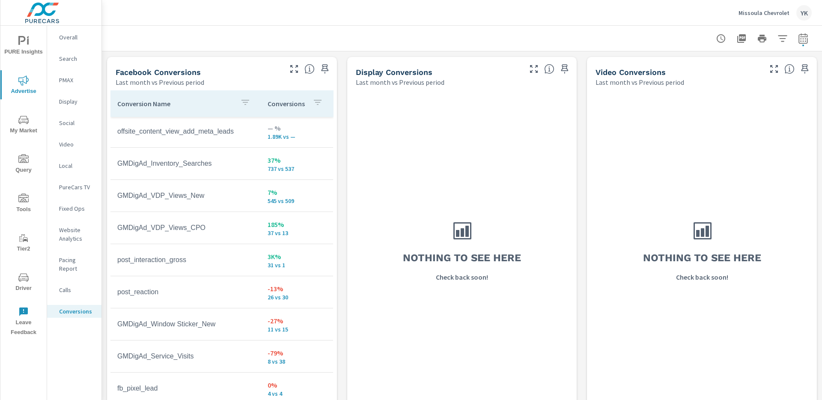
click at [31, 39] on span "PURE Insights" at bounding box center [23, 46] width 41 height 21
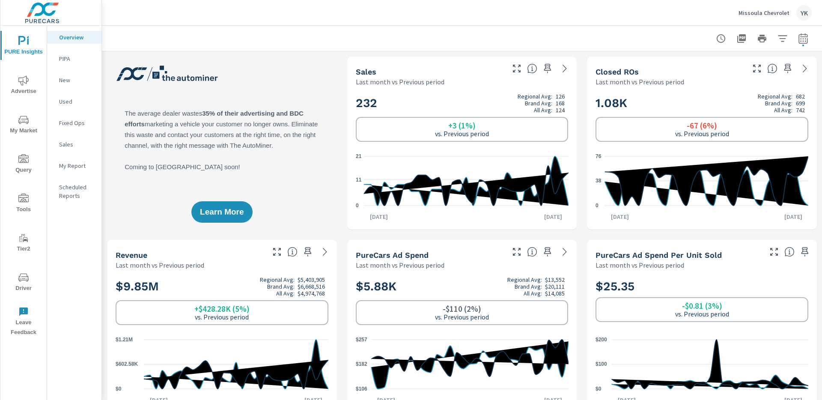
scroll to position [0, 0]
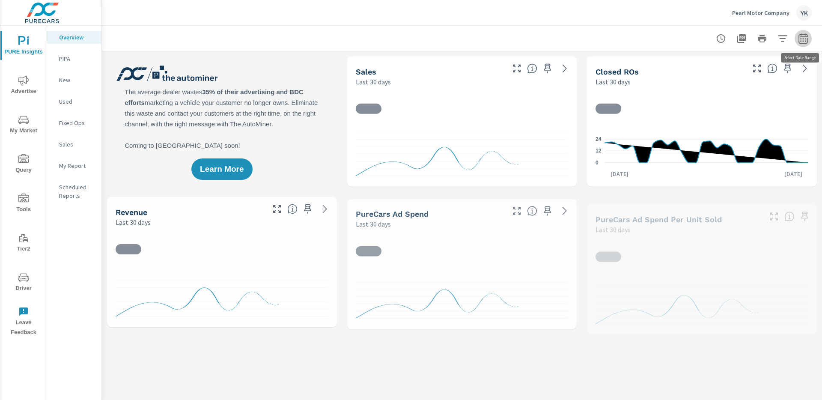
click at [802, 38] on icon "button" at bounding box center [803, 38] width 10 height 10
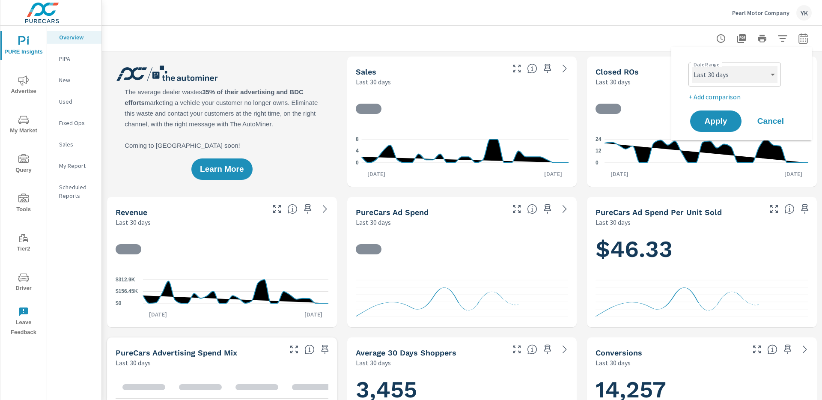
click at [744, 74] on select "Custom [DATE] Last week Last 7 days Last 14 days Last 30 days Last 45 days Last…" at bounding box center [735, 74] width 86 height 17
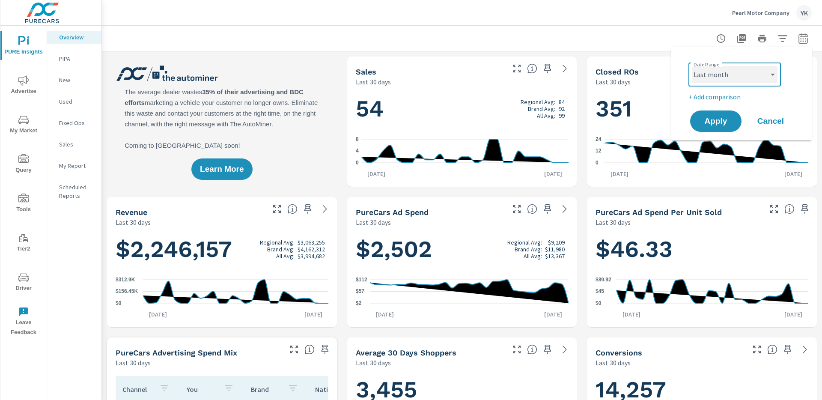
click at [692, 66] on select "Custom [DATE] Last week Last 7 days Last 14 days Last 30 days Last 45 days Last…" at bounding box center [735, 74] width 86 height 17
select select "Last month"
click at [715, 95] on p "+ Add comparison" at bounding box center [743, 97] width 110 height 10
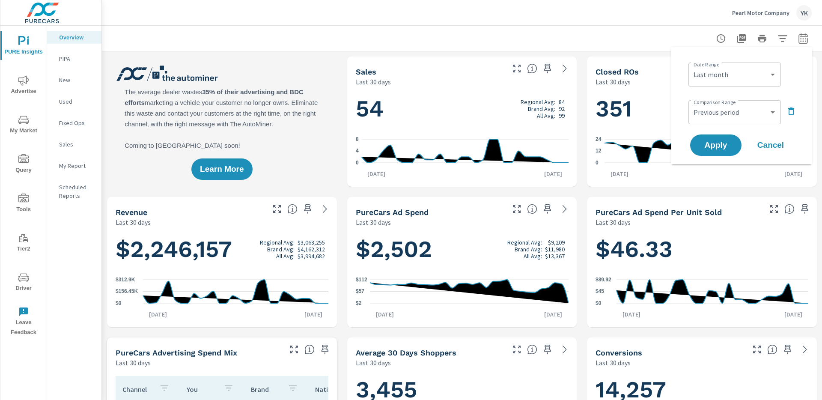
click at [717, 100] on div "Custom Previous period Previous month Previous year ​" at bounding box center [734, 112] width 92 height 24
click at [717, 111] on select "Custom Previous period Previous month Previous year" at bounding box center [735, 112] width 86 height 17
click at [692, 104] on select "Custom Previous period Previous month Previous year" at bounding box center [735, 112] width 86 height 17
click at [717, 143] on span "Apply" at bounding box center [715, 145] width 35 height 8
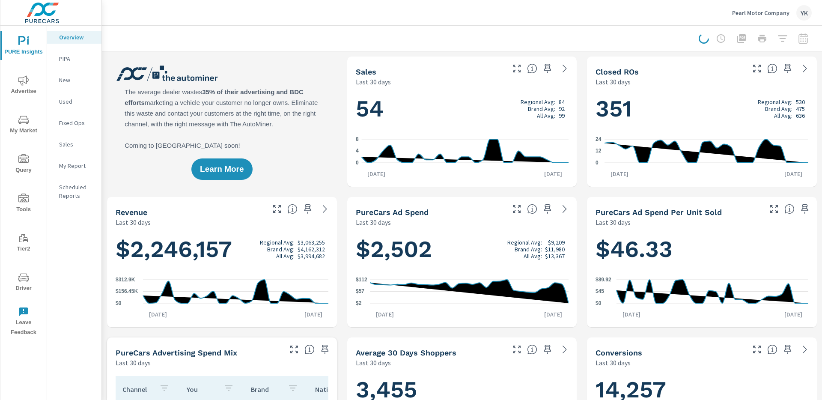
select select "Previous month"
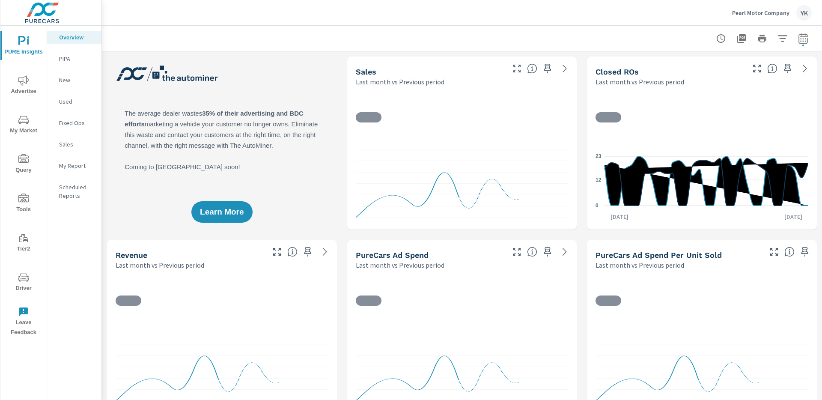
scroll to position [0, 0]
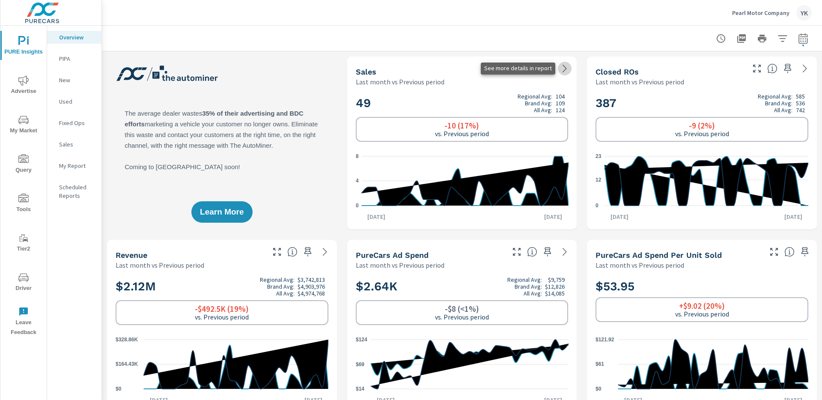
click at [562, 67] on icon at bounding box center [565, 68] width 10 height 10
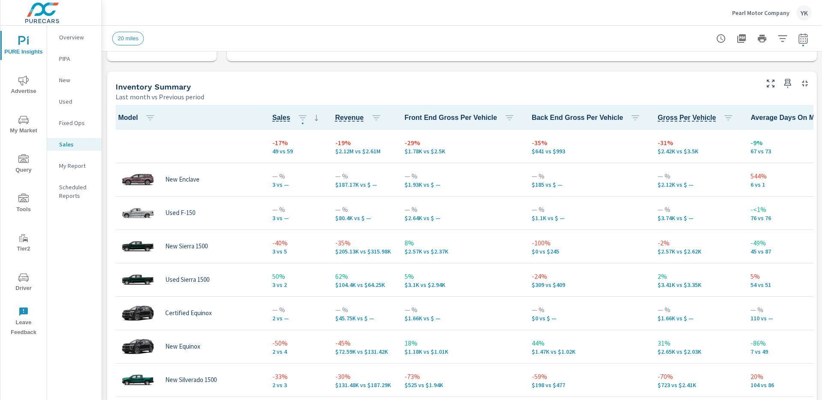
scroll to position [735, 0]
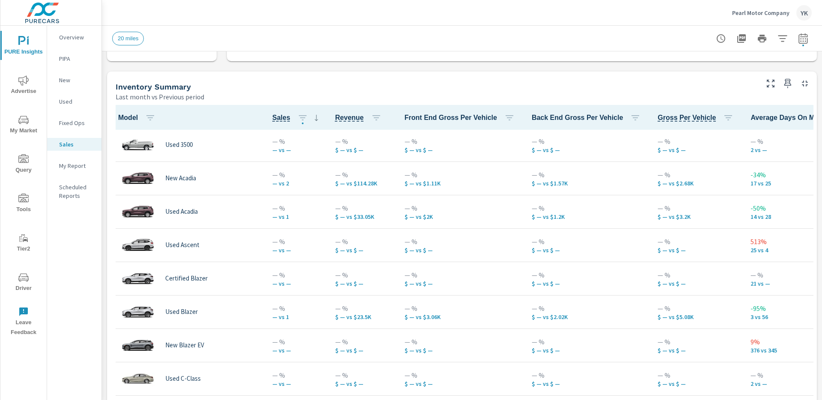
scroll to position [1232, 0]
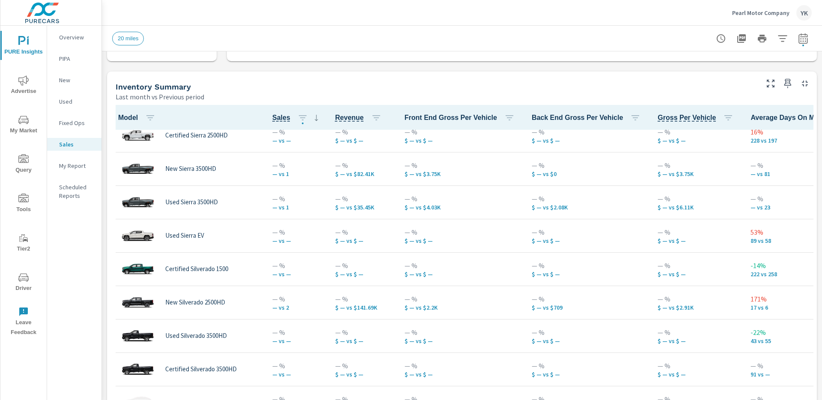
scroll to position [2485, 0]
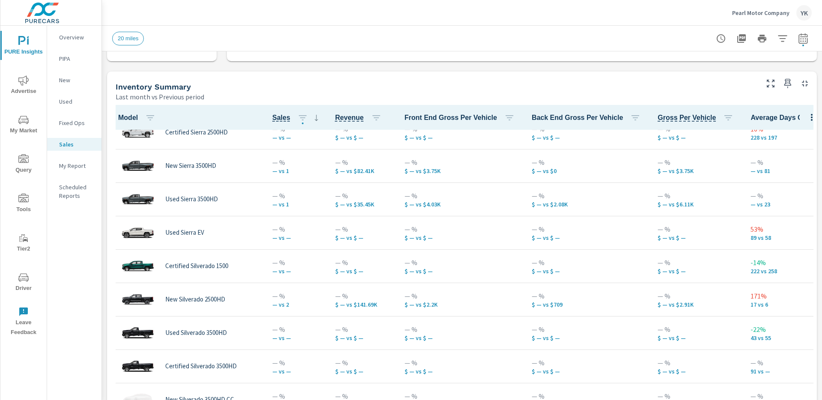
click at [64, 43] on div "Overview" at bounding box center [74, 37] width 54 height 13
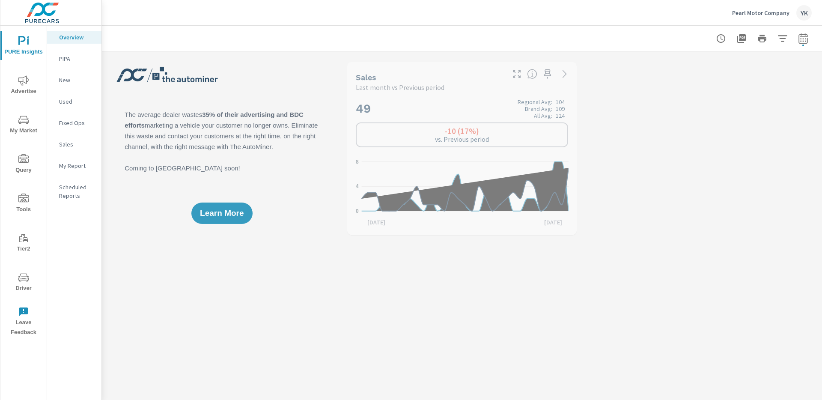
click at [69, 106] on div "Used" at bounding box center [74, 101] width 54 height 13
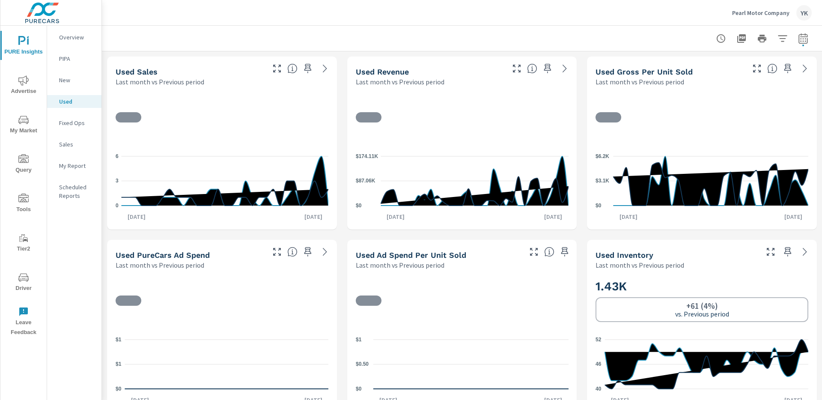
scroll to position [0, 0]
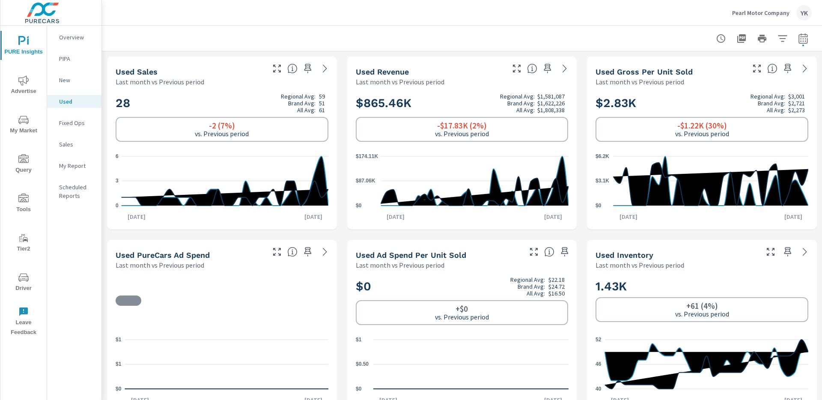
click at [68, 82] on p "New" at bounding box center [77, 80] width 36 height 9
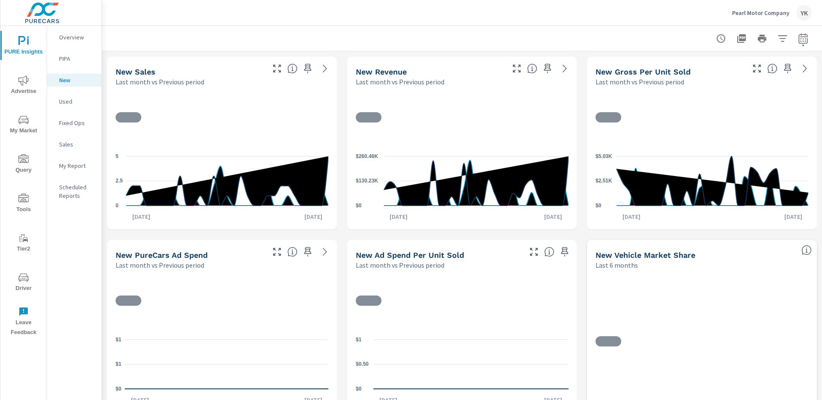
scroll to position [0, 0]
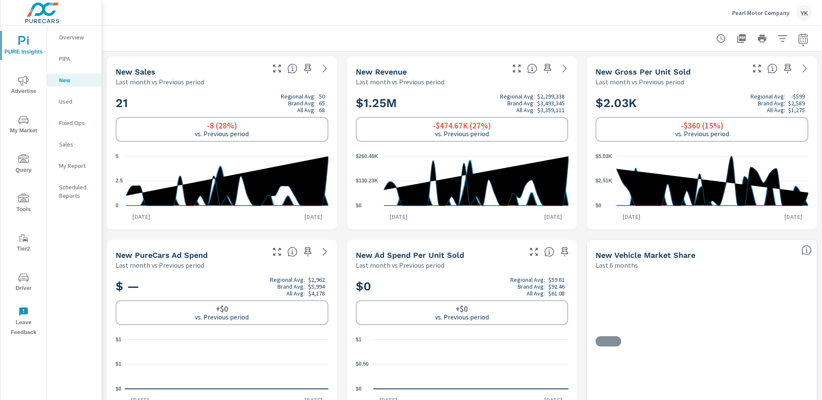
click at [77, 38] on p "Overview" at bounding box center [77, 37] width 36 height 9
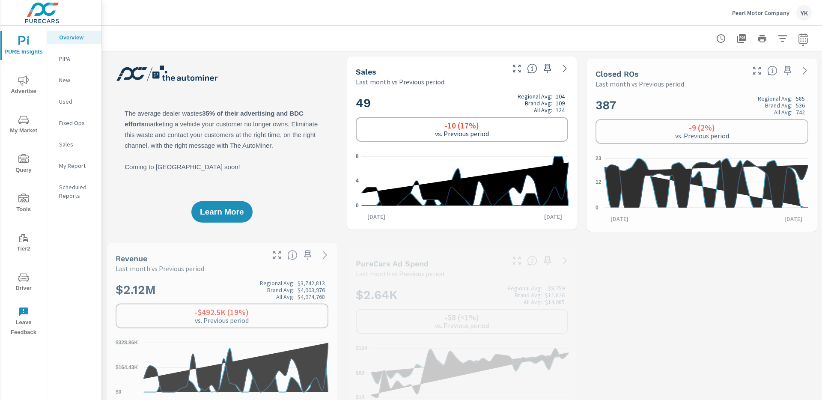
scroll to position [0, 0]
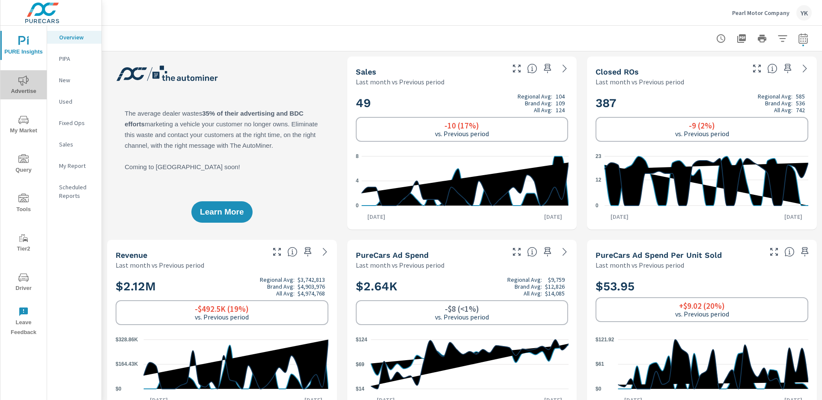
click at [22, 83] on icon "nav menu" at bounding box center [23, 80] width 10 height 10
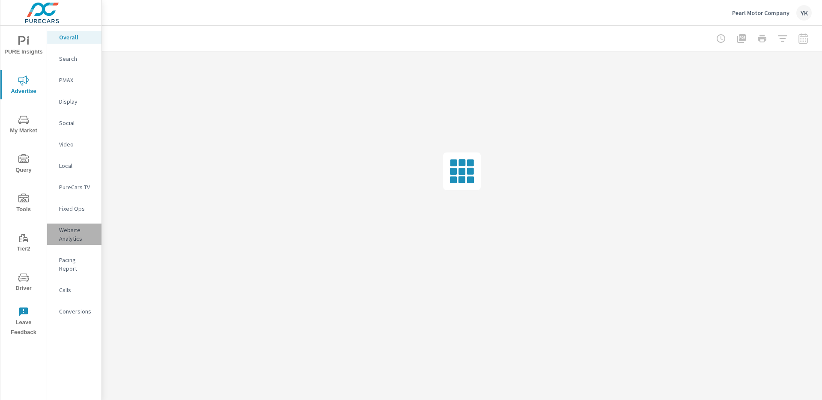
click at [69, 233] on p "Website Analytics" at bounding box center [77, 234] width 36 height 17
click at [74, 305] on div "Conversions" at bounding box center [74, 311] width 54 height 13
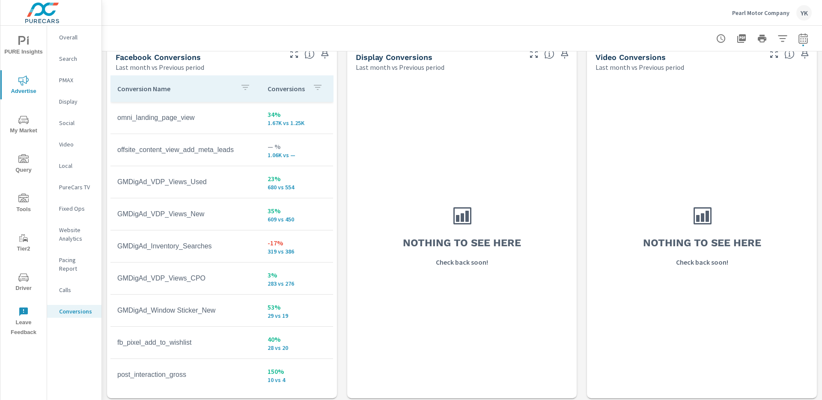
scroll to position [837, 0]
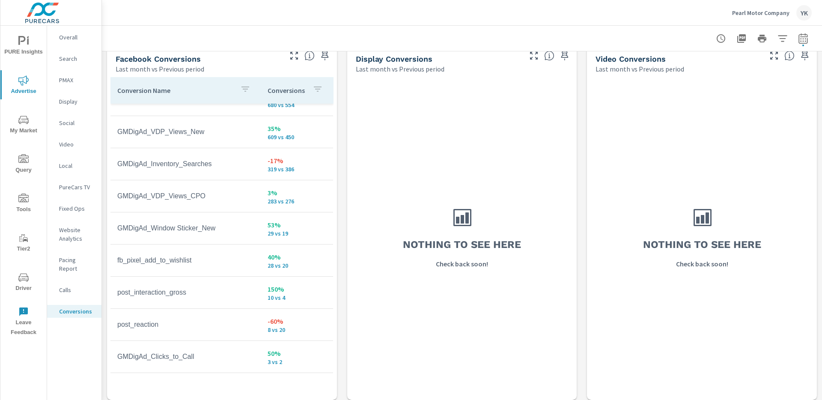
scroll to position [212, 0]
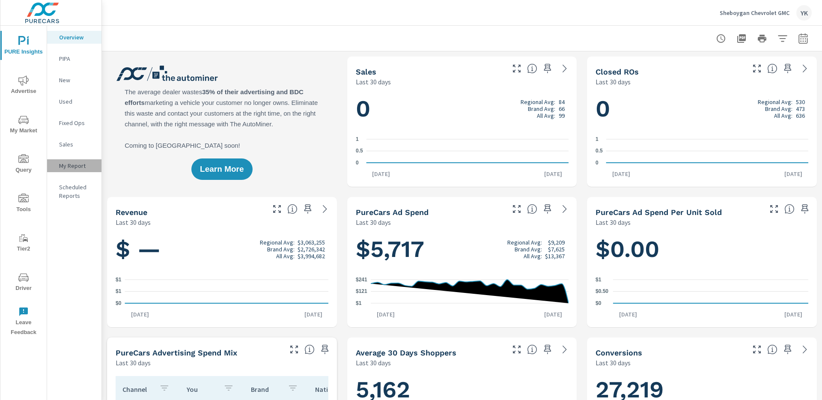
click at [80, 167] on p "My Report" at bounding box center [77, 165] width 36 height 9
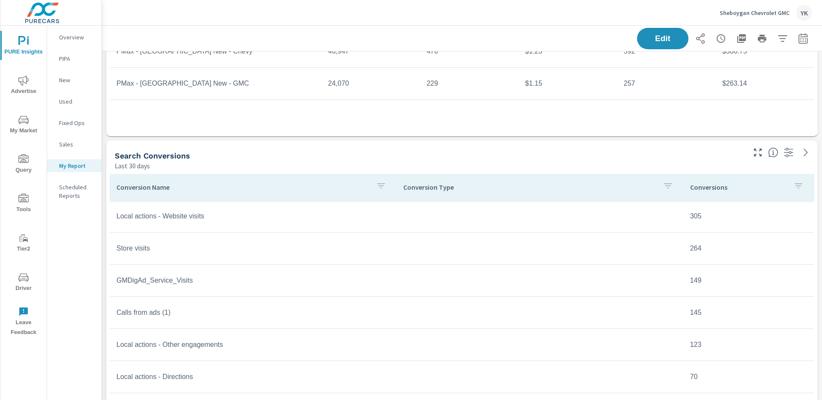
scroll to position [948, 0]
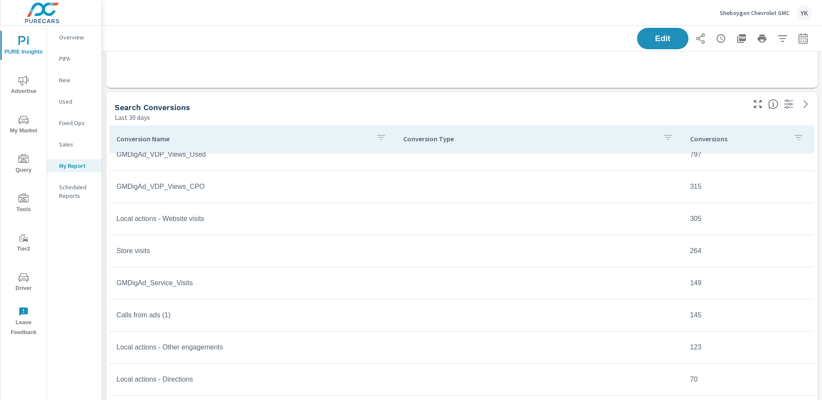
scroll to position [84, 0]
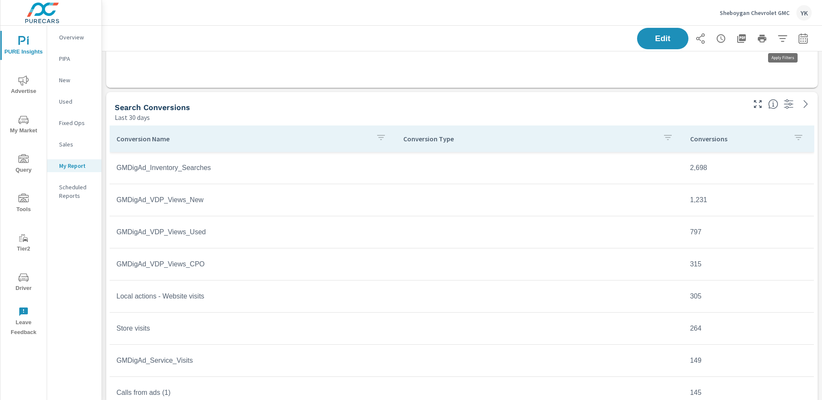
click at [789, 38] on button "button" at bounding box center [782, 38] width 17 height 17
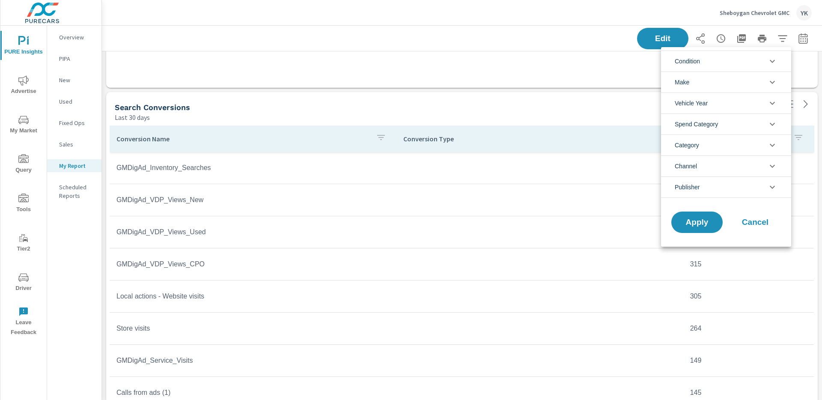
click at [799, 39] on div at bounding box center [411, 200] width 822 height 400
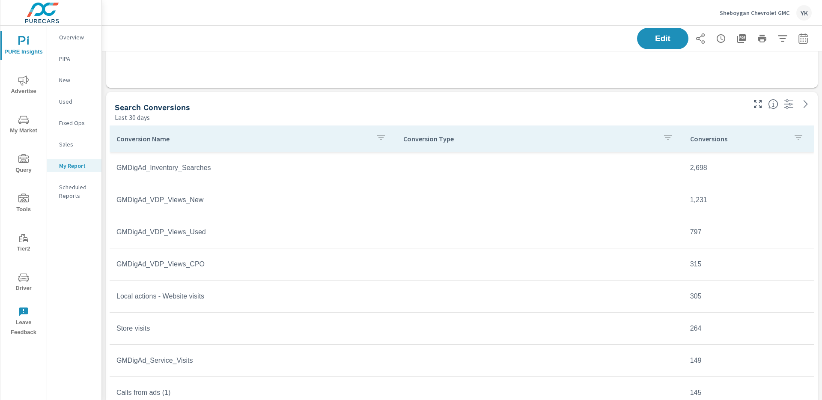
click at [801, 40] on icon "button" at bounding box center [803, 38] width 10 height 10
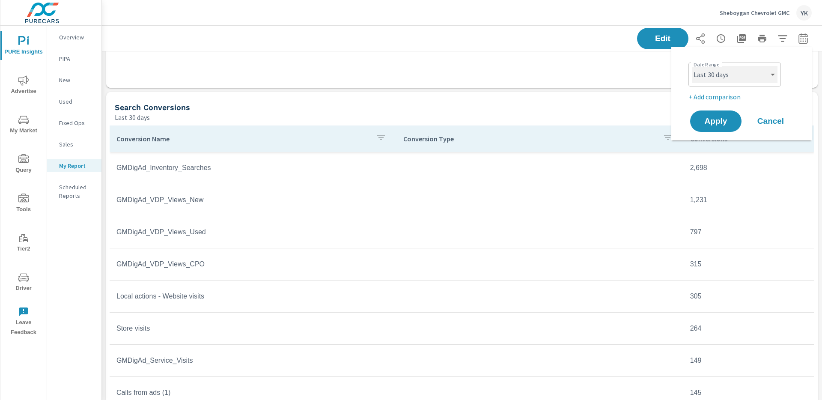
click at [751, 69] on select "Custom [DATE] Last week Last 7 days Last 14 days Last 30 days Last 45 days Last…" at bounding box center [735, 74] width 86 height 17
click at [692, 66] on select "Custom [DATE] Last week Last 7 days Last 14 days Last 30 days Last 45 days Last…" at bounding box center [735, 74] width 86 height 17
select select "Last month"
click at [724, 95] on p "+ Add comparison" at bounding box center [743, 97] width 110 height 10
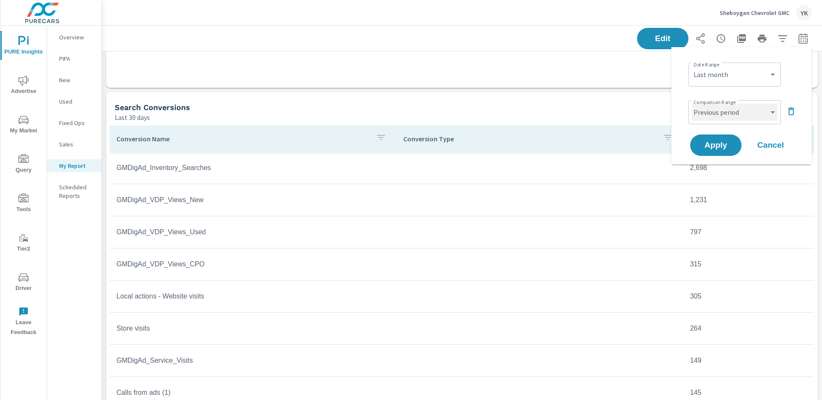
click at [722, 108] on select "Custom Previous period Previous month Previous year" at bounding box center [735, 112] width 86 height 17
click at [692, 104] on select "Custom Previous period Previous month Previous year" at bounding box center [735, 112] width 86 height 17
select select "Previous month"
click at [722, 138] on button "Apply" at bounding box center [715, 145] width 53 height 22
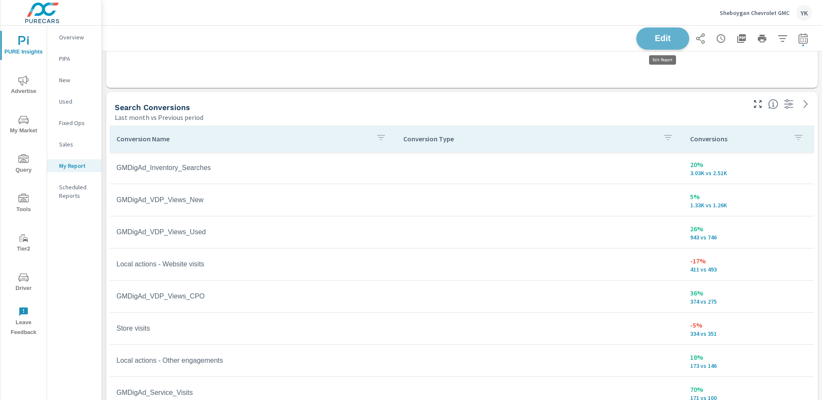
click at [683, 45] on button "Edit" at bounding box center [662, 38] width 53 height 22
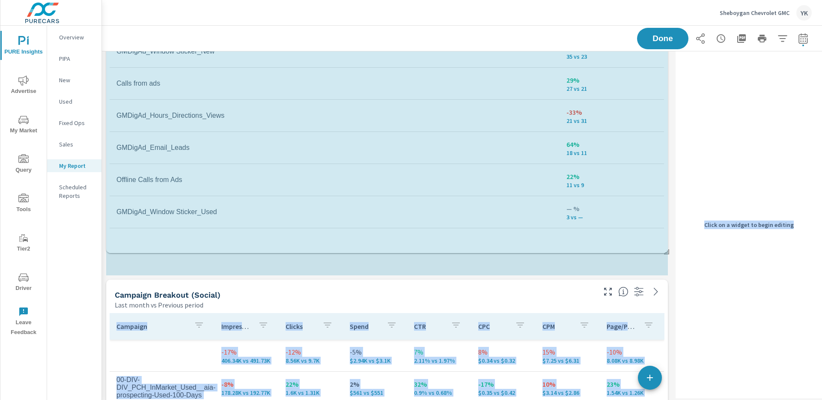
scroll to position [2663, 571]
drag, startPoint x: 667, startPoint y: 176, endPoint x: 678, endPoint y: 300, distance: 125.1
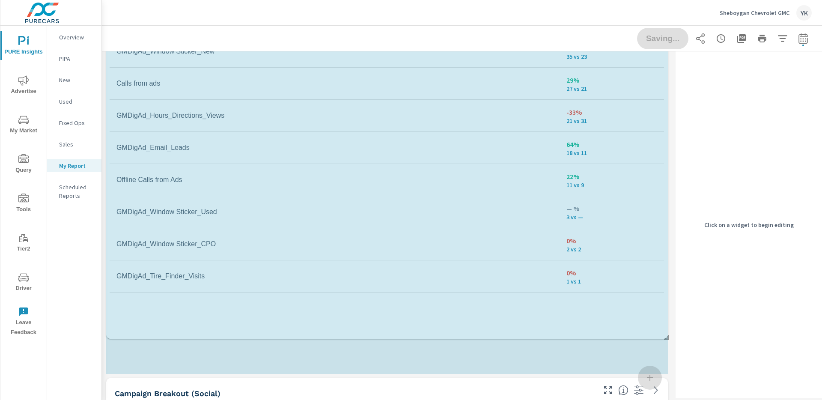
scroll to position [2762, 571]
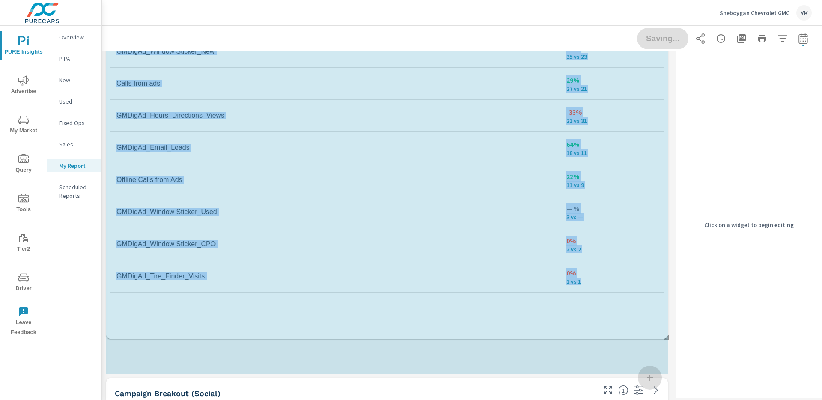
drag, startPoint x: 667, startPoint y: 273, endPoint x: 669, endPoint y: 344, distance: 70.7
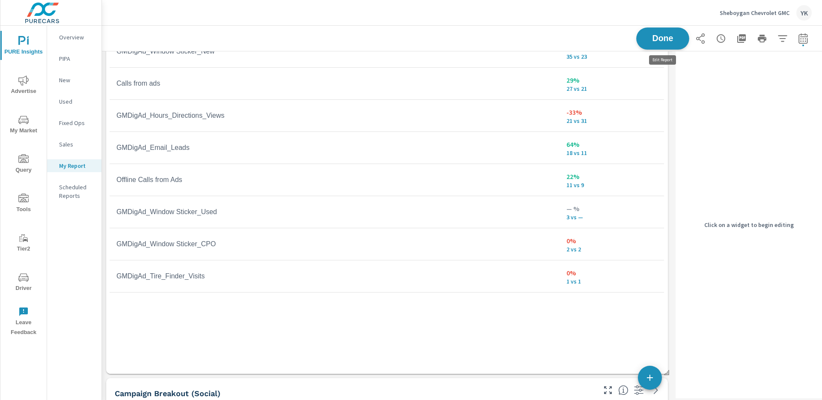
click at [670, 38] on span "Done" at bounding box center [662, 38] width 35 height 8
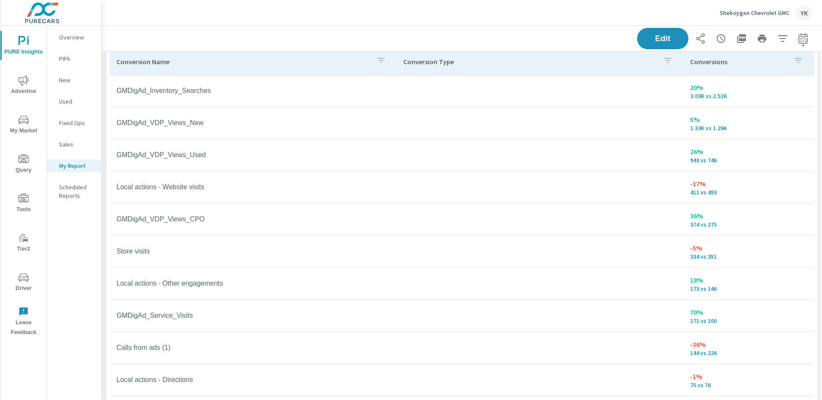
scroll to position [1006, 0]
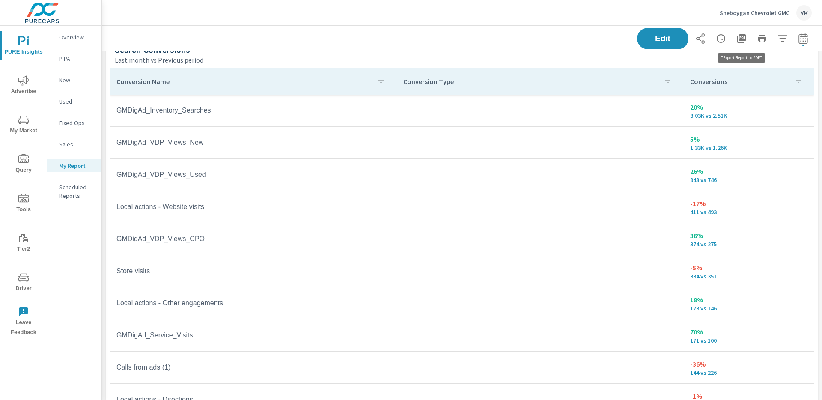
click at [739, 41] on icon "button" at bounding box center [741, 38] width 10 height 10
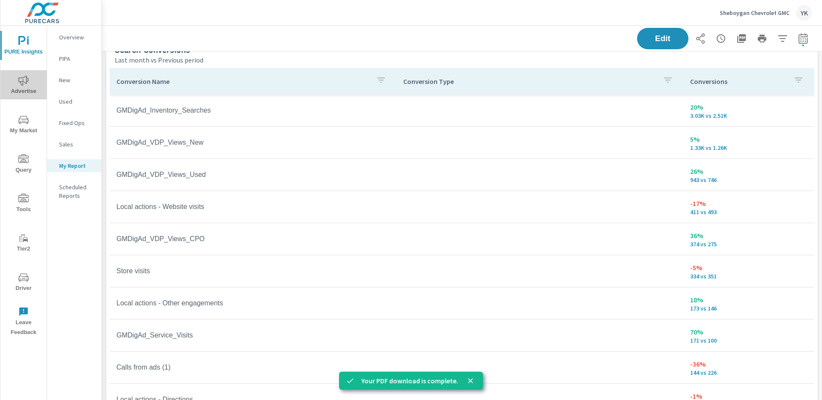
click at [28, 82] on icon "nav menu" at bounding box center [23, 80] width 10 height 10
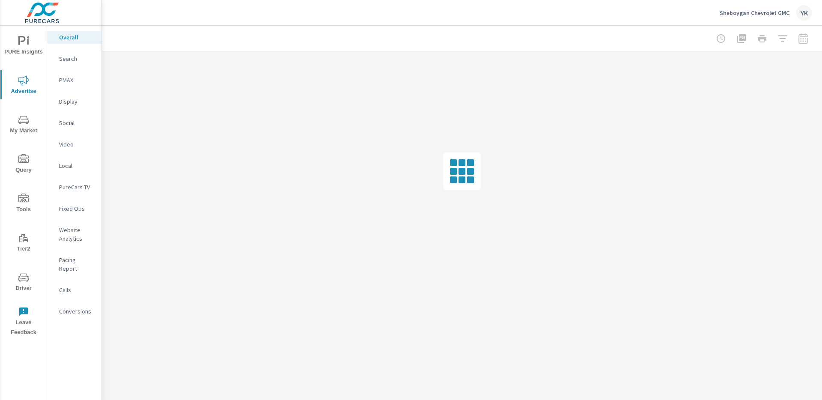
click at [69, 307] on p "Conversions" at bounding box center [77, 311] width 36 height 9
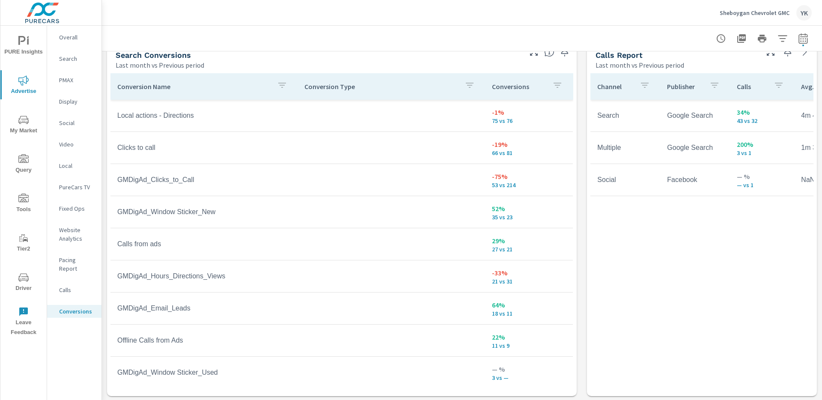
scroll to position [581, 0]
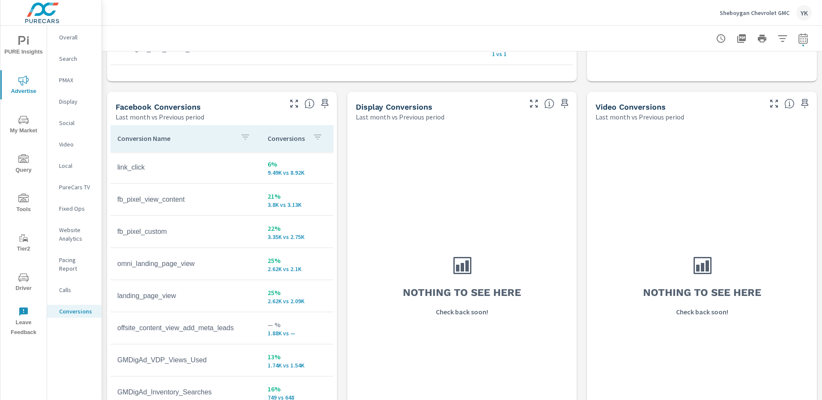
scroll to position [799, 0]
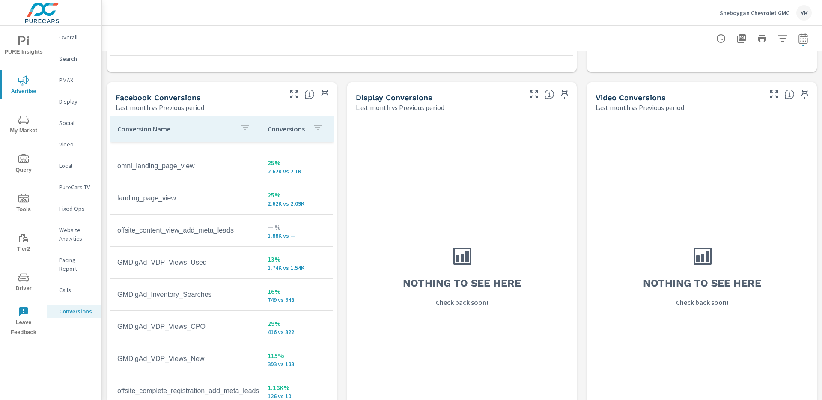
scroll to position [89, 0]
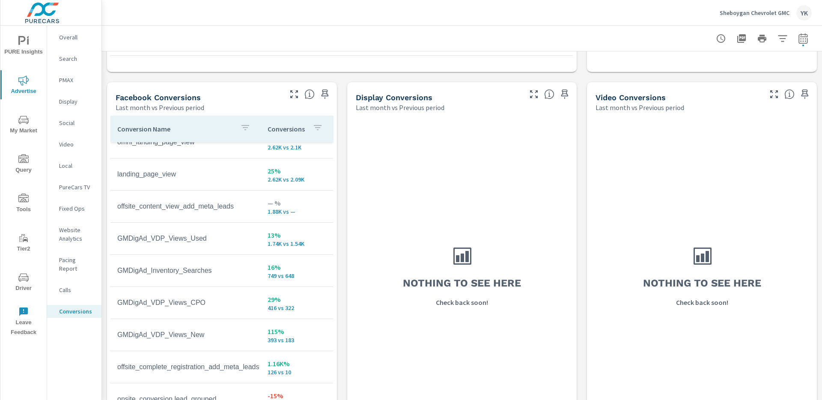
scroll to position [117, 0]
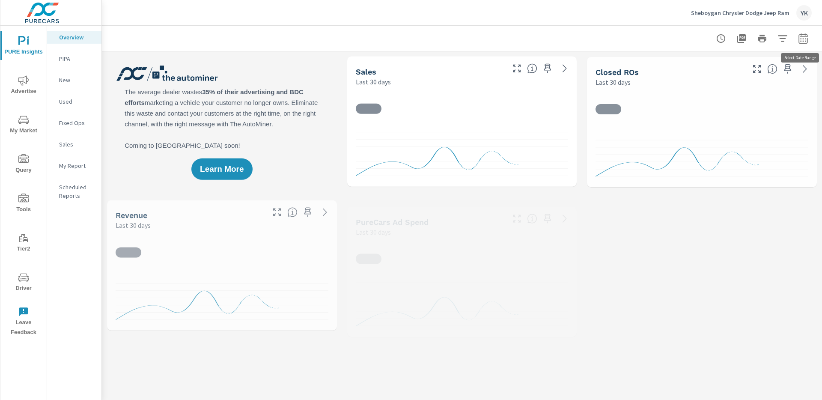
click at [803, 42] on icon "button" at bounding box center [803, 38] width 10 height 10
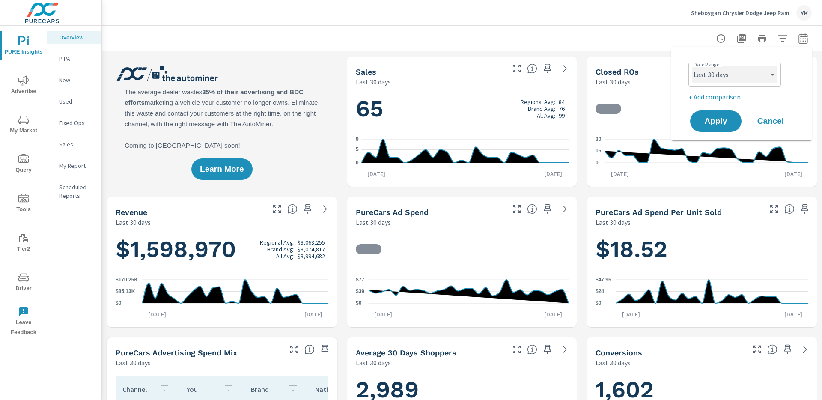
click at [748, 71] on select "Custom [DATE] Last week Last 7 days Last 14 days Last 30 days Last 45 days Last…" at bounding box center [735, 74] width 86 height 17
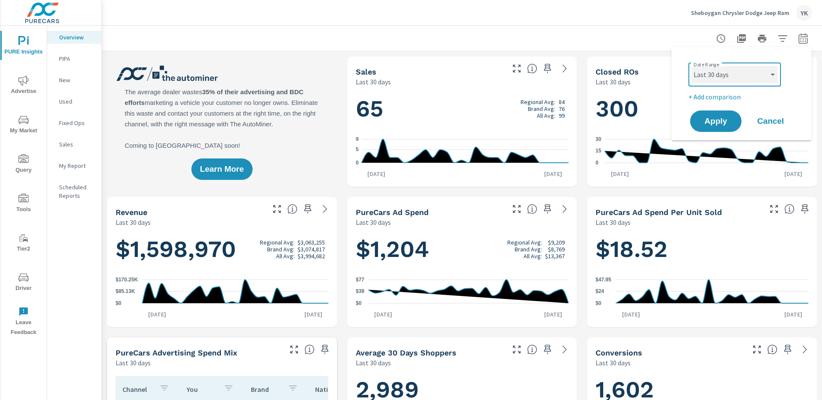
click at [692, 66] on select "Custom [DATE] Last week Last 7 days Last 14 days Last 30 days Last 45 days Last…" at bounding box center [735, 74] width 86 height 17
select select "Last month"
click at [725, 96] on p "+ Add comparison" at bounding box center [743, 97] width 110 height 10
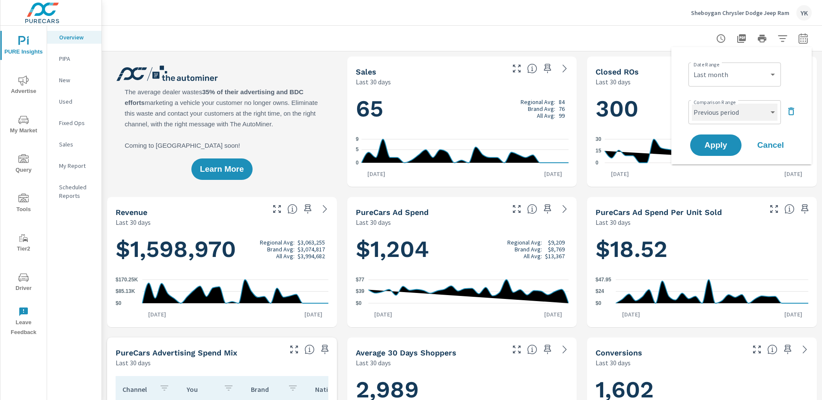
click at [725, 105] on select "Custom Previous period Previous month Previous year" at bounding box center [735, 112] width 86 height 17
click at [692, 104] on select "Custom Previous period Previous month Previous year" at bounding box center [735, 112] width 86 height 17
click at [723, 141] on span "Apply" at bounding box center [715, 145] width 35 height 8
select select "Previous month"
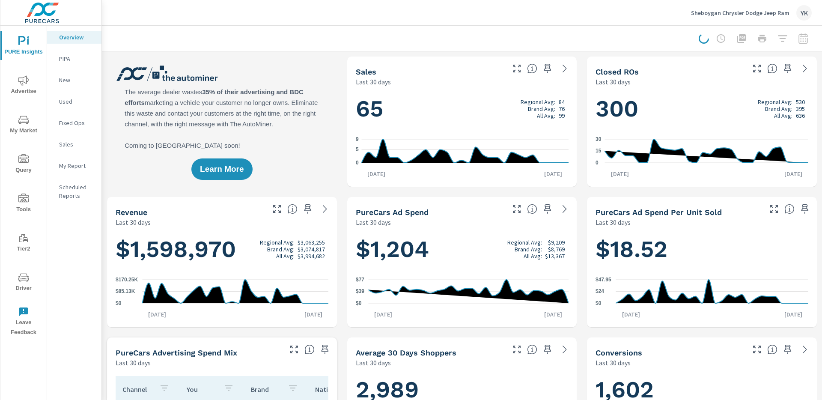
scroll to position [0, 0]
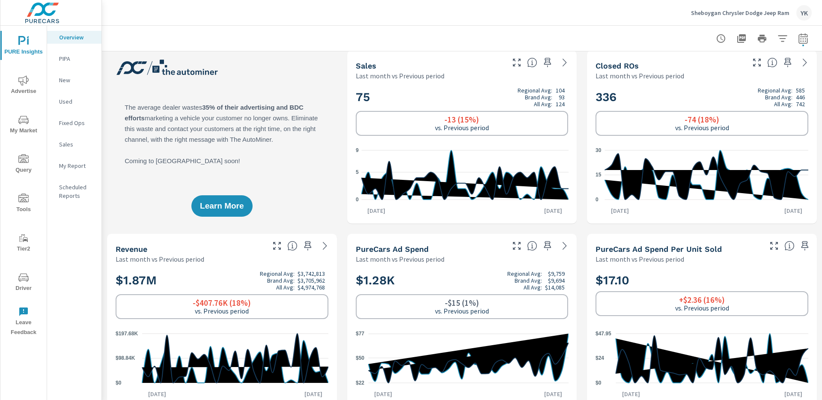
scroll to position [6, 0]
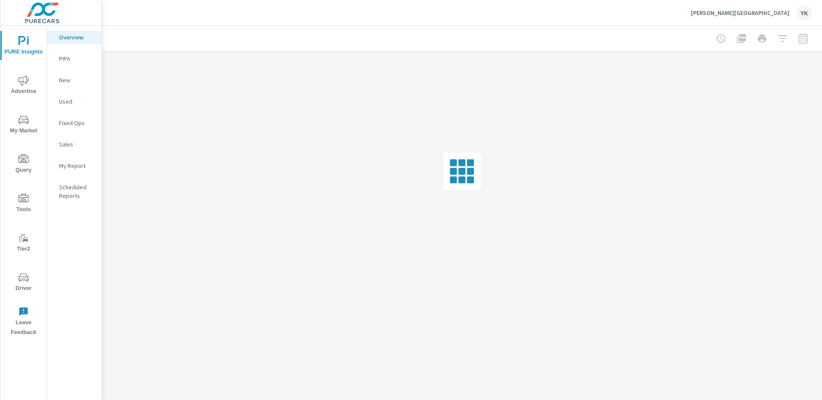
click at [19, 86] on span "Advertise" at bounding box center [23, 85] width 41 height 21
click at [27, 51] on span "PURE Insights" at bounding box center [23, 46] width 41 height 21
click at [68, 167] on p "My Report" at bounding box center [77, 165] width 36 height 9
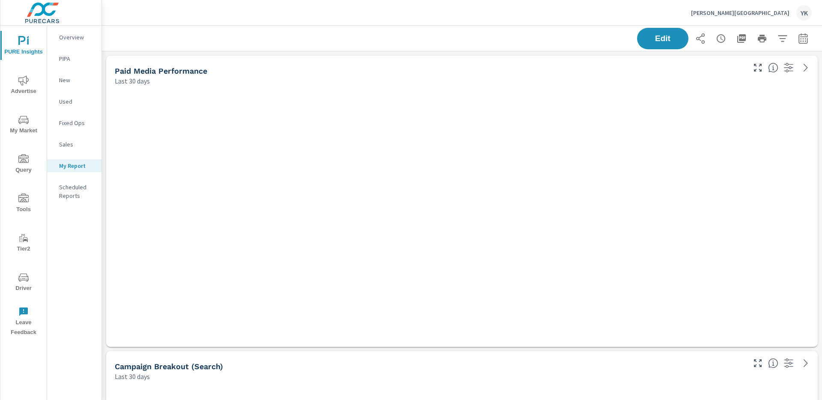
scroll to position [2565, 721]
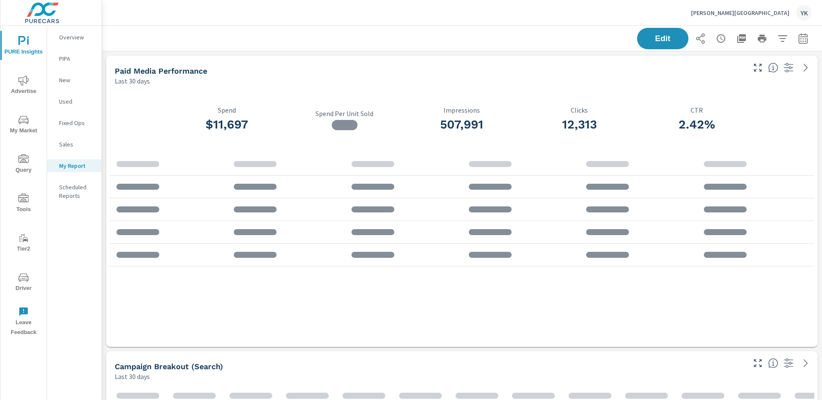
click at [802, 42] on icon "button" at bounding box center [803, 38] width 10 height 10
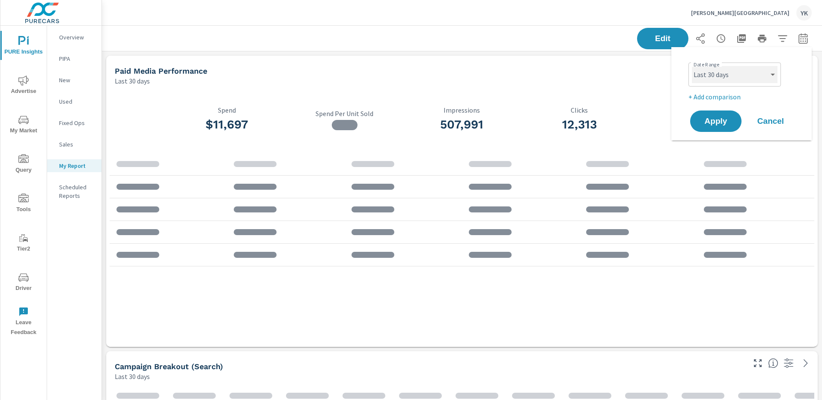
click at [734, 70] on select "Custom [DATE] Last week Last 7 days Last 14 days Last 30 days Last 45 days Last…" at bounding box center [735, 74] width 86 height 17
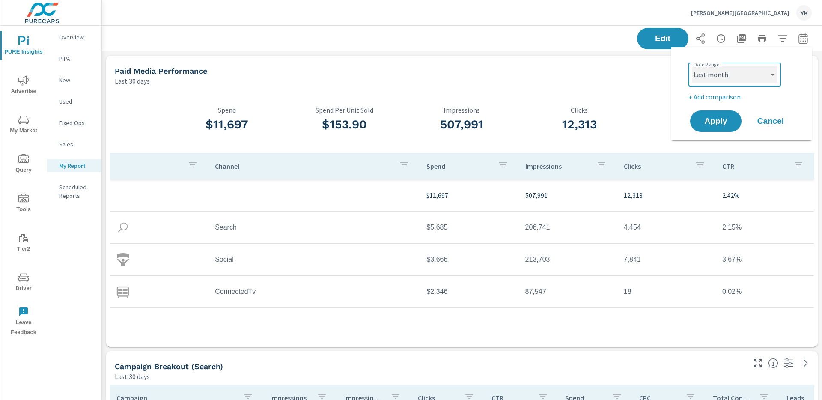
click at [692, 66] on select "Custom [DATE] Last week Last 7 days Last 14 days Last 30 days Last 45 days Last…" at bounding box center [735, 74] width 86 height 17
select select "Last month"
click at [718, 97] on p "+ Add comparison" at bounding box center [743, 97] width 110 height 10
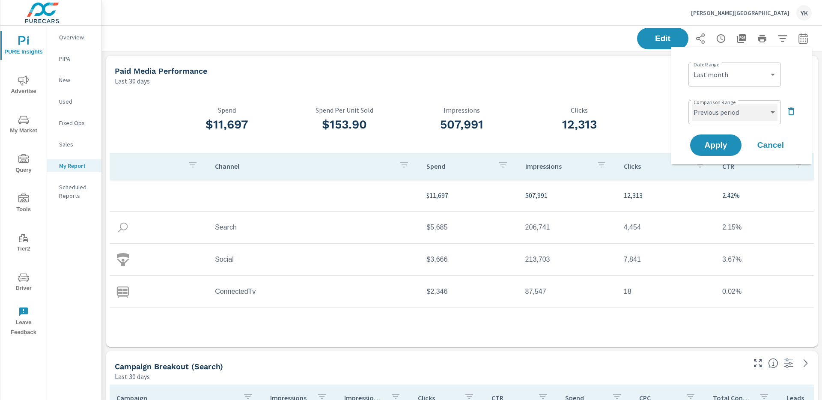
click at [718, 105] on select "Custom Previous period Previous month Previous year" at bounding box center [735, 112] width 86 height 17
click at [692, 104] on select "Custom Previous period Previous month Previous year" at bounding box center [735, 112] width 86 height 17
select select "Previous month"
click at [718, 140] on button "Apply" at bounding box center [715, 145] width 53 height 22
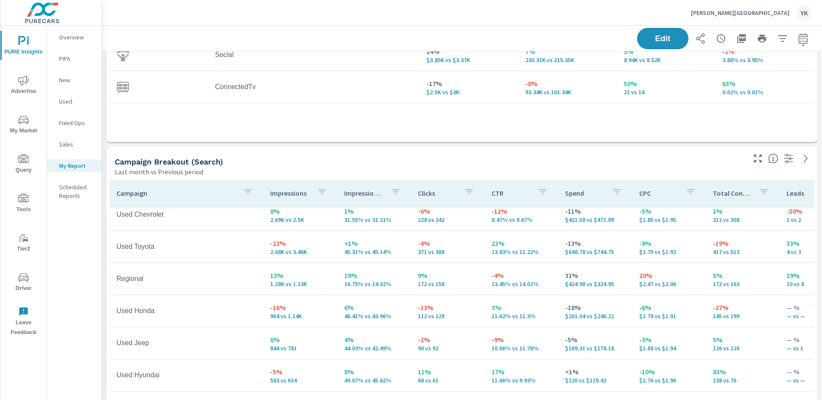
scroll to position [272, 0]
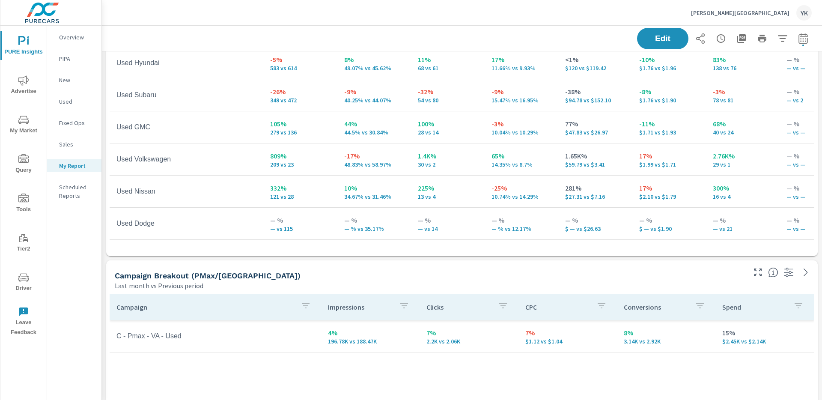
scroll to position [487, 0]
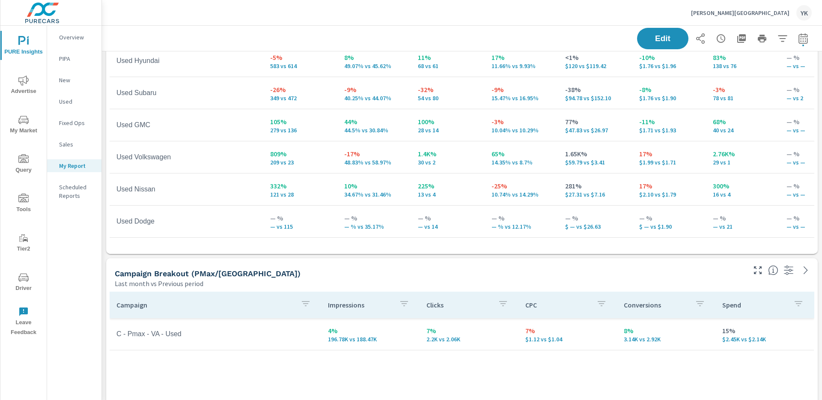
scroll to position [78, 0]
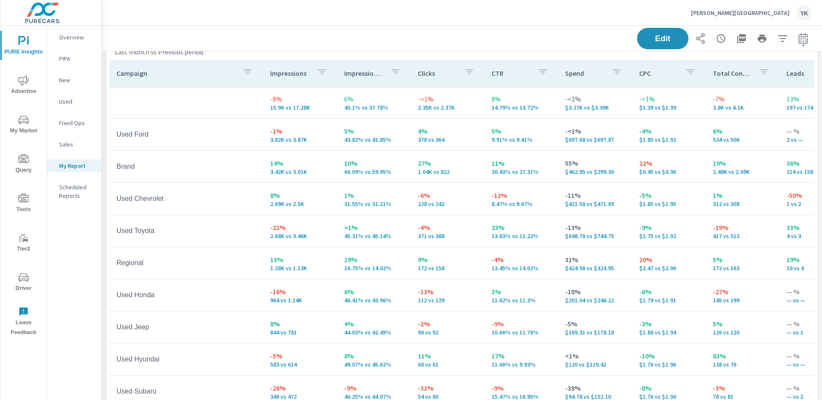
scroll to position [285, 0]
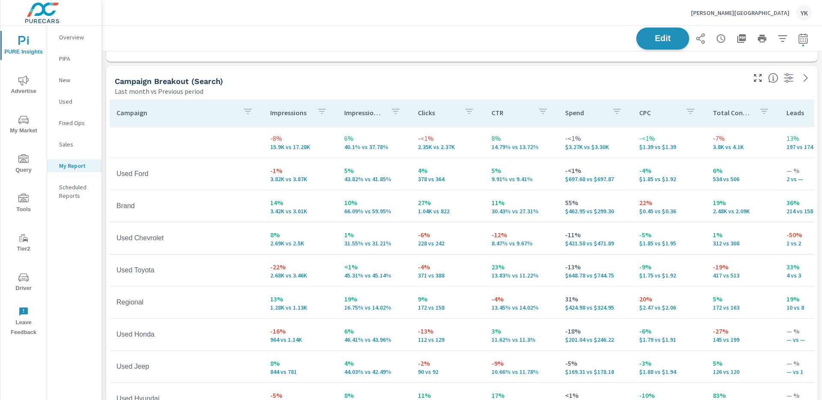
click at [673, 35] on span "Edit" at bounding box center [662, 38] width 35 height 8
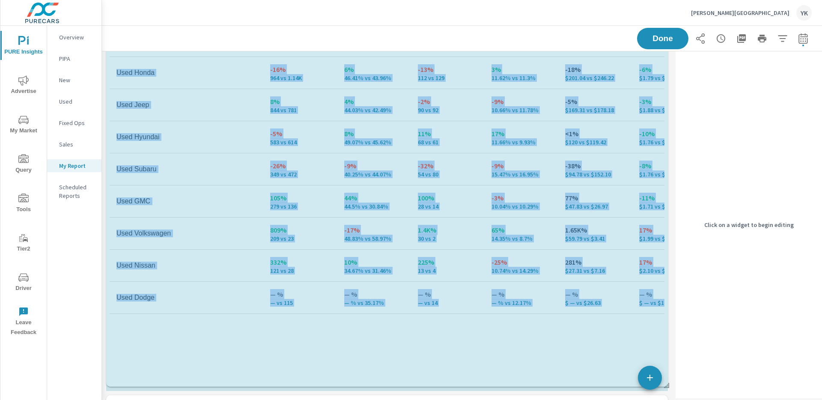
scroll to position [4, 4]
drag, startPoint x: 666, startPoint y: 193, endPoint x: 670, endPoint y: 343, distance: 149.5
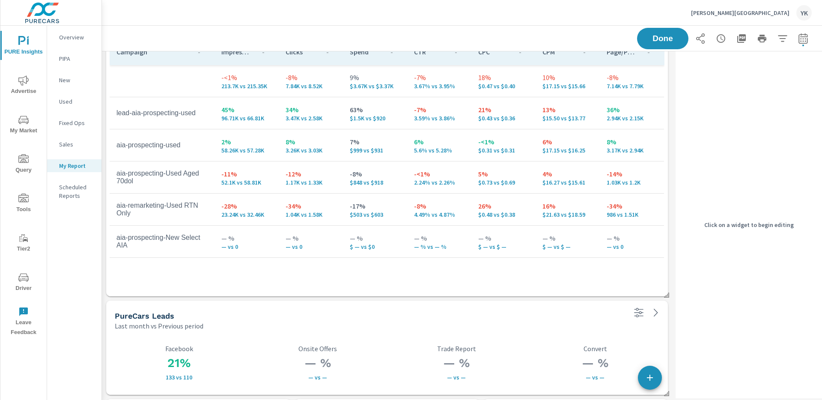
scroll to position [1726, 0]
click at [648, 40] on span "Done" at bounding box center [662, 38] width 35 height 8
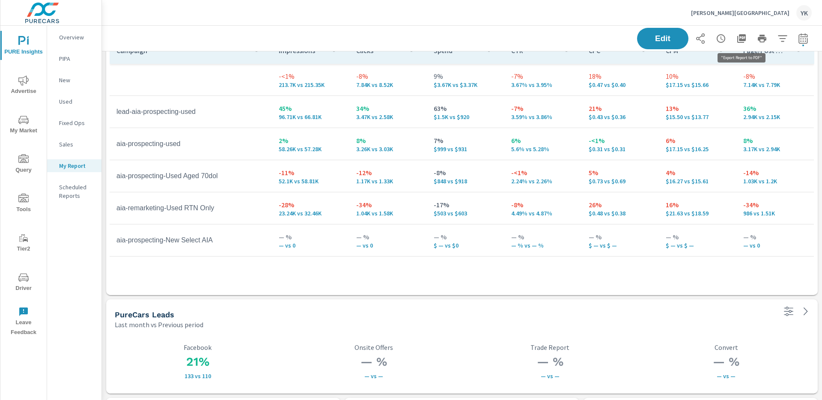
click at [738, 40] on icon "button" at bounding box center [741, 38] width 9 height 9
click at [22, 84] on icon "nav menu" at bounding box center [23, 80] width 10 height 10
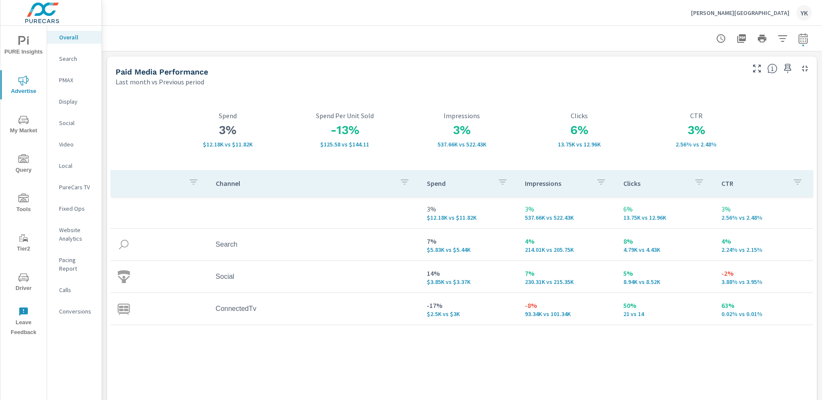
click at [64, 235] on p "Website Analytics" at bounding box center [77, 234] width 36 height 17
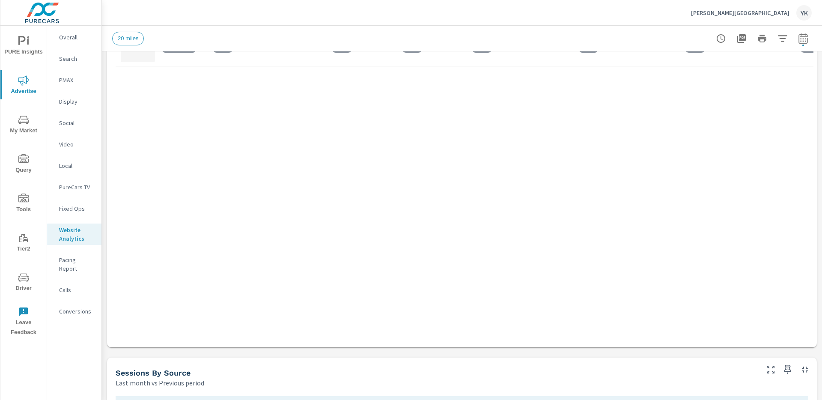
scroll to position [766, 0]
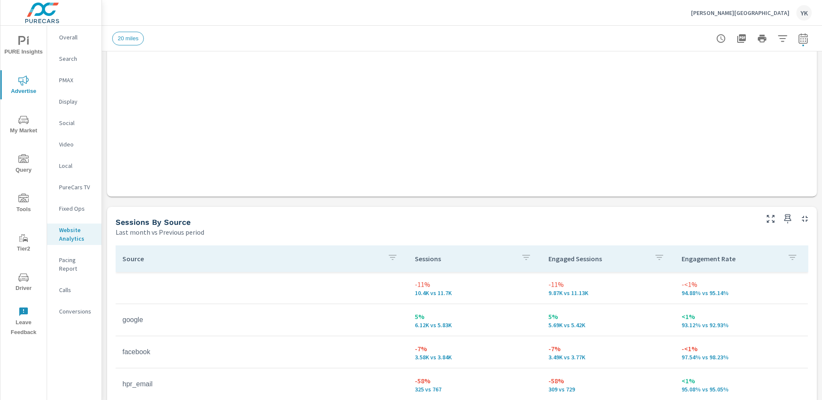
click at [77, 307] on p "Conversions" at bounding box center [77, 311] width 36 height 9
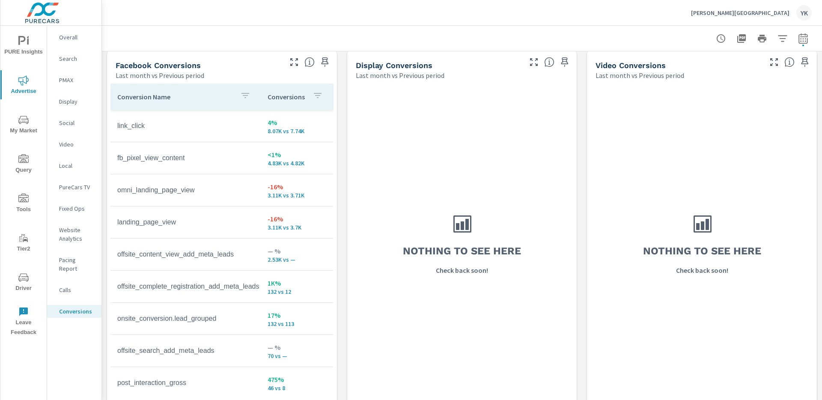
scroll to position [843, 0]
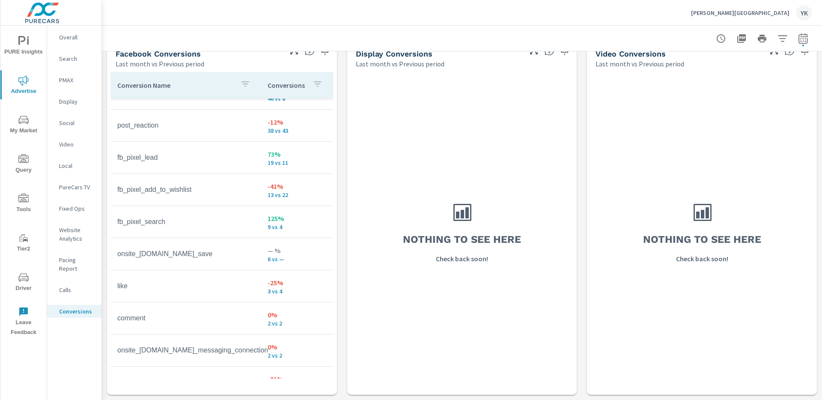
scroll to position [191, 0]
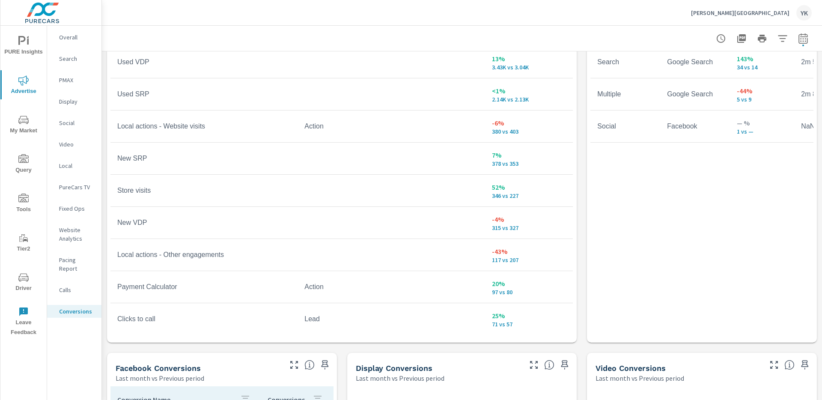
scroll to position [543, 0]
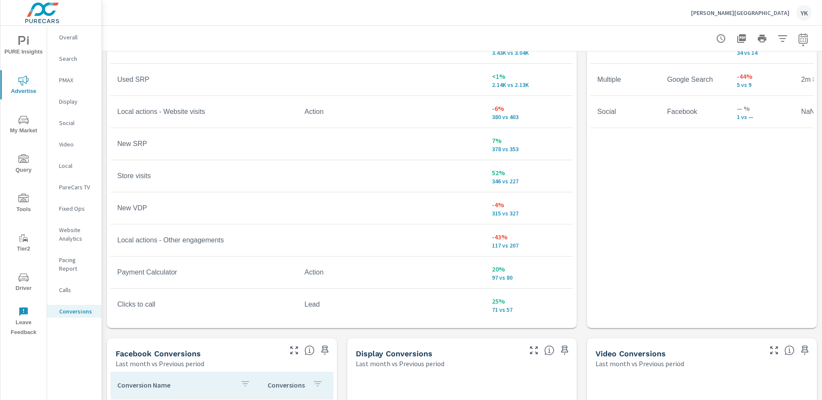
click at [27, 50] on span "PURE Insights" at bounding box center [23, 46] width 41 height 21
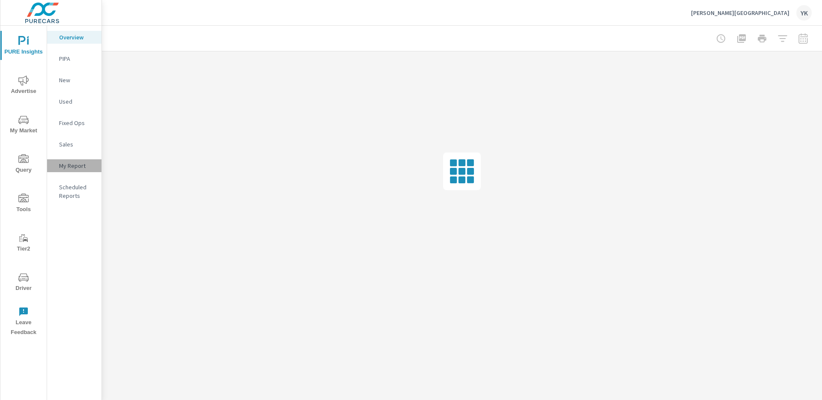
click at [74, 161] on p "My Report" at bounding box center [77, 165] width 36 height 9
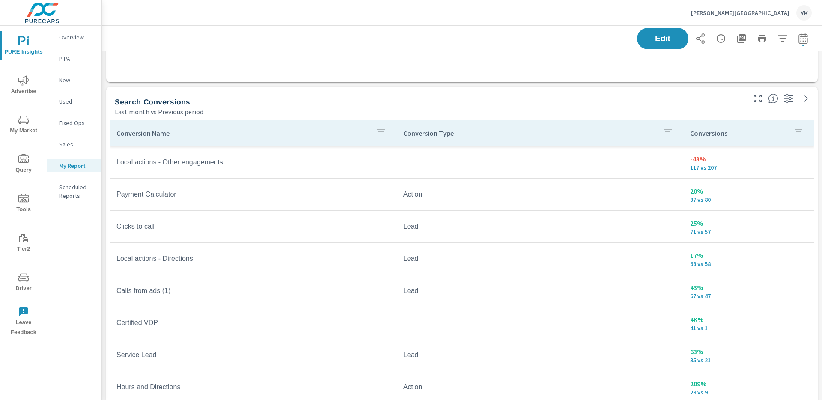
scroll to position [1071, 0]
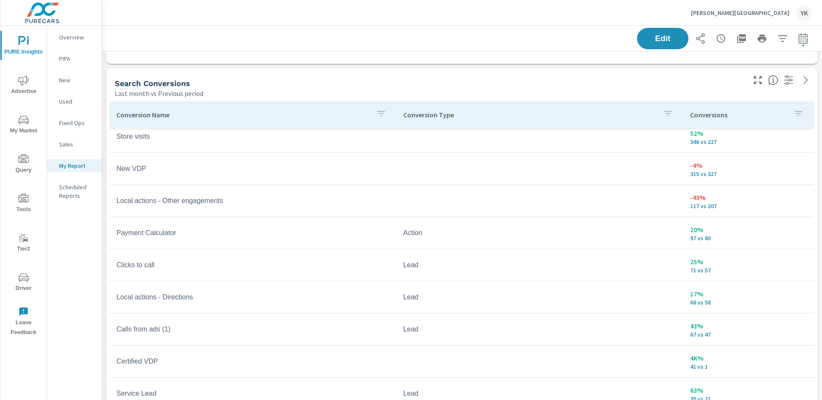
scroll to position [62, 0]
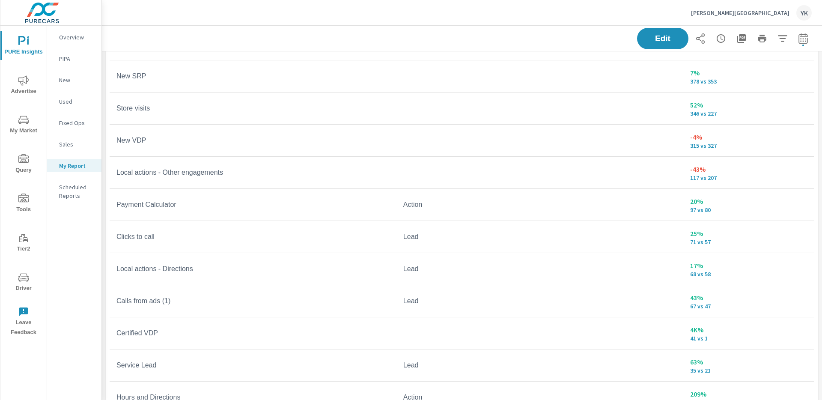
scroll to position [1168, 0]
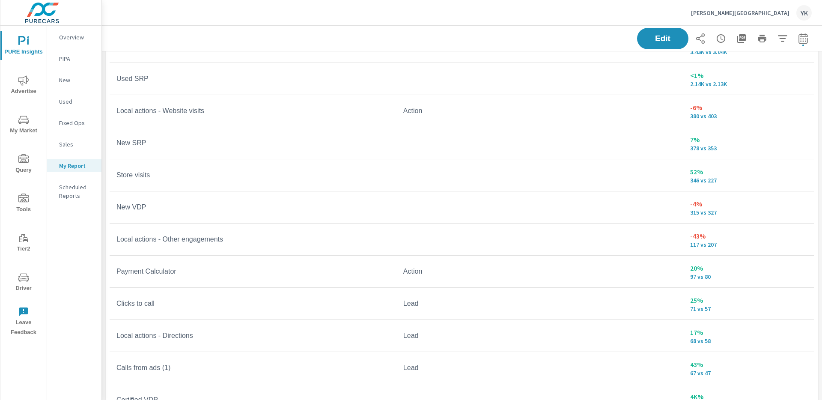
drag, startPoint x: 653, startPoint y: 31, endPoint x: 651, endPoint y: 51, distance: 19.8
click at [653, 31] on button "Edit" at bounding box center [662, 38] width 51 height 21
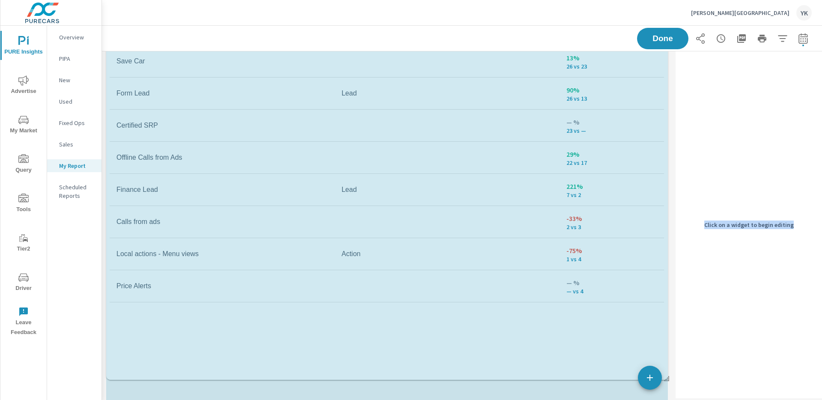
scroll to position [0, 0]
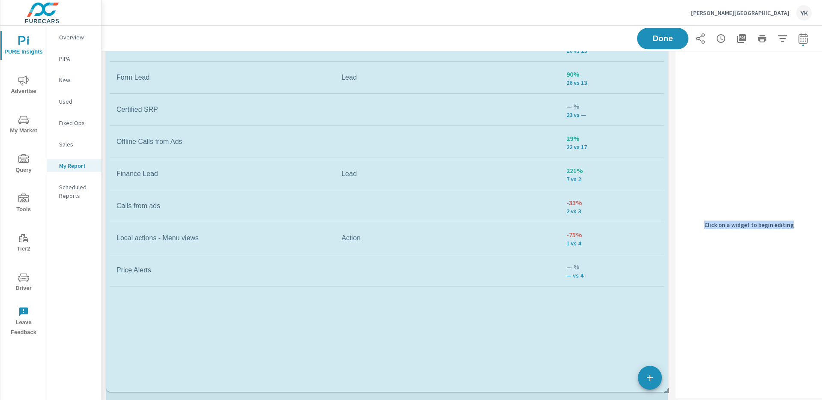
drag, startPoint x: 667, startPoint y: 137, endPoint x: 682, endPoint y: 387, distance: 250.5
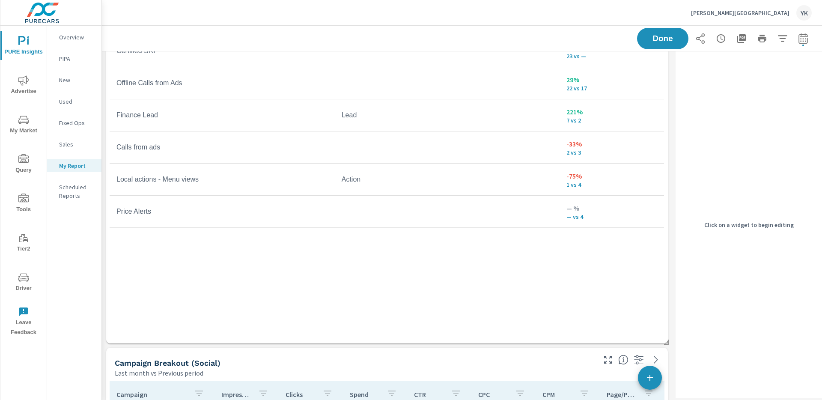
scroll to position [1698, 0]
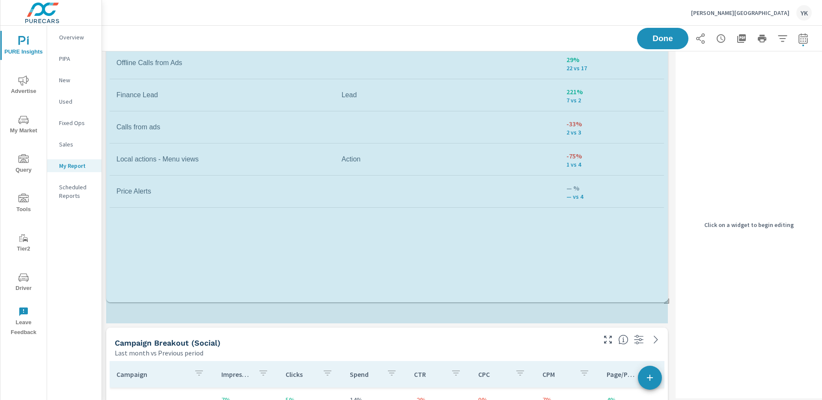
drag, startPoint x: 666, startPoint y: 317, endPoint x: 665, endPoint y: 296, distance: 21.4
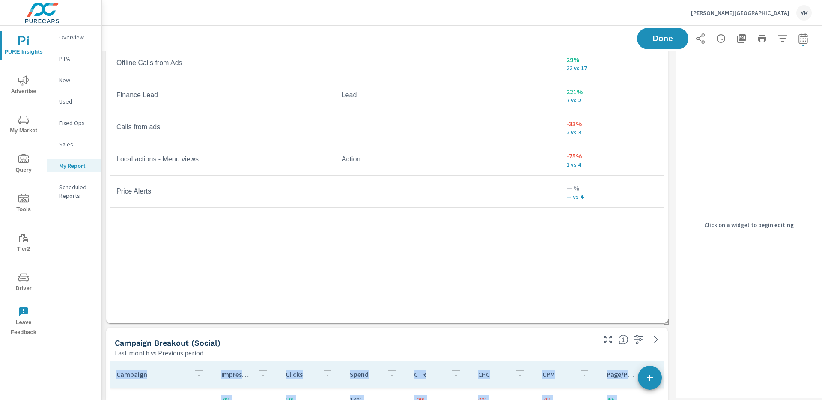
drag, startPoint x: 668, startPoint y: 318, endPoint x: 663, endPoint y: 289, distance: 29.1
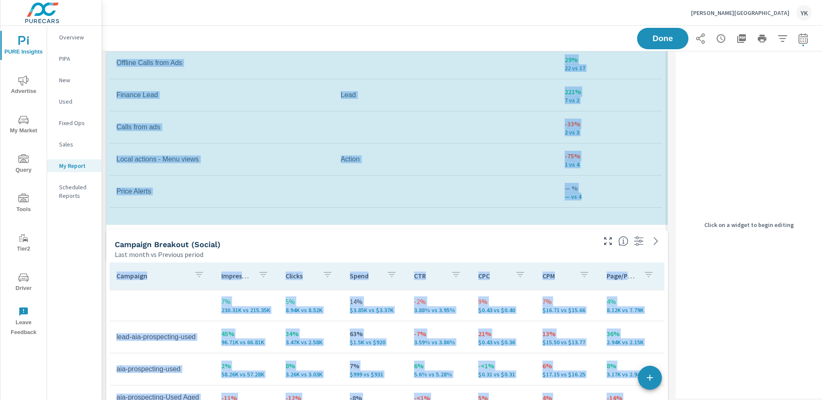
scroll to position [2959, 571]
drag, startPoint x: 667, startPoint y: 319, endPoint x: 664, endPoint y: 258, distance: 61.3
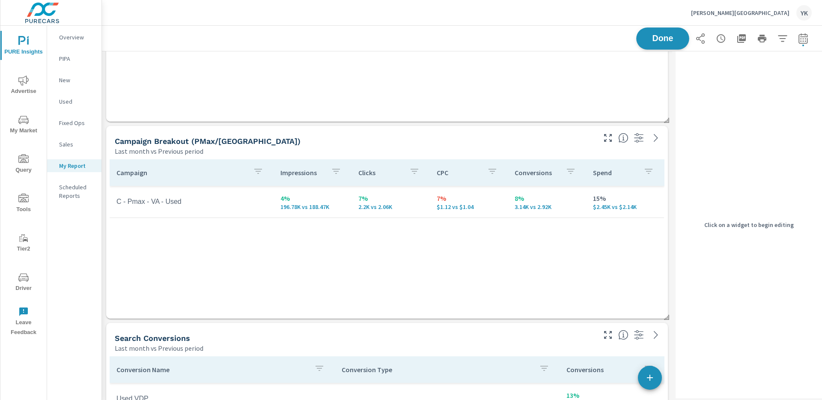
click at [670, 48] on button "Done" at bounding box center [662, 38] width 53 height 22
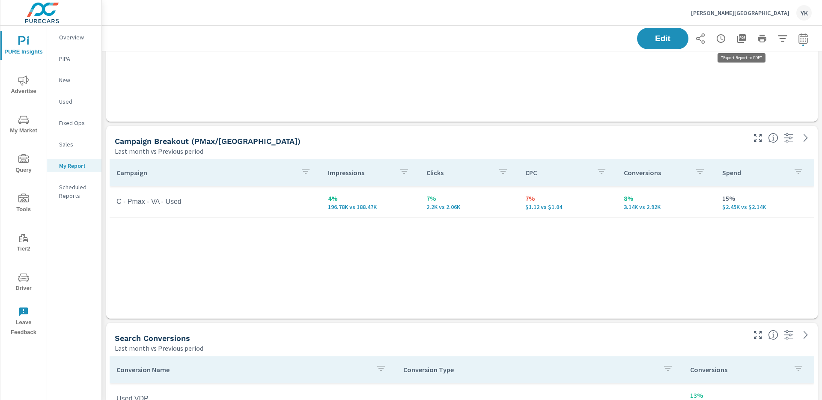
click at [745, 34] on icon "button" at bounding box center [741, 38] width 9 height 9
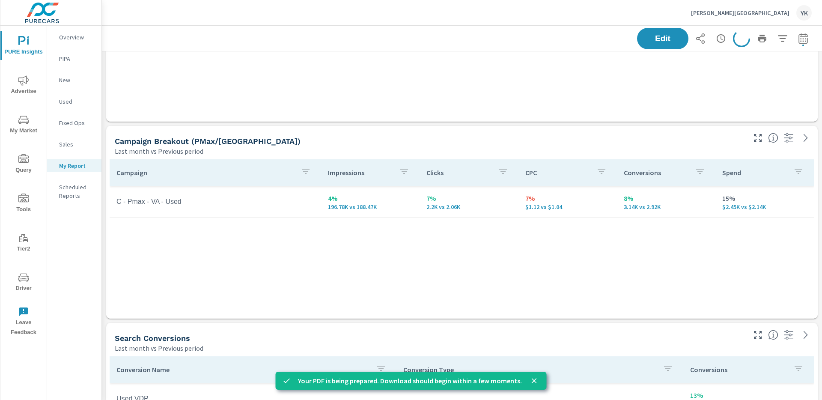
click at [24, 86] on span "Advertise" at bounding box center [23, 85] width 41 height 21
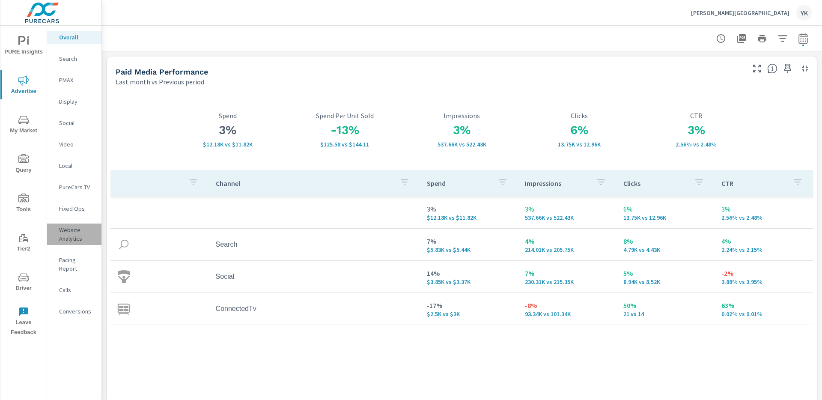
click at [74, 239] on p "Website Analytics" at bounding box center [77, 234] width 36 height 17
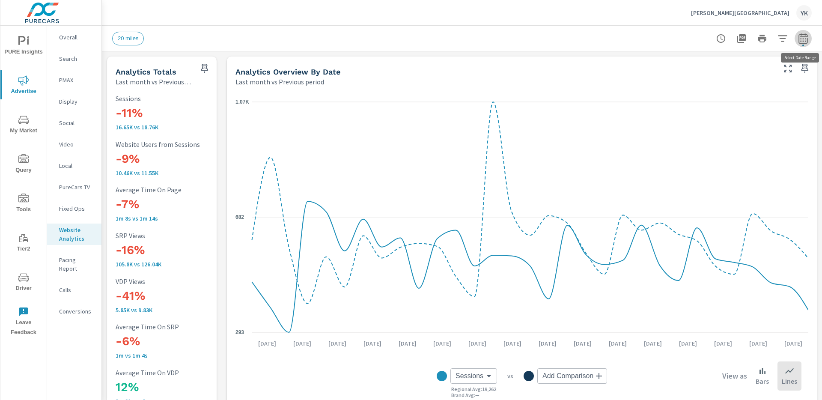
click at [804, 41] on icon "button" at bounding box center [803, 38] width 10 height 10
select select "Last month"
select select "Previous period"
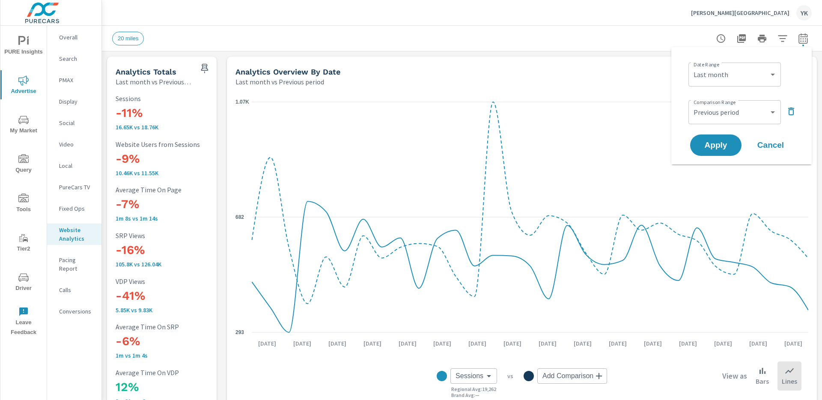
click at [778, 41] on icon "button" at bounding box center [782, 38] width 10 height 10
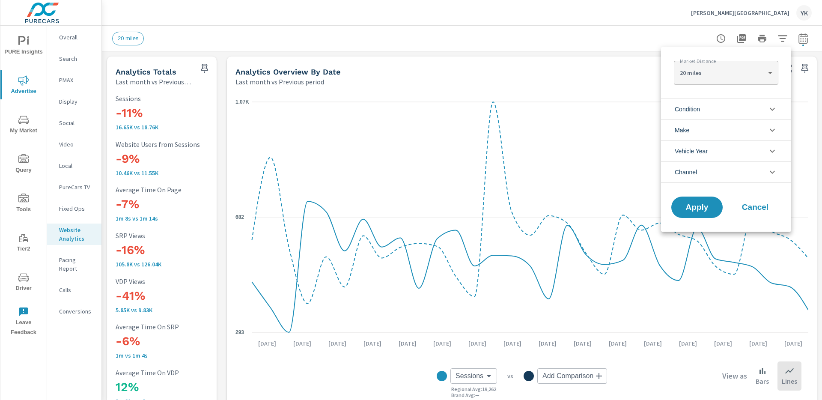
click at [705, 166] on li "Channel" at bounding box center [726, 171] width 130 height 21
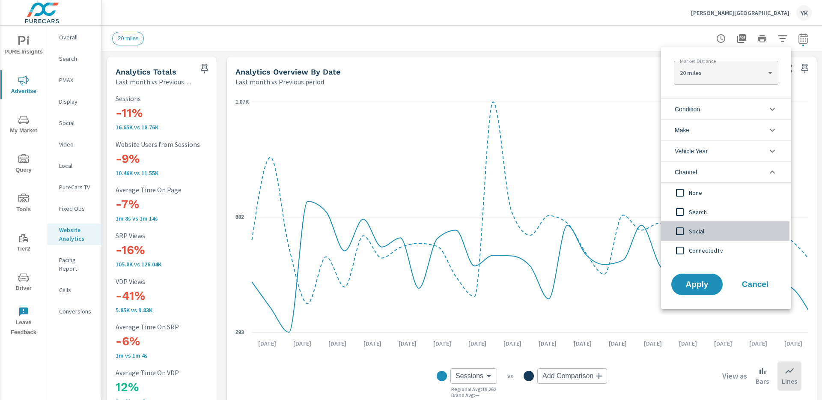
click at [689, 231] on span "Social" at bounding box center [736, 231] width 94 height 10
click at [697, 283] on span "Apply" at bounding box center [696, 284] width 35 height 8
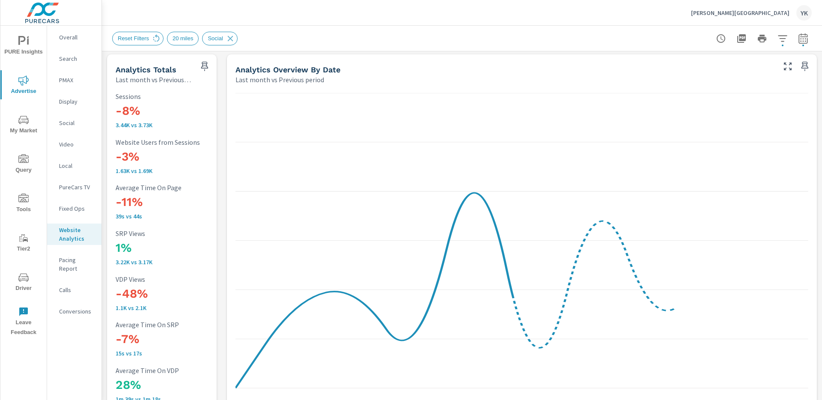
scroll to position [301, 0]
click at [801, 39] on icon "button" at bounding box center [803, 38] width 10 height 10
select select "Last month"
select select "Previous period"
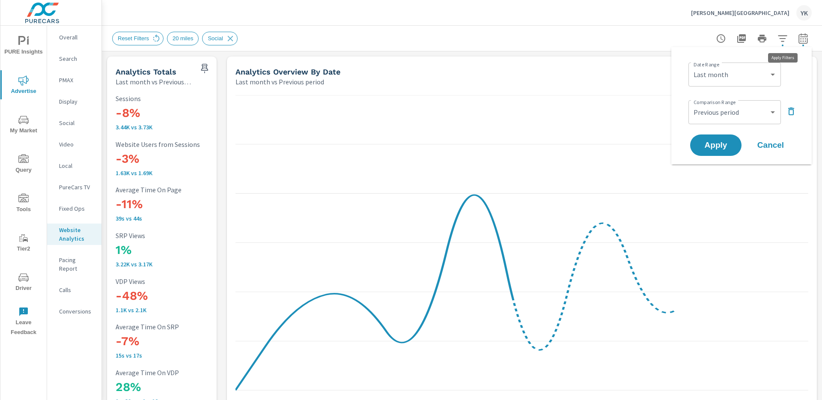
click at [781, 39] on icon "button" at bounding box center [782, 38] width 10 height 10
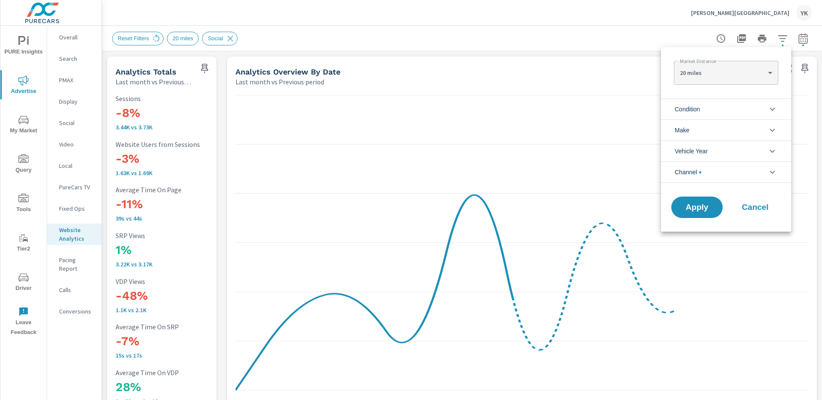
scroll to position [39, 0]
click at [711, 171] on li "Channel" at bounding box center [726, 171] width 130 height 21
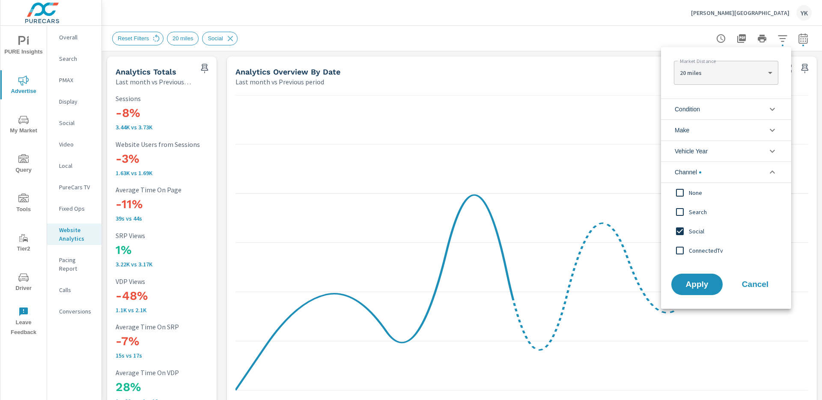
scroll to position [0, 0]
click at [687, 227] on input "filter options" at bounding box center [680, 231] width 18 height 18
click at [687, 212] on input "filter options" at bounding box center [680, 212] width 18 height 18
click at [688, 280] on span "Apply" at bounding box center [696, 284] width 35 height 8
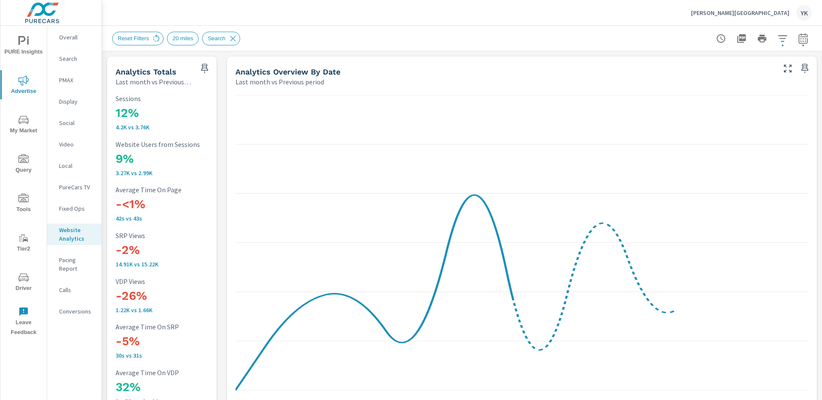
scroll to position [301, 0]
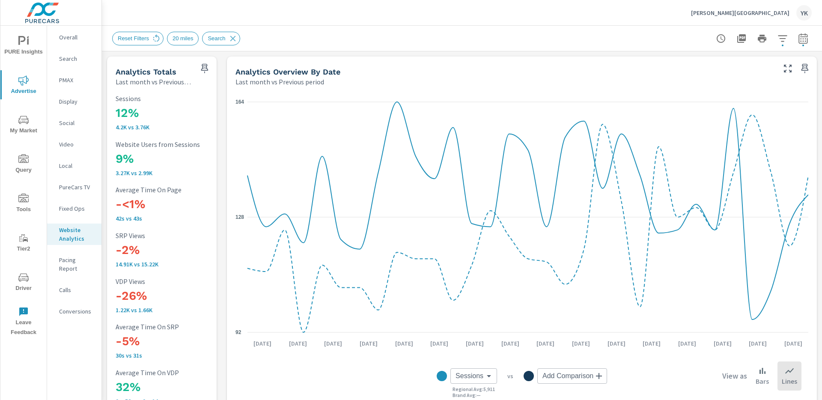
click at [24, 40] on icon "nav menu" at bounding box center [21, 40] width 7 height 9
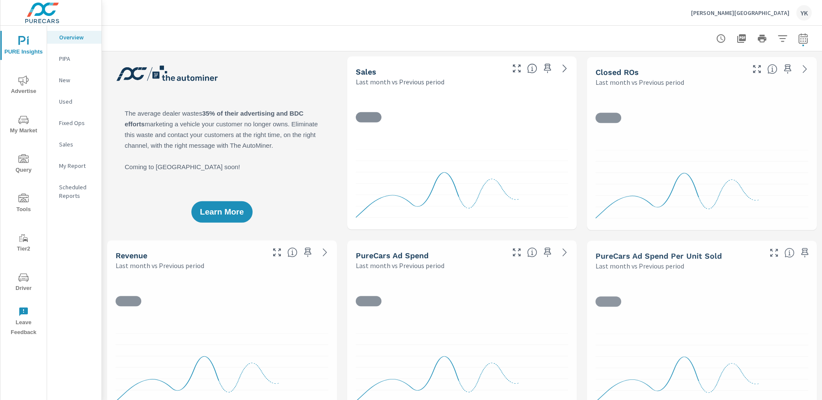
scroll to position [0, 0]
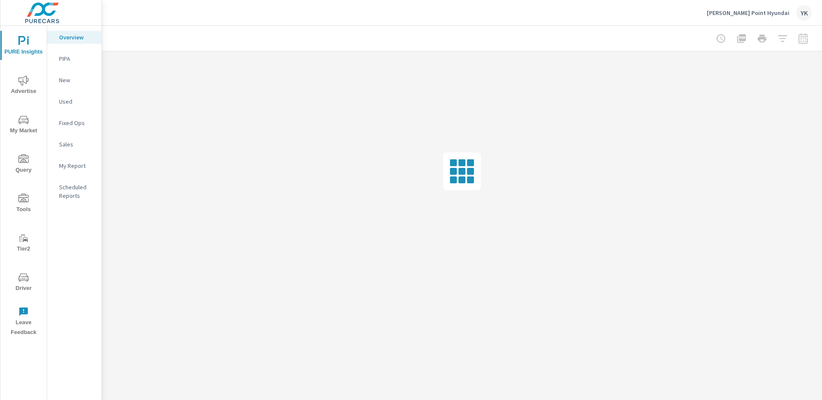
click at [26, 92] on span "Advertise" at bounding box center [23, 85] width 41 height 21
click at [72, 307] on p "Conversions" at bounding box center [77, 311] width 36 height 9
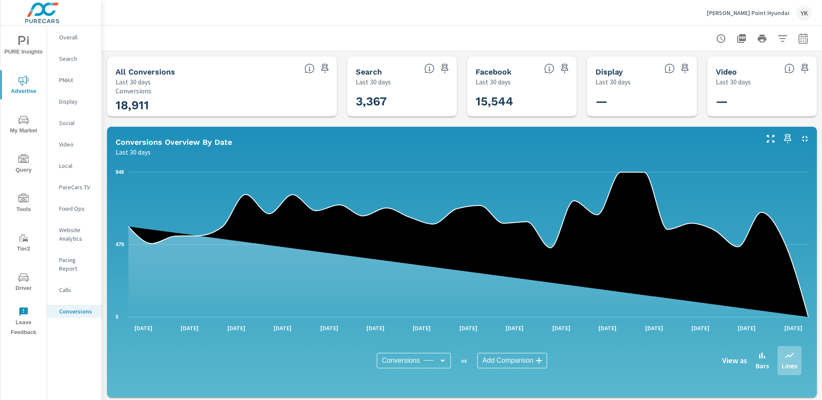
click at [796, 37] on button "button" at bounding box center [803, 38] width 17 height 17
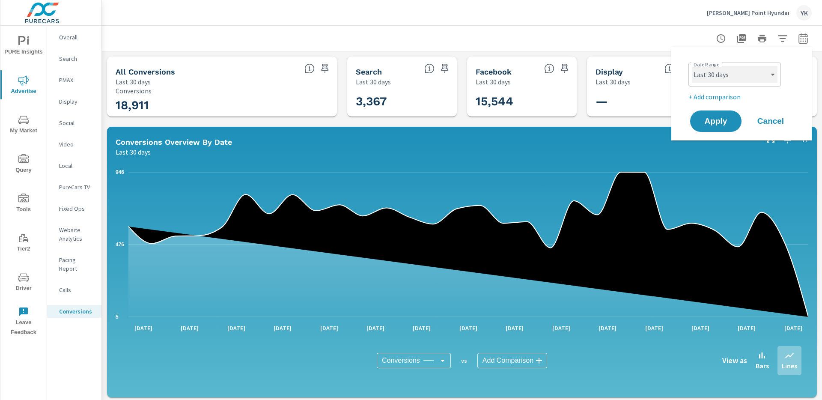
click at [760, 74] on select "Custom [DATE] Last week Last 7 days Last 14 days Last 30 days Last 45 days Last…" at bounding box center [735, 74] width 86 height 17
click at [692, 66] on select "Custom [DATE] Last week Last 7 days Last 14 days Last 30 days Last 45 days Last…" at bounding box center [735, 74] width 86 height 17
select select "Last month"
click at [723, 97] on p "+ Add comparison" at bounding box center [743, 97] width 110 height 10
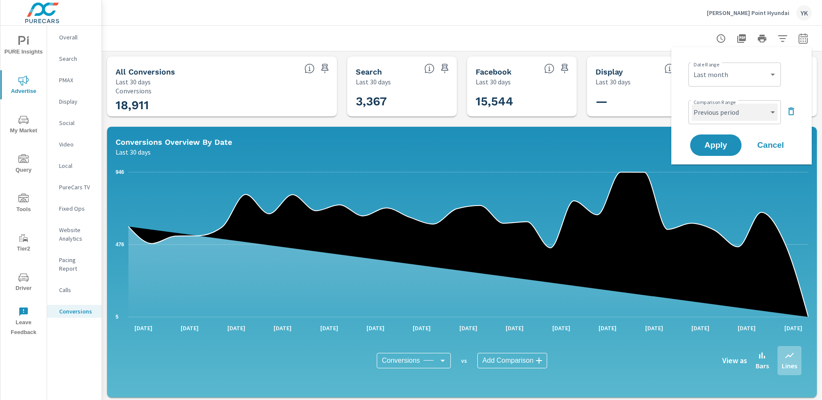
click at [723, 108] on select "Custom Previous period Previous month Previous year" at bounding box center [735, 112] width 86 height 17
click at [692, 104] on select "Custom Previous period Previous month Previous year" at bounding box center [735, 112] width 86 height 17
select select "Previous month"
click at [724, 141] on span "Apply" at bounding box center [715, 145] width 35 height 8
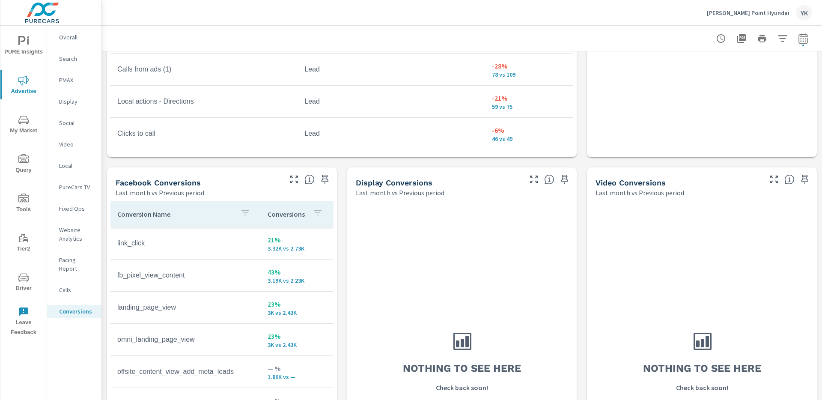
scroll to position [714, 0]
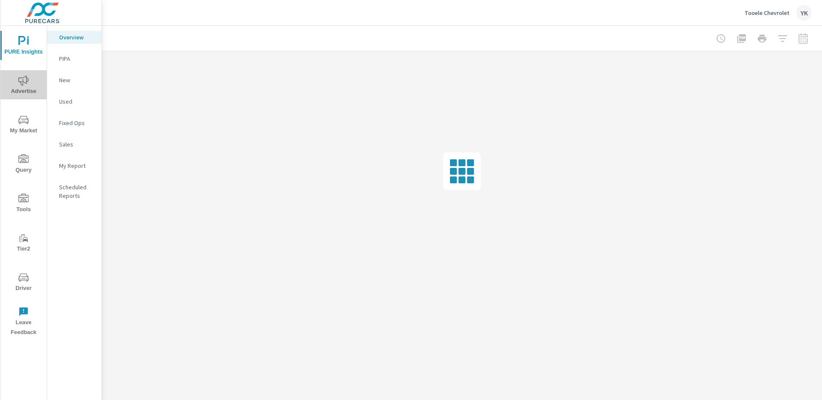
click at [19, 85] on span "Advertise" at bounding box center [23, 85] width 41 height 21
click at [18, 49] on span "PURE Insights" at bounding box center [23, 46] width 41 height 21
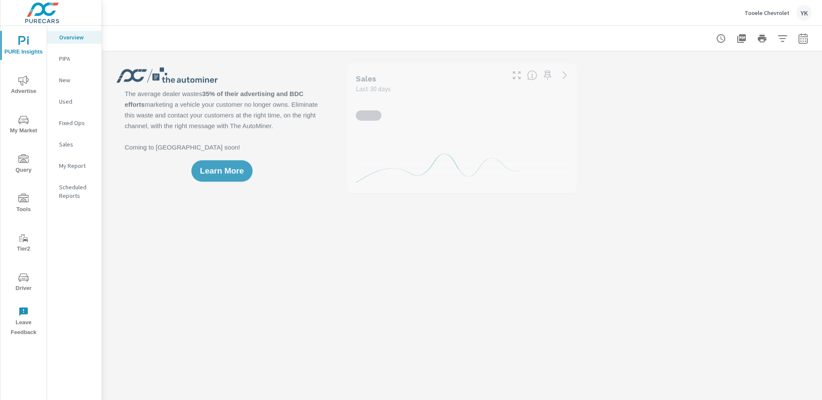
click at [71, 168] on p "My Report" at bounding box center [77, 165] width 36 height 9
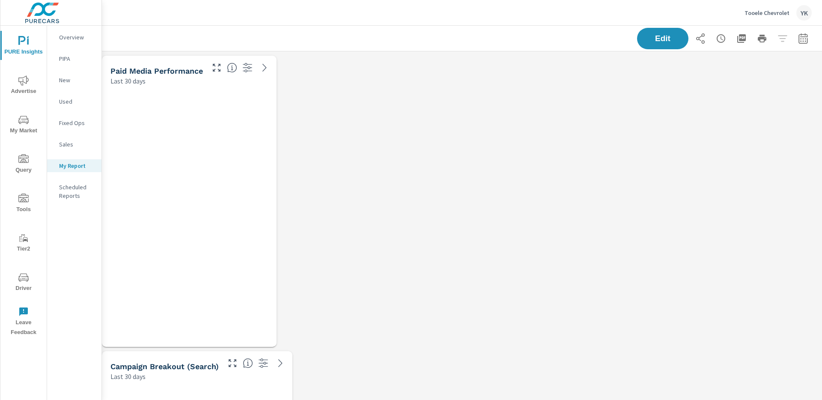
scroll to position [2171, 721]
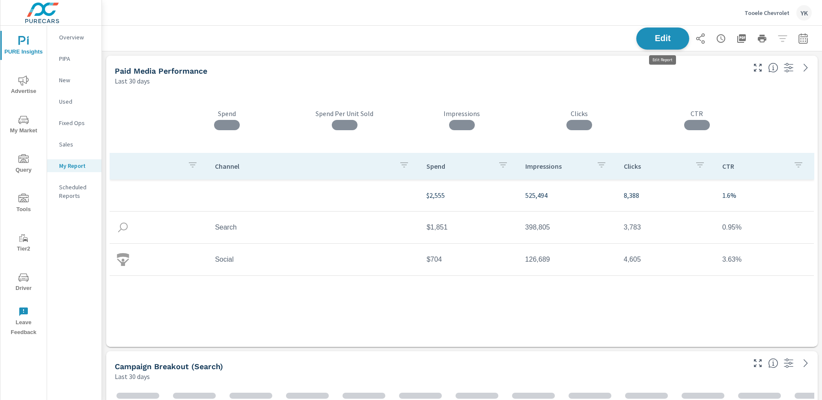
click at [686, 42] on button "Edit" at bounding box center [662, 38] width 53 height 22
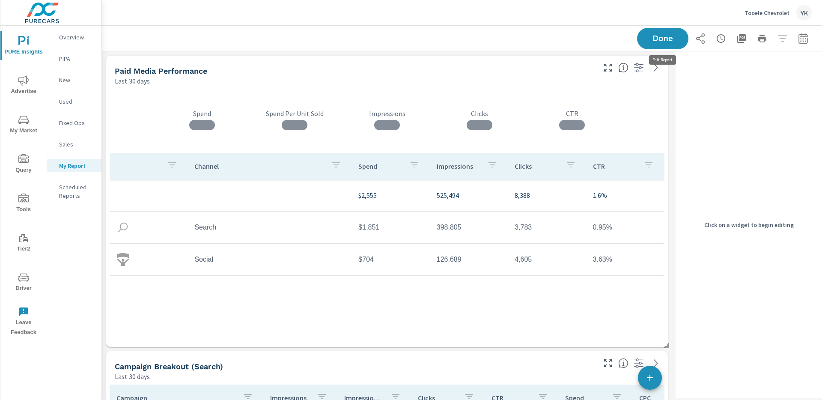
scroll to position [2171, 571]
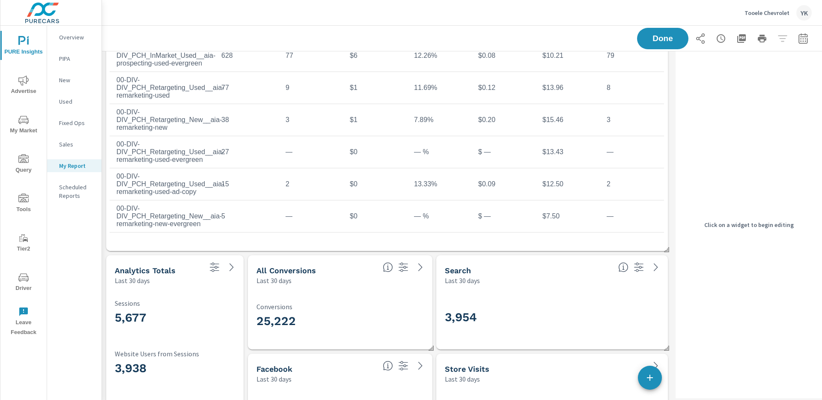
scroll to position [1573, 0]
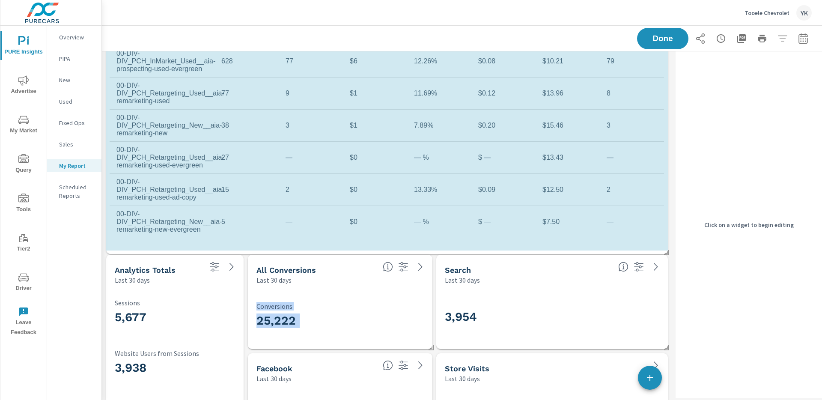
scroll to position [107, 0]
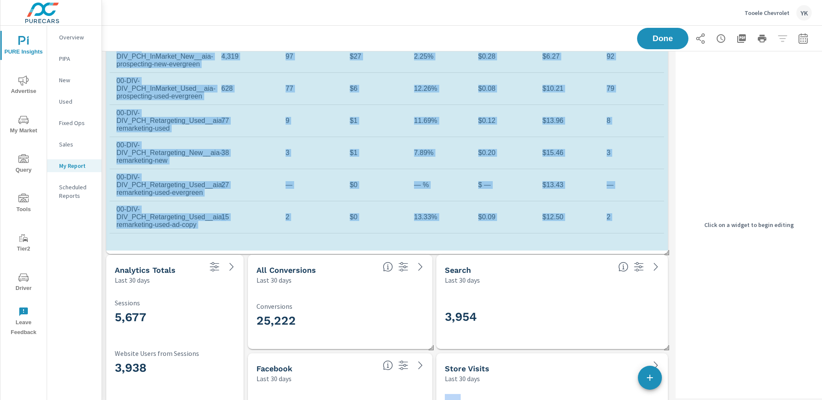
scroll to position [39, 0]
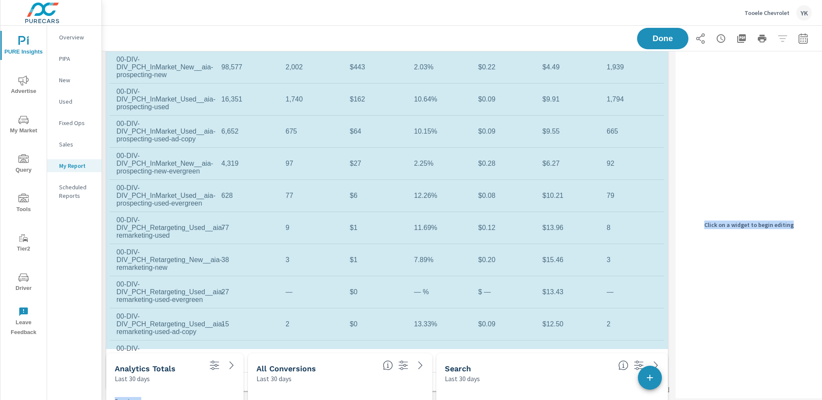
drag, startPoint x: 665, startPoint y: 249, endPoint x: 681, endPoint y: 374, distance: 126.0
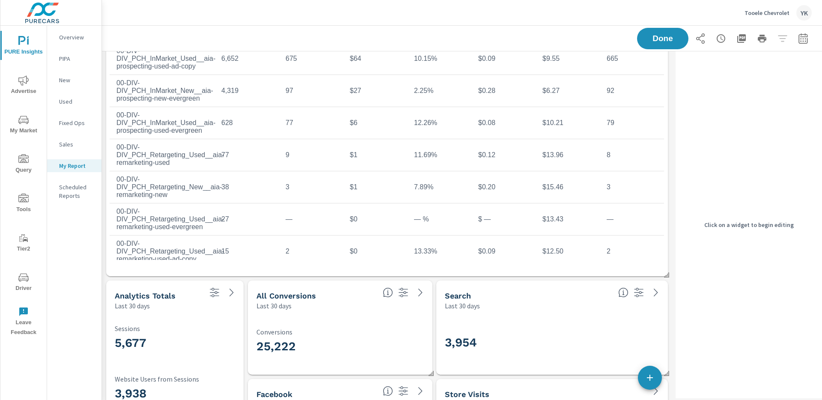
scroll to position [42, 0]
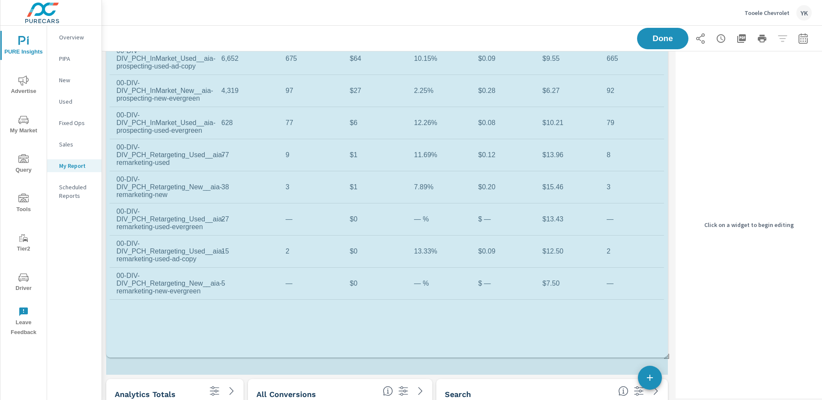
scroll to position [2368, 571]
drag, startPoint x: 665, startPoint y: 276, endPoint x: 667, endPoint y: 357, distance: 81.8
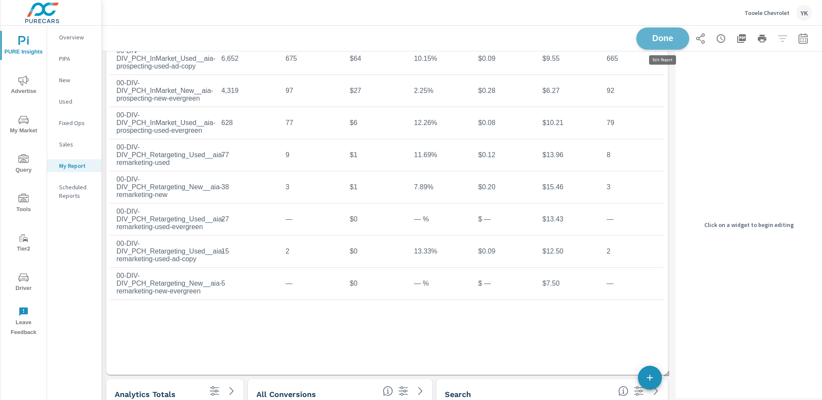
click at [661, 37] on span "Done" at bounding box center [662, 38] width 35 height 8
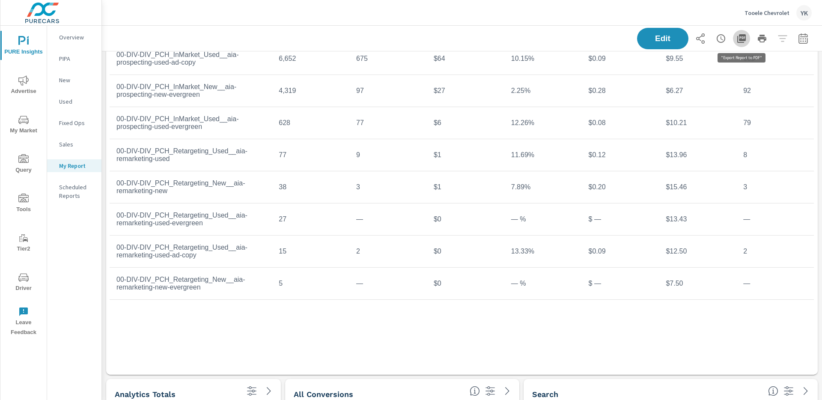
click at [742, 41] on icon "button" at bounding box center [741, 38] width 10 height 10
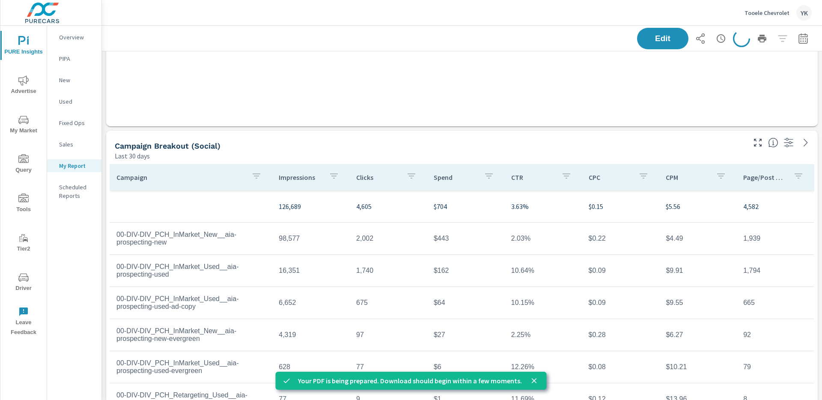
scroll to position [1401, 0]
click at [816, 30] on div "Edit" at bounding box center [462, 38] width 720 height 25
click at [798, 42] on icon "button" at bounding box center [803, 38] width 10 height 10
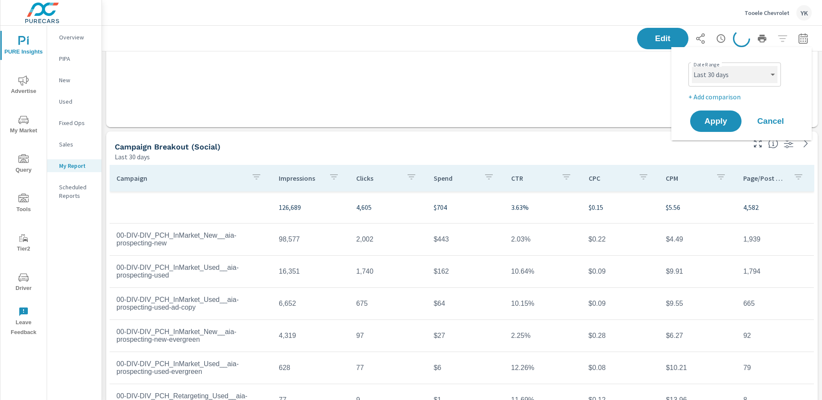
click at [772, 78] on select "Custom [DATE] Last week Last 7 days Last 14 days Last 30 days Last 45 days Last…" at bounding box center [735, 74] width 86 height 17
click at [692, 66] on select "Custom [DATE] Last week Last 7 days Last 14 days Last 30 days Last 45 days Last…" at bounding box center [735, 74] width 86 height 17
select select "Last month"
click at [723, 96] on p "+ Add comparison" at bounding box center [743, 97] width 110 height 10
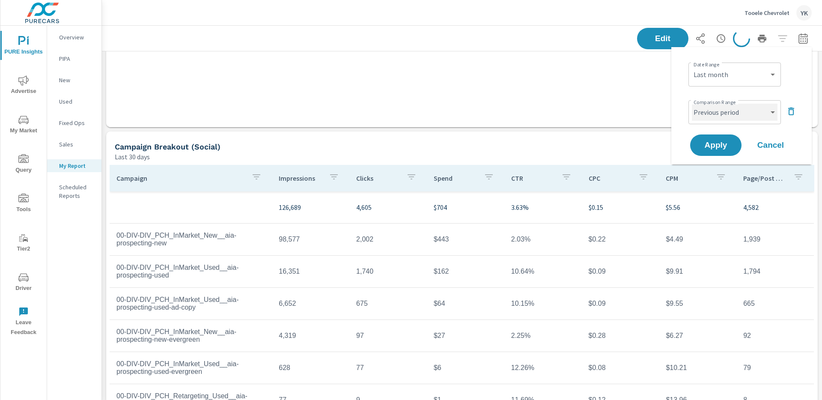
click at [724, 105] on select "Custom Previous period Previous month Previous year" at bounding box center [735, 112] width 86 height 17
click at [692, 104] on select "Custom Previous period Previous month Previous year" at bounding box center [735, 112] width 86 height 17
select select "Previous month"
click at [720, 145] on span "Apply" at bounding box center [715, 145] width 35 height 8
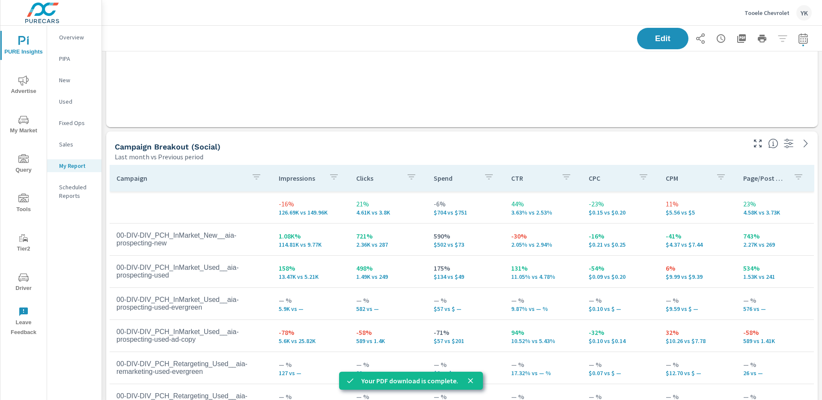
click at [745, 41] on icon "button" at bounding box center [741, 38] width 9 height 9
click at [23, 86] on span "Advertise" at bounding box center [23, 85] width 41 height 21
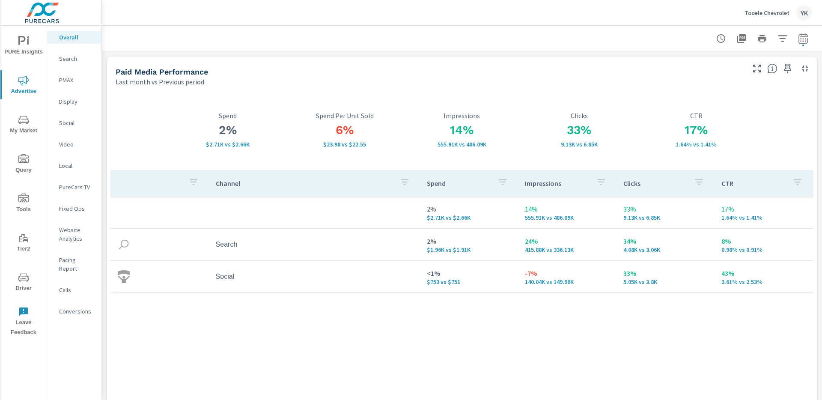
scroll to position [2, 0]
click at [74, 307] on div "Conversions" at bounding box center [74, 311] width 54 height 13
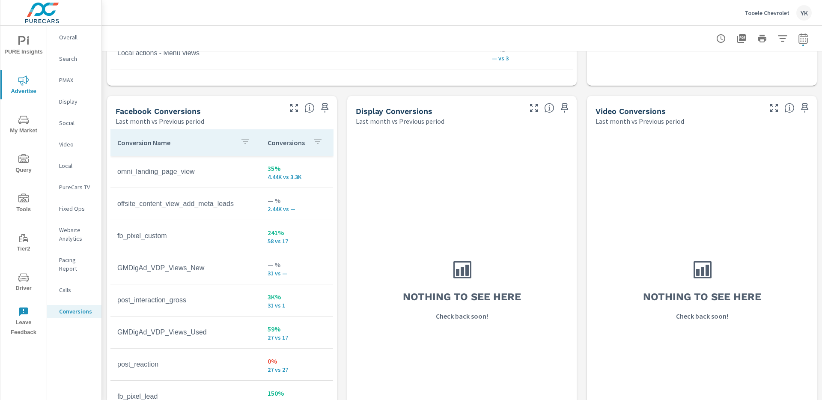
scroll to position [790, 0]
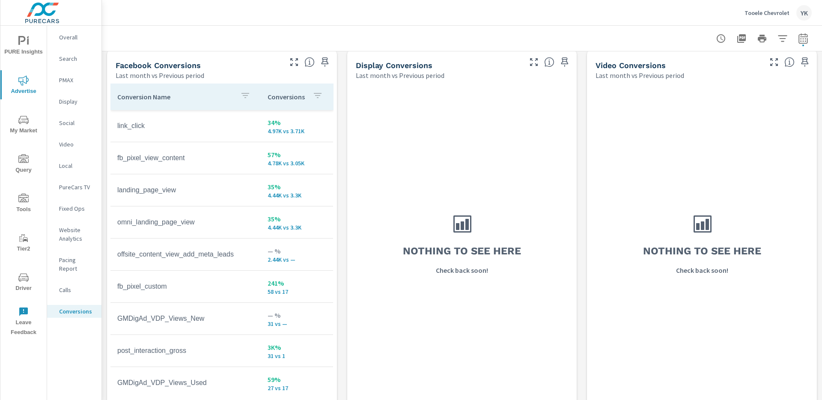
scroll to position [843, 0]
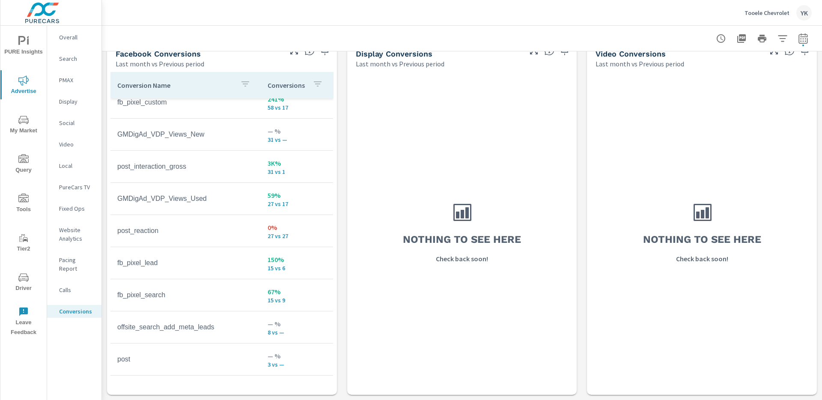
scroll to position [212, 0]
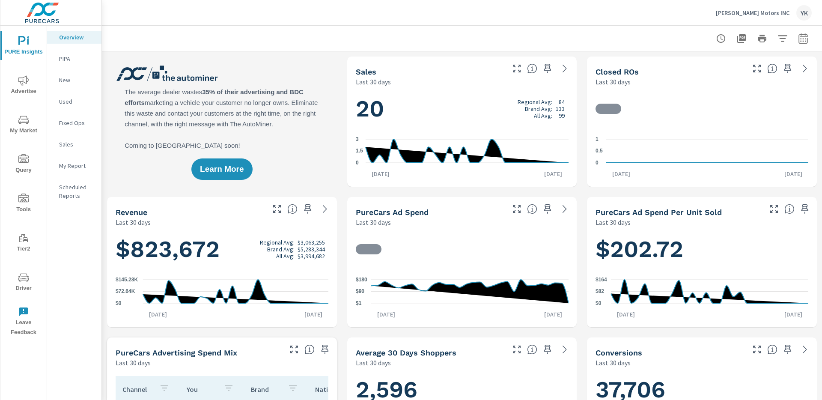
click at [25, 93] on span "Advertise" at bounding box center [23, 85] width 41 height 21
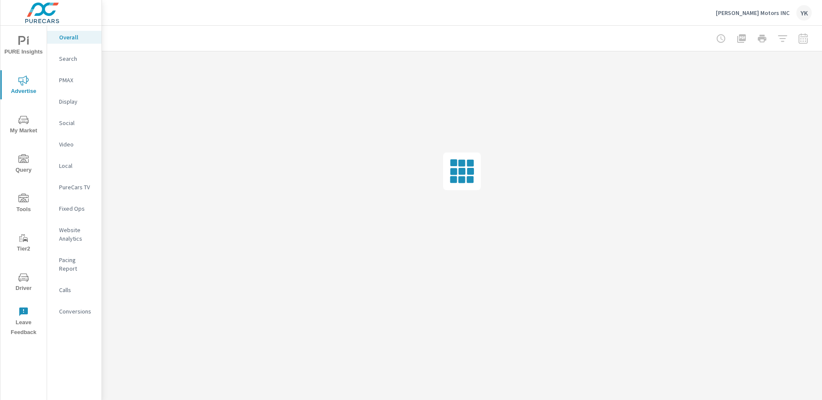
click at [72, 307] on p "Conversions" at bounding box center [77, 311] width 36 height 9
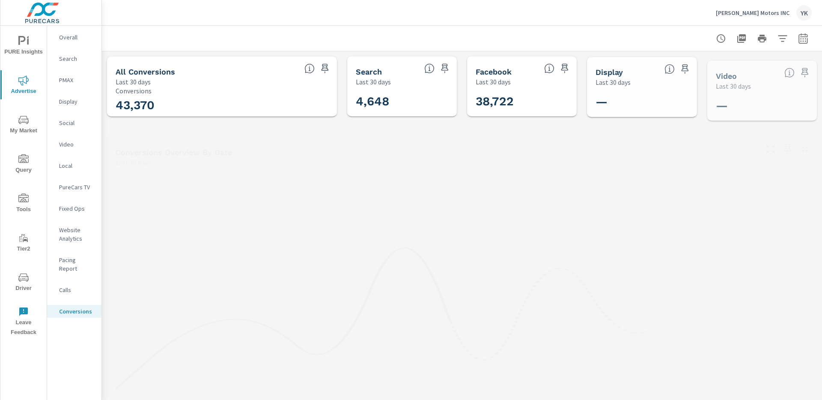
scroll to position [64, 0]
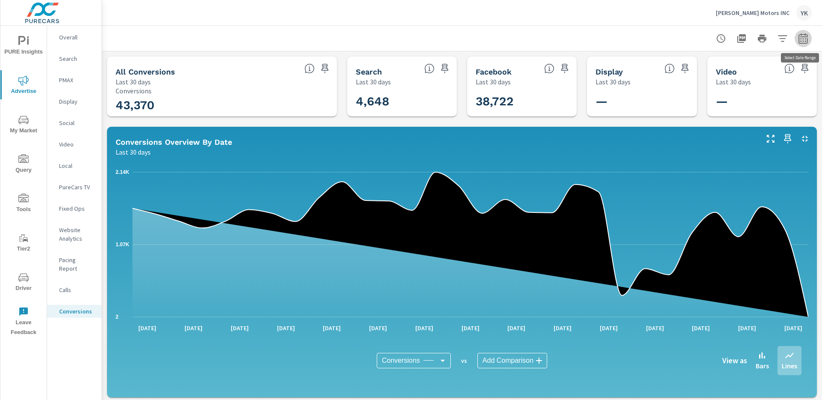
click at [806, 40] on icon "button" at bounding box center [803, 38] width 10 height 10
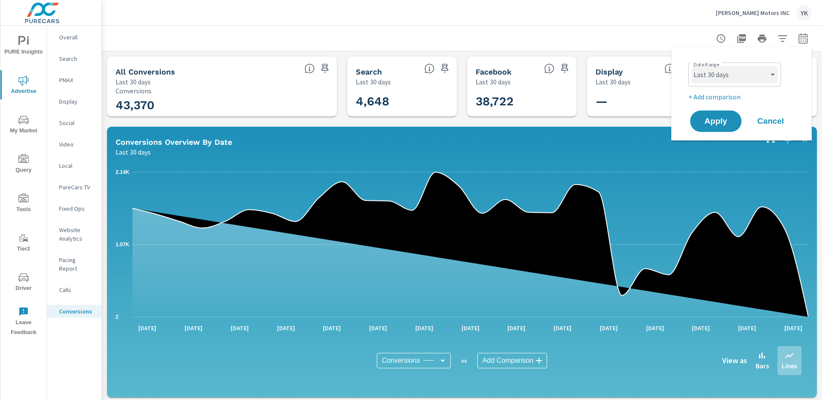
click at [743, 74] on select "Custom [DATE] Last week Last 7 days Last 14 days Last 30 days Last 45 days Last…" at bounding box center [735, 74] width 86 height 17
click at [692, 66] on select "Custom [DATE] Last week Last 7 days Last 14 days Last 30 days Last 45 days Last…" at bounding box center [735, 74] width 86 height 17
select select "Last month"
click at [712, 120] on span "Apply" at bounding box center [715, 121] width 35 height 8
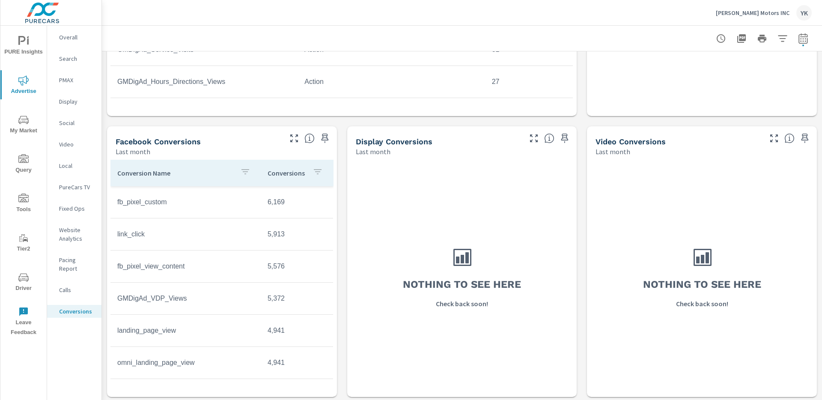
scroll to position [564, 0]
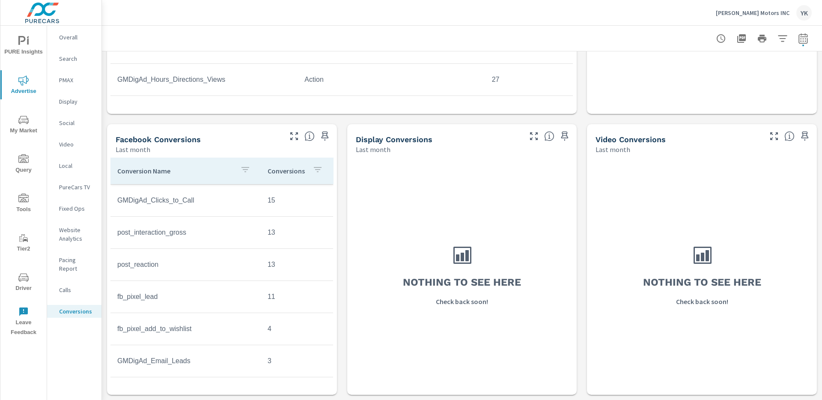
scroll to position [256, 0]
